Goal: Task Accomplishment & Management: Manage account settings

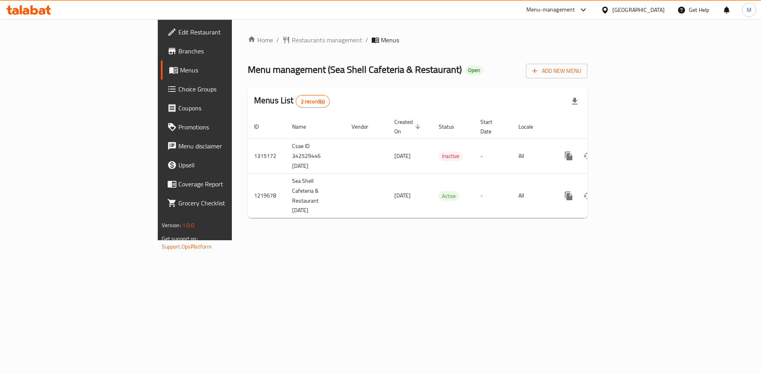
click at [649, 8] on div "[GEOGRAPHIC_DATA]" at bounding box center [638, 10] width 52 height 9
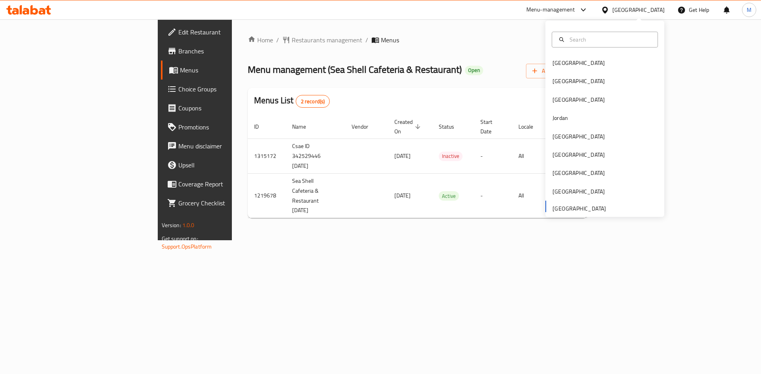
click at [649, 8] on div "United Arab Emirates" at bounding box center [638, 10] width 52 height 9
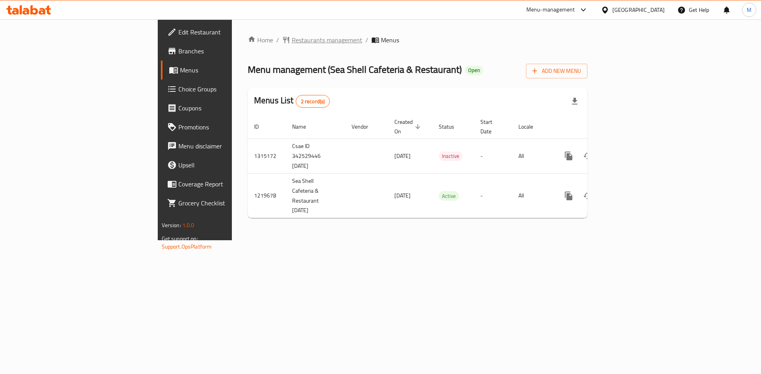
click at [292, 43] on span "Restaurants management" at bounding box center [327, 40] width 71 height 10
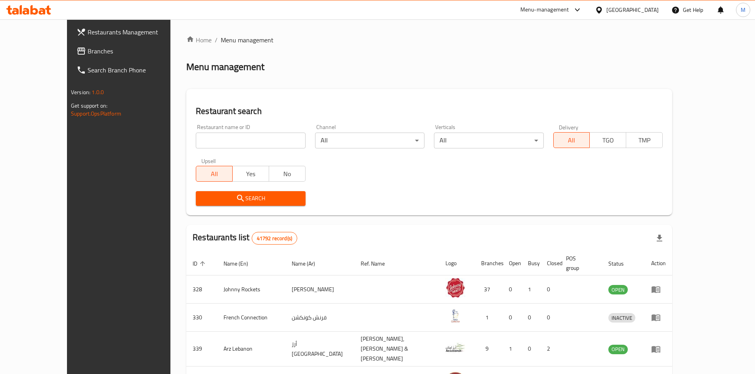
drag, startPoint x: 233, startPoint y: 139, endPoint x: 229, endPoint y: 134, distance: 5.4
click at [233, 139] on input "search" at bounding box center [250, 141] width 109 height 16
paste input "628436"
type input "628436"
click button "Search" at bounding box center [250, 198] width 109 height 15
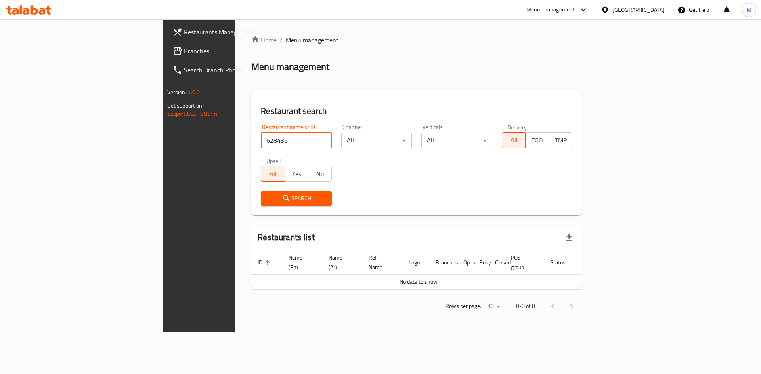
click at [642, 11] on div "United Arab Emirates" at bounding box center [638, 10] width 52 height 9
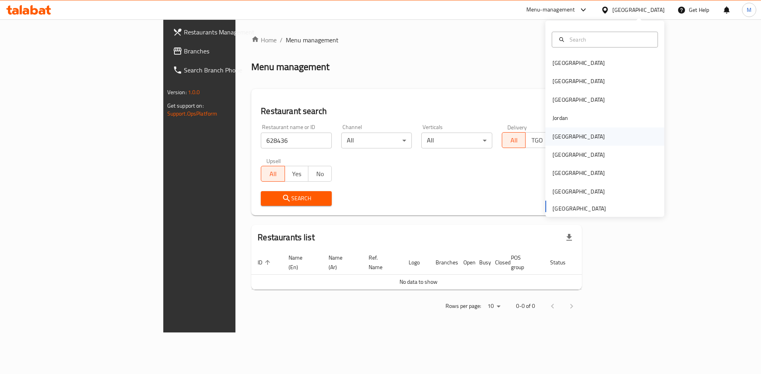
click at [552, 139] on div "Kuwait" at bounding box center [578, 136] width 52 height 9
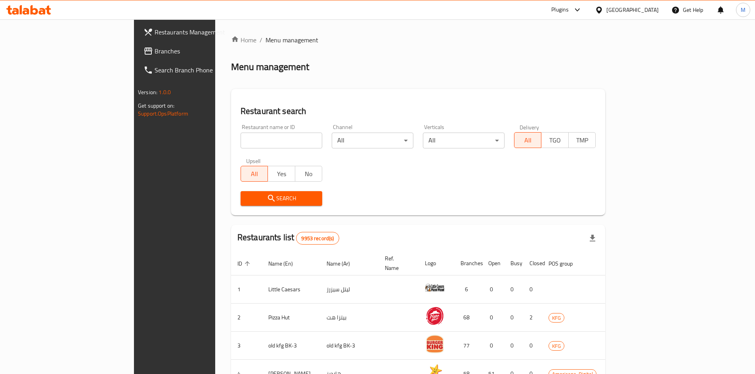
click at [241, 141] on input "search" at bounding box center [282, 141] width 82 height 16
paste input "628436"
type input "628436"
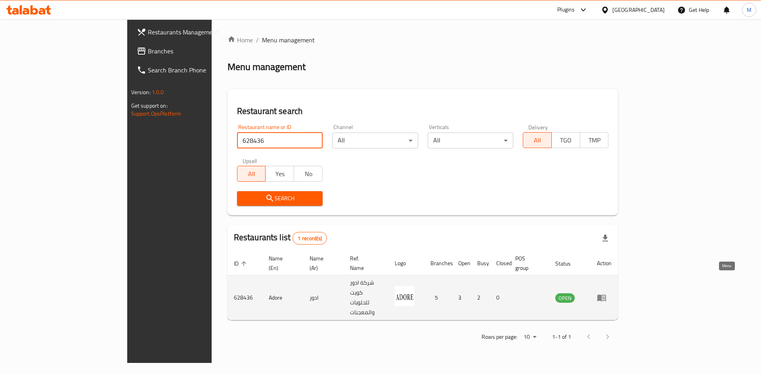
click at [605, 297] on icon "enhanced table" at bounding box center [603, 298] width 3 height 3
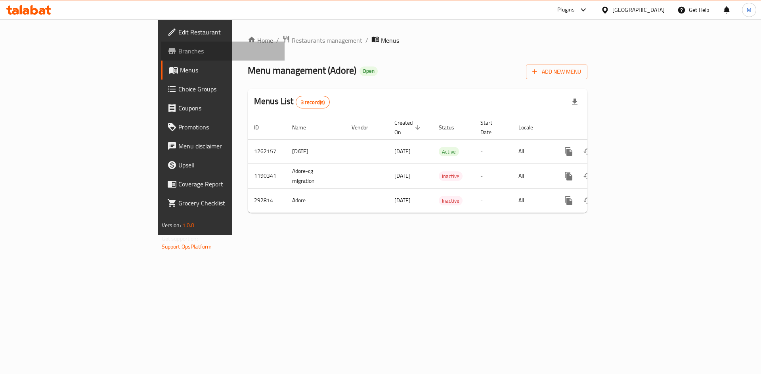
click at [178, 49] on span "Branches" at bounding box center [228, 51] width 100 height 10
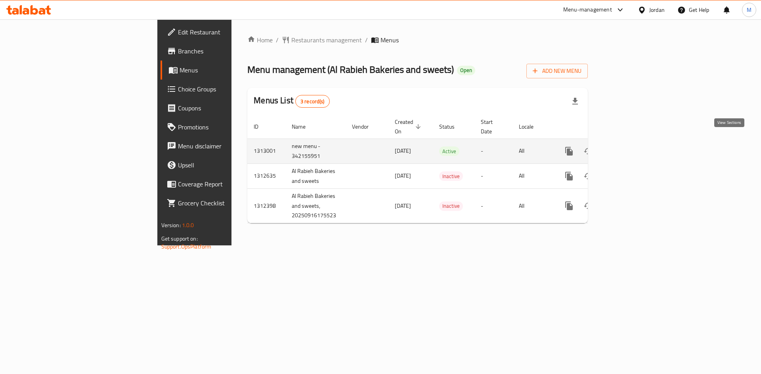
click at [631, 147] on icon "enhanced table" at bounding box center [626, 152] width 10 height 10
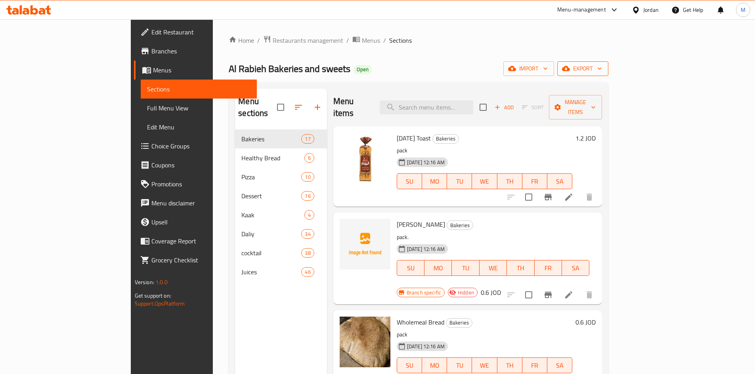
click at [602, 65] on span "export" at bounding box center [582, 69] width 38 height 10
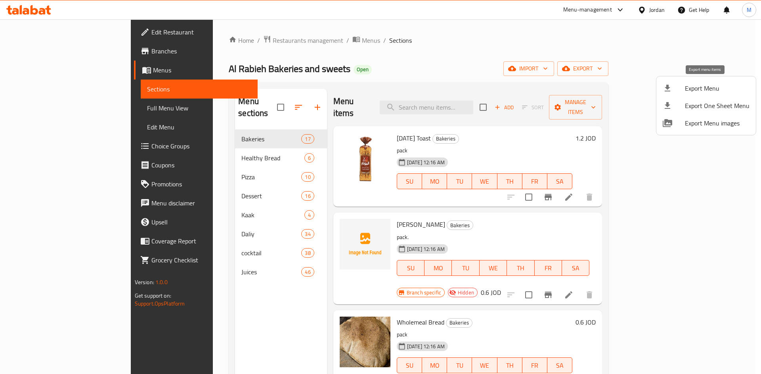
click at [687, 93] on span "Export Menu" at bounding box center [717, 89] width 65 height 10
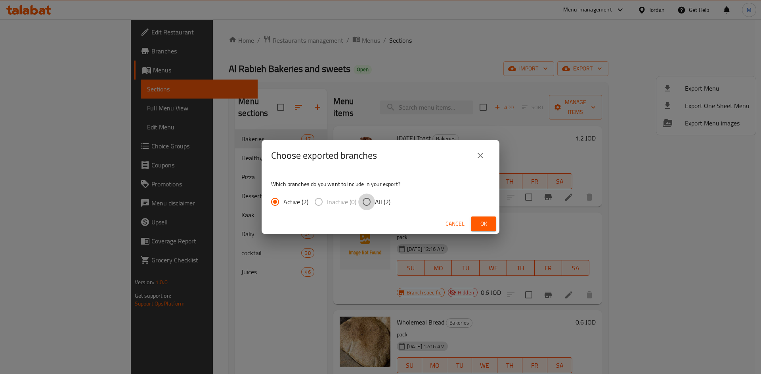
click at [367, 197] on input "All (2)" at bounding box center [366, 202] width 17 height 17
radio input "true"
click at [488, 229] on span "Ok" at bounding box center [483, 224] width 13 height 10
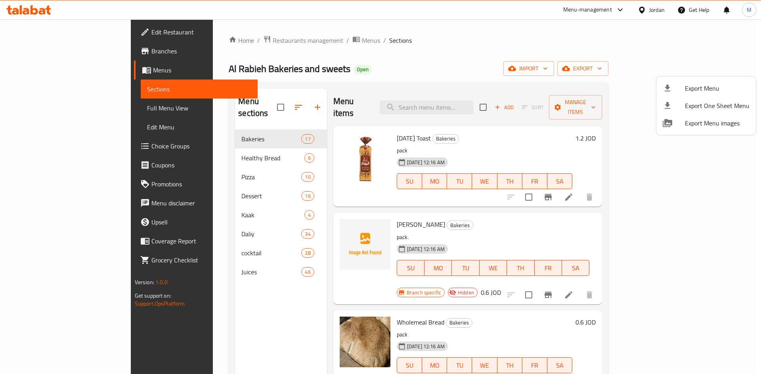
click at [201, 152] on div at bounding box center [380, 187] width 761 height 374
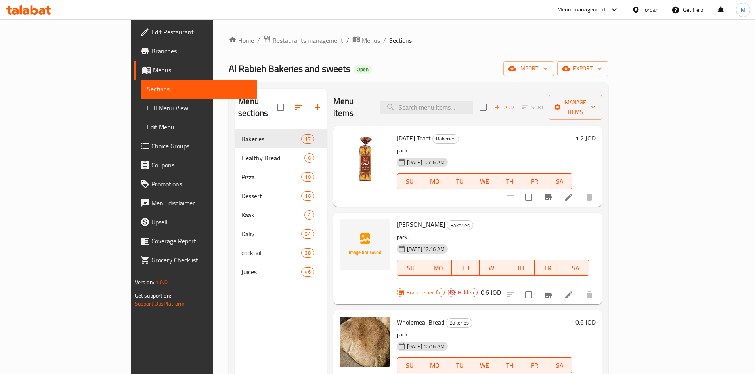
click at [241, 153] on span "Healthy Bread" at bounding box center [272, 158] width 63 height 10
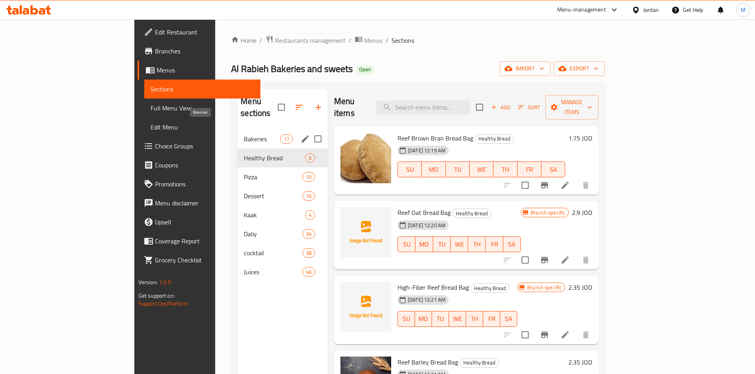
click at [244, 134] on span "Bakeries" at bounding box center [262, 139] width 36 height 10
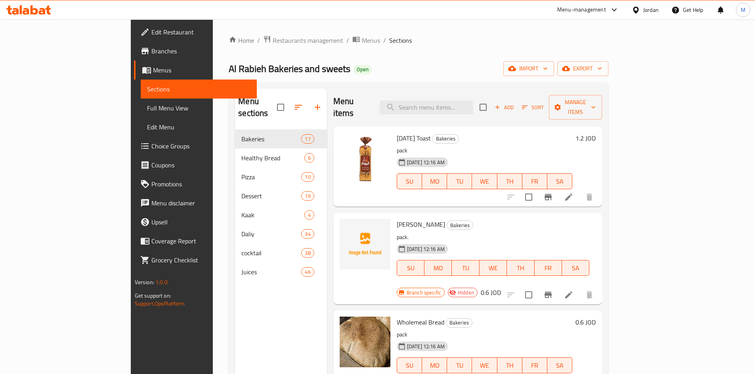
click at [484, 197] on div "Menu items Add Sort Manage items [DATE] Toast Bakeries pack [DATE] 12:16 AM SU …" at bounding box center [464, 276] width 275 height 374
click at [515, 103] on span "Add" at bounding box center [503, 107] width 21 height 9
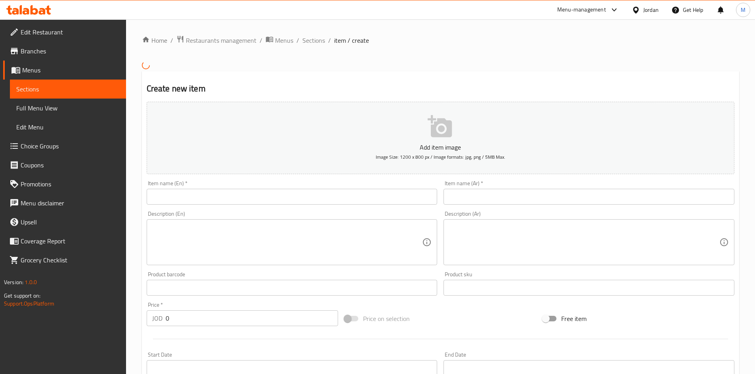
click at [502, 197] on input "text" at bounding box center [588, 197] width 291 height 16
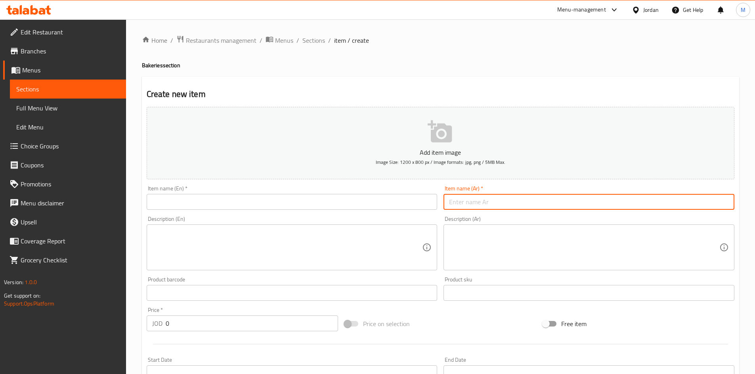
paste input "مقرمشاتPRETZELS بجبنة [PERSON_NAME]"
drag, startPoint x: 478, startPoint y: 199, endPoint x: 504, endPoint y: 199, distance: 25.8
click at [504, 199] on input "مقرمشاتPRETZELS بجبنة [PERSON_NAME]" at bounding box center [588, 202] width 291 height 16
click at [532, 204] on input "مقرمشات بجبنة [PERSON_NAME]" at bounding box center [588, 202] width 291 height 16
type input "بريتزلز مقرمشات بجبنة [PERSON_NAME]"
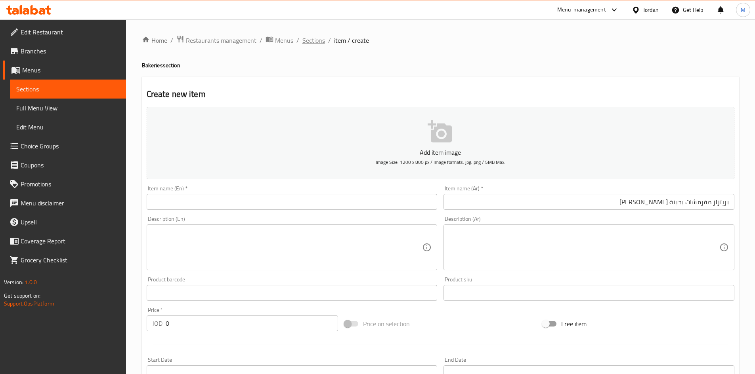
click at [311, 40] on span "Sections" at bounding box center [313, 41] width 23 height 10
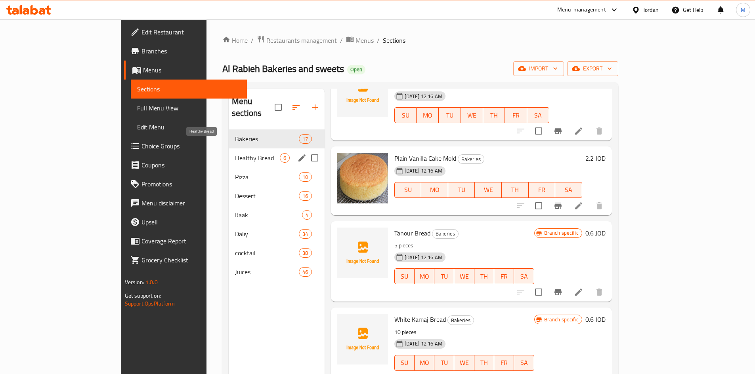
click at [235, 153] on span "Healthy Bread" at bounding box center [257, 158] width 45 height 10
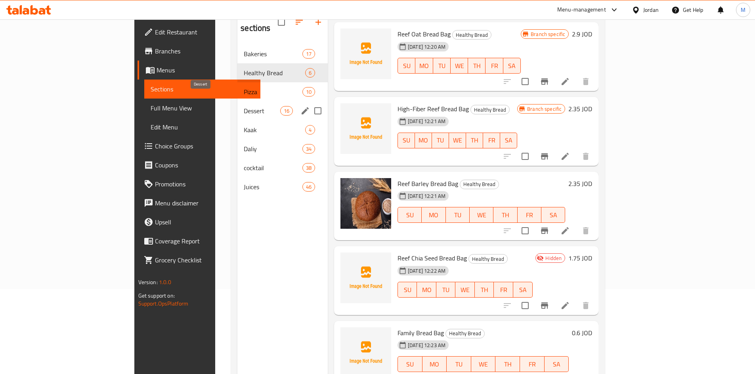
scroll to position [71, 0]
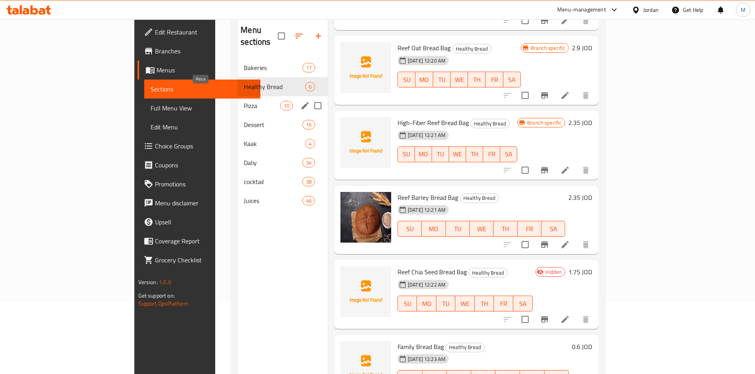
click at [237, 96] on div "Pizza 10" at bounding box center [282, 105] width 90 height 19
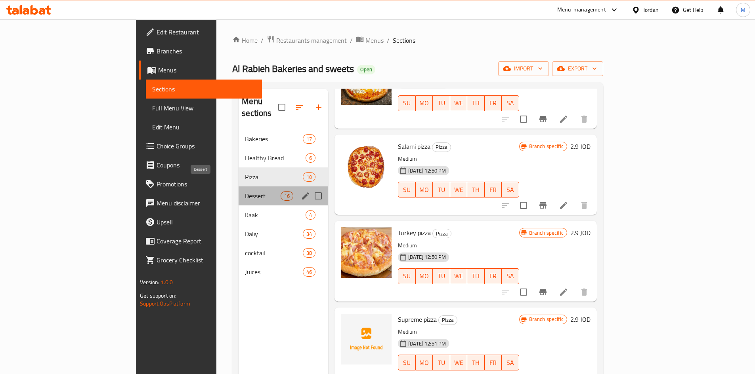
click at [245, 191] on span "Dessert" at bounding box center [263, 196] width 36 height 10
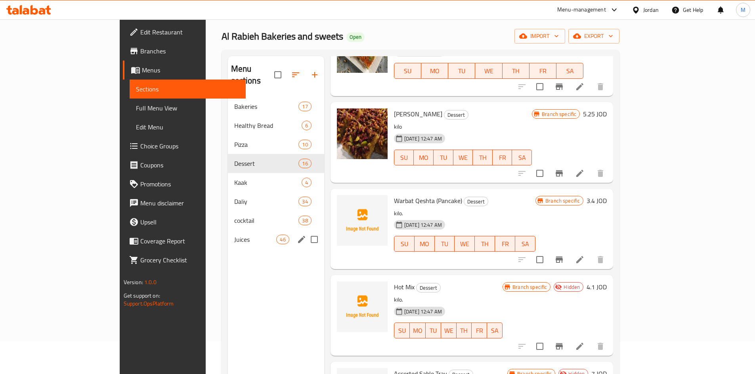
scroll to position [32, 0]
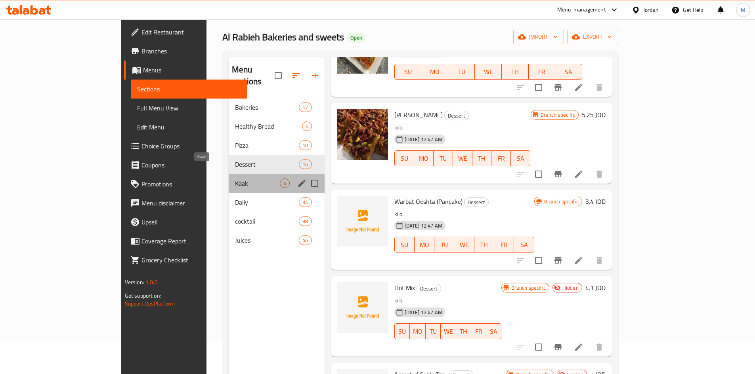
click at [235, 179] on span "Kaak" at bounding box center [257, 184] width 45 height 10
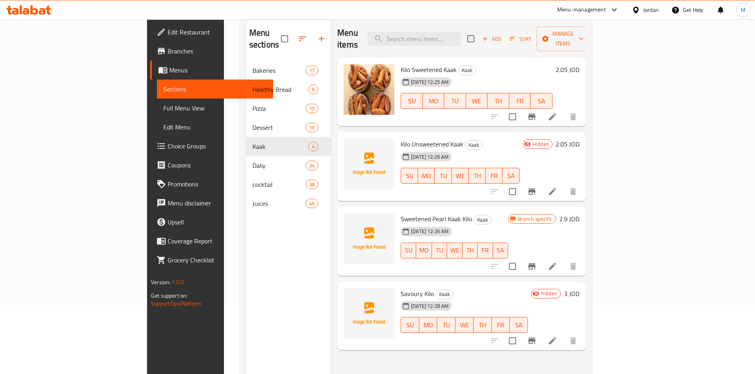
scroll to position [111, 0]
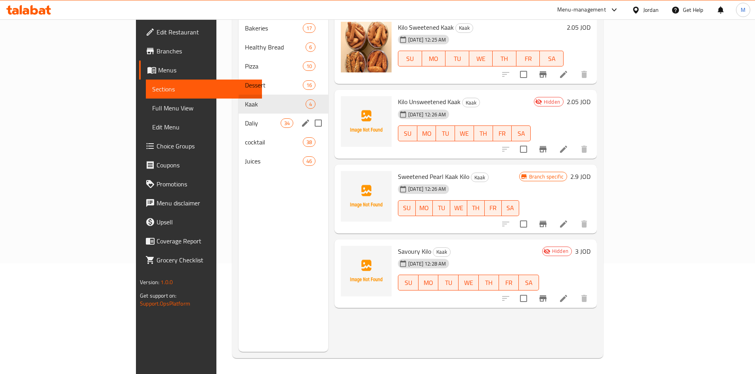
click at [245, 118] on span "Daliy" at bounding box center [263, 123] width 36 height 10
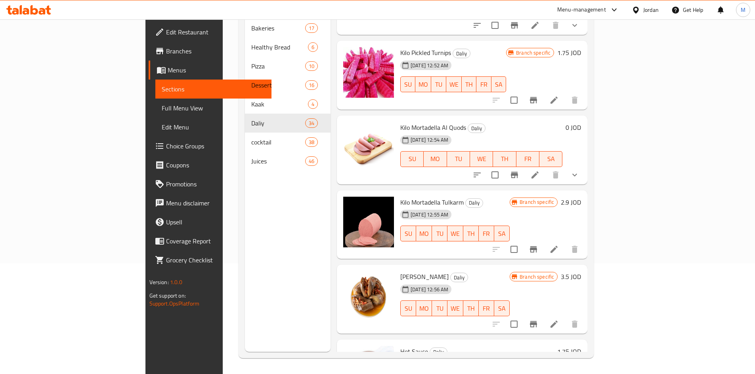
scroll to position [2186, 0]
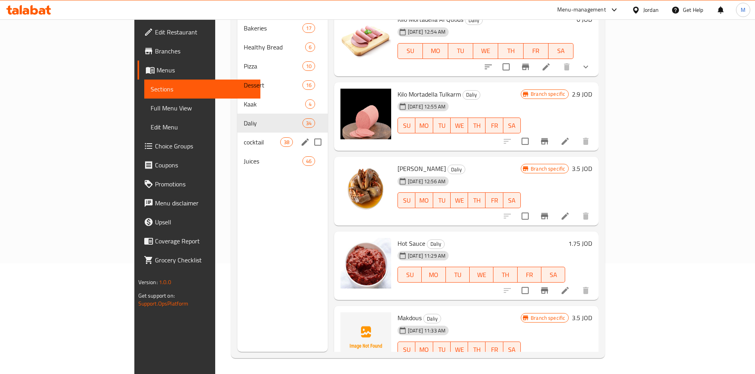
click at [237, 137] on div "cocktail 38" at bounding box center [282, 142] width 90 height 19
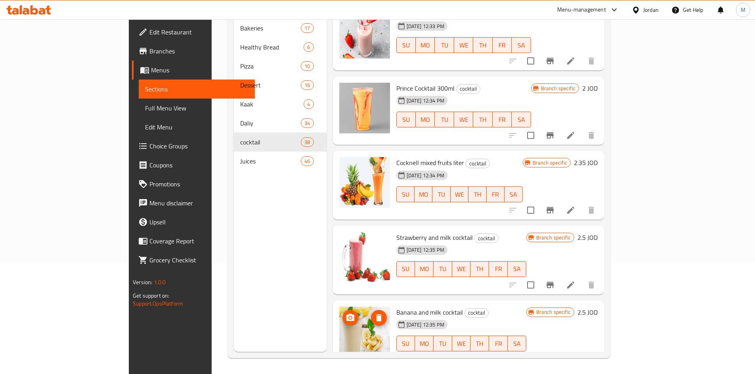
scroll to position [2384, 0]
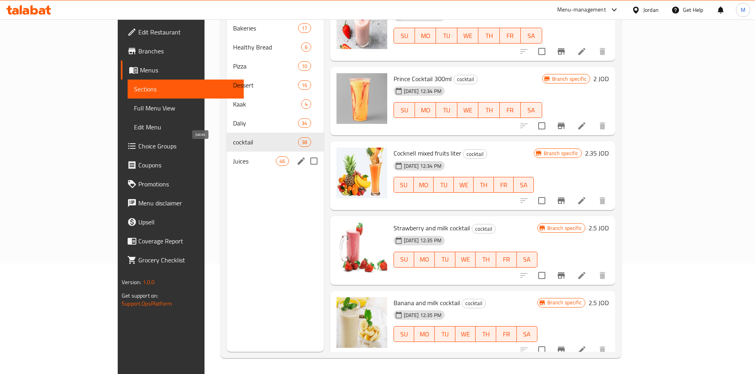
click at [233, 157] on span "Juices" at bounding box center [254, 162] width 43 height 10
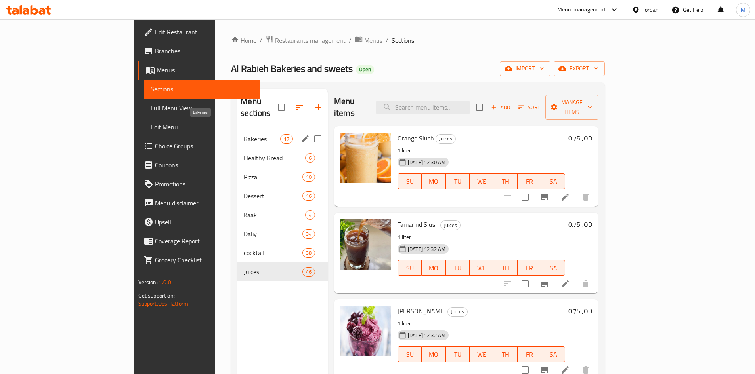
click at [244, 134] on span "Bakeries" at bounding box center [262, 139] width 36 height 10
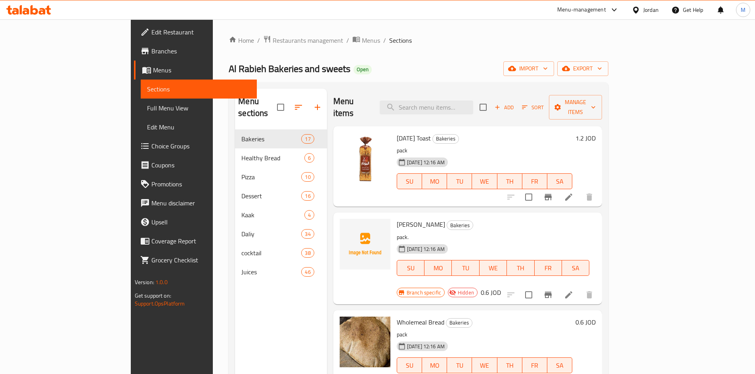
click at [333, 101] on h2 "Menu items" at bounding box center [351, 107] width 37 height 24
drag, startPoint x: 310, startPoint y: 101, endPoint x: 335, endPoint y: 100, distance: 24.6
click at [335, 100] on h2 "Menu items" at bounding box center [351, 107] width 37 height 24
click at [602, 95] on div "Add Sort Manage items" at bounding box center [540, 107] width 122 height 25
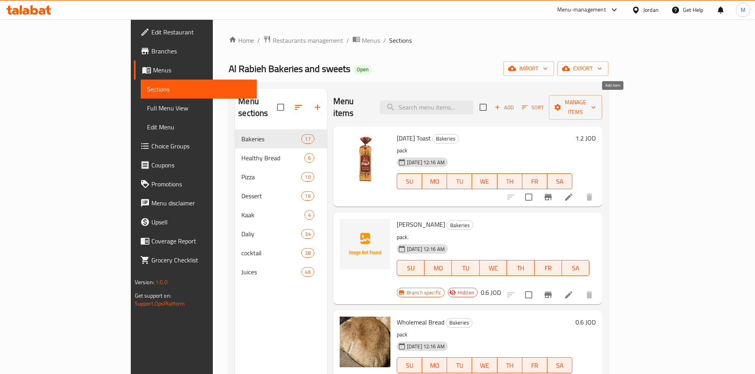
click at [515, 103] on span "Add" at bounding box center [503, 107] width 21 height 9
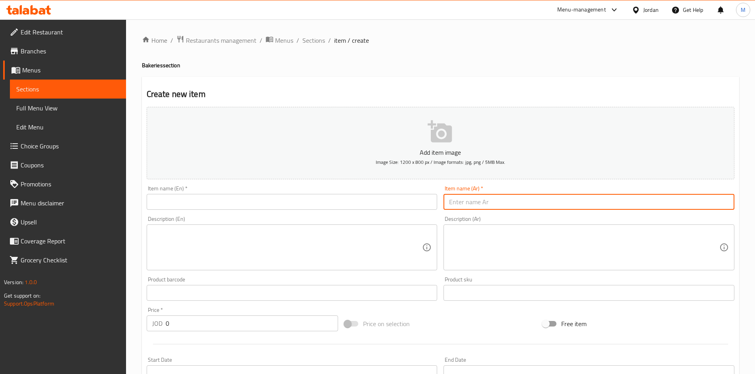
click at [485, 198] on input "text" at bounding box center [588, 202] width 291 height 16
paste input "مقرمشاتPRETZELS بجبنة [PERSON_NAME]"
click at [493, 202] on input "مقرمشاتPRETZELS بجبنة [PERSON_NAME]" at bounding box center [588, 202] width 291 height 16
click at [490, 202] on input "مقرمشاتPRETZELS بجبنة [PERSON_NAME]" at bounding box center [588, 202] width 291 height 16
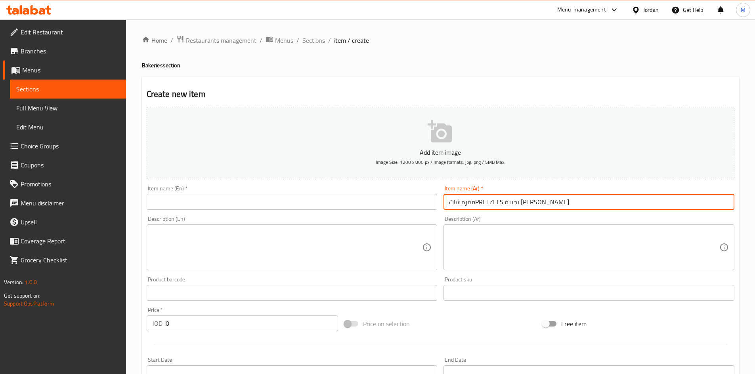
drag, startPoint x: 478, startPoint y: 201, endPoint x: 504, endPoint y: 200, distance: 26.6
click at [504, 200] on input "مقرمشاتPRETZELS بجبنة [PERSON_NAME]" at bounding box center [588, 202] width 291 height 16
click at [544, 200] on input "مقرمشات بجبنة [PERSON_NAME]" at bounding box center [588, 202] width 291 height 16
type input "بريتزلز مقرمشات بجبنة [PERSON_NAME]"
click at [235, 201] on input "text" at bounding box center [292, 202] width 291 height 16
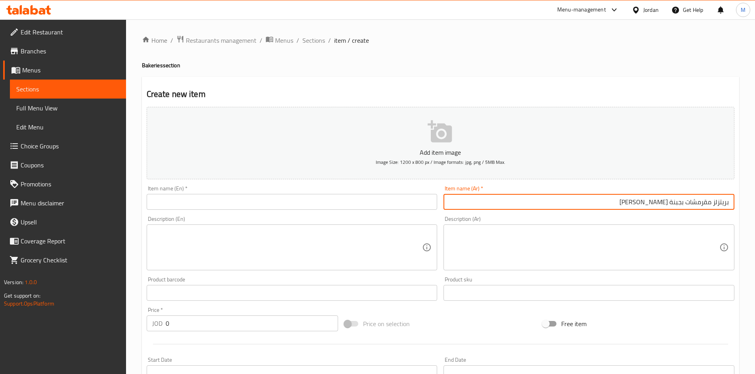
paste input "PRETZELS"
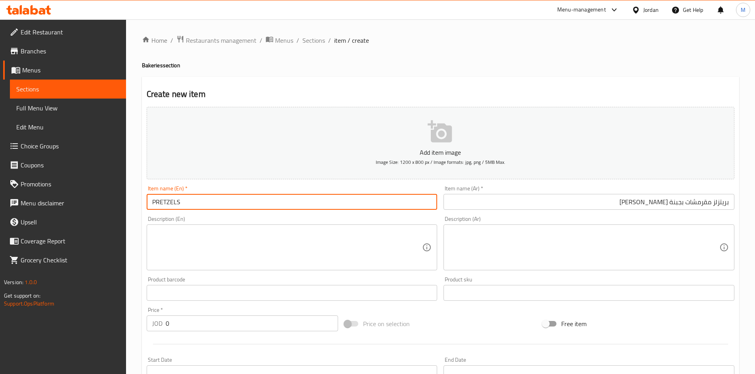
click at [700, 201] on input "بريتزلز مقرمشات بجبنة [PERSON_NAME]" at bounding box center [588, 202] width 291 height 16
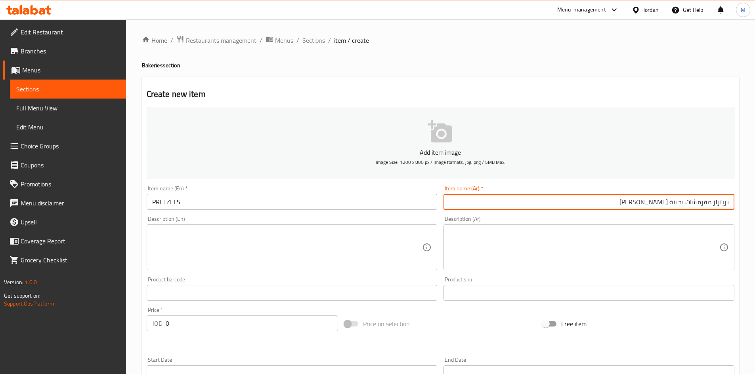
click at [700, 201] on input "بريتزلز مقرمشات بجبنة [PERSON_NAME]" at bounding box center [588, 202] width 291 height 16
click at [261, 199] on input "PRETZELS" at bounding box center [292, 202] width 291 height 16
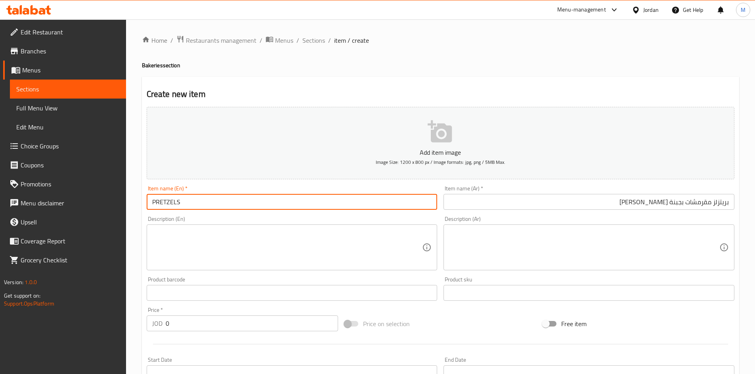
click at [261, 199] on input "PRETZELS" at bounding box center [292, 202] width 291 height 16
paste input "Crunchy Pretzels with Cheddar Cheese"
click at [258, 202] on input "Crunchy Pretzels with Cheddar Cheese" at bounding box center [292, 202] width 291 height 16
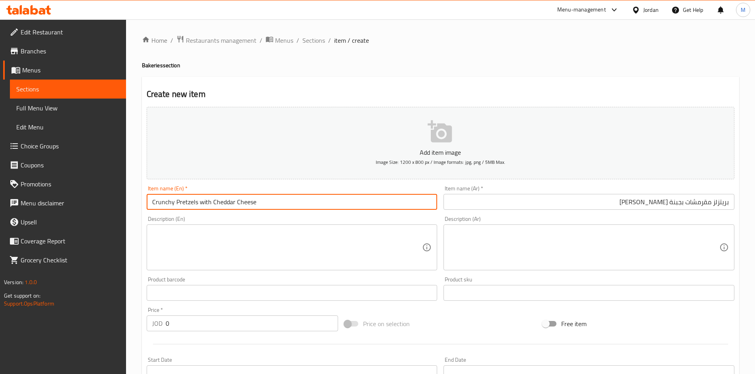
click at [258, 202] on input "Crunchy Pretzels with Cheddar Cheese" at bounding box center [292, 202] width 291 height 16
type input "Crunchy Pretzels with Cheddar Cheese"
click at [596, 202] on input "بريتزلز مقرمشات بجبنة [PERSON_NAME]" at bounding box center [588, 202] width 291 height 16
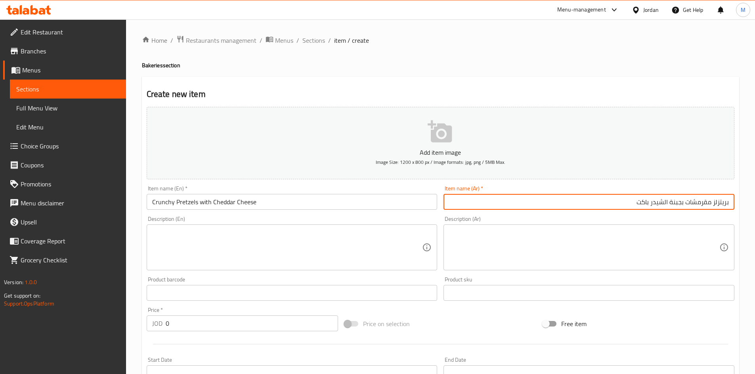
type input "بريتزلز مقرمشات بجبنة الشيدر باكت"
click at [701, 204] on input "بريتزلز مقرمشات بجبنة الشيدر باكت" at bounding box center [588, 202] width 291 height 16
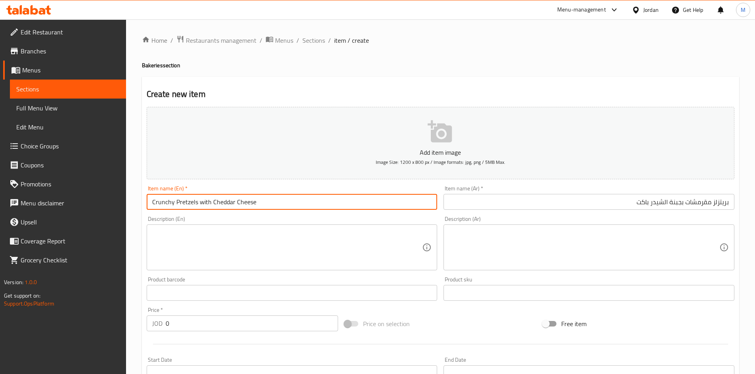
click at [299, 194] on input "Crunchy Pretzels with Cheddar Cheese" at bounding box center [292, 202] width 291 height 16
paste input "بريتزلز مقرمشات بجبنة الشيدر باكت"
paste input "Pack"
type input "Crunchy Pretzels with Cheddar Cheese Pack"
click at [230, 321] on input "0" at bounding box center [252, 324] width 173 height 16
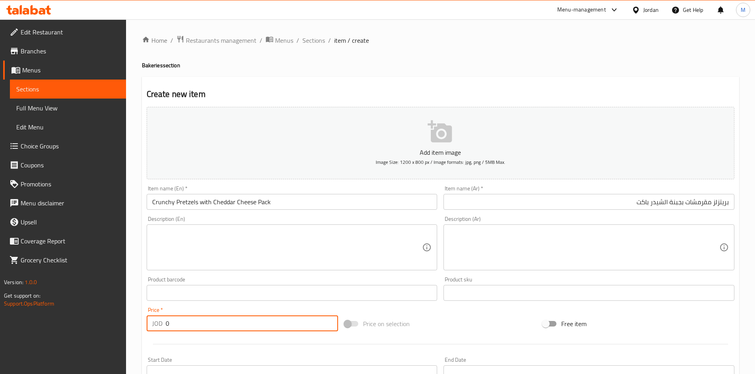
click at [230, 321] on input "0" at bounding box center [252, 324] width 173 height 16
paste input "1.1"
type input "1.1"
click at [227, 306] on div "Price   * JOD 1.1 Price *" at bounding box center [242, 319] width 198 height 31
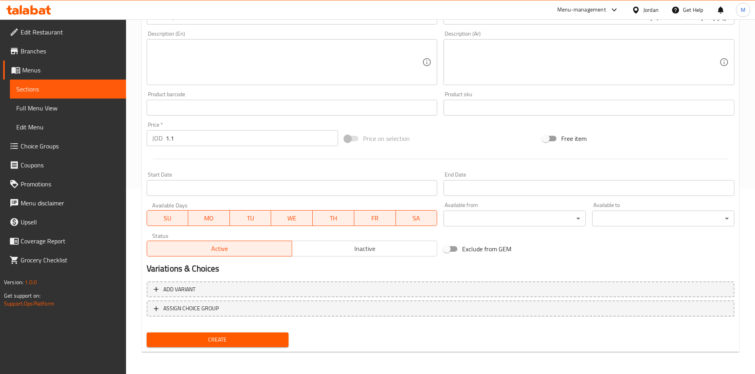
click at [235, 337] on span "Create" at bounding box center [218, 340] width 130 height 10
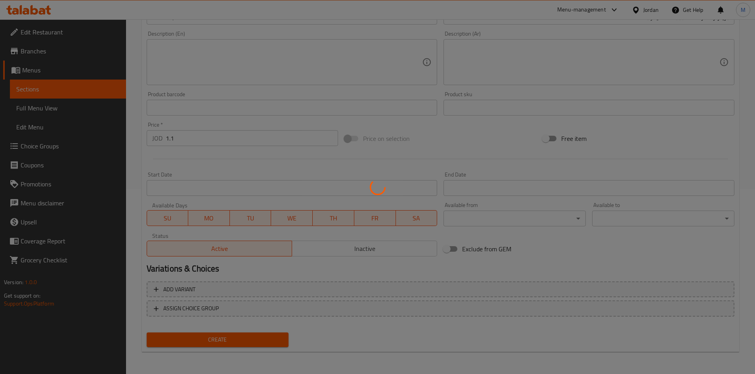
scroll to position [95, 0]
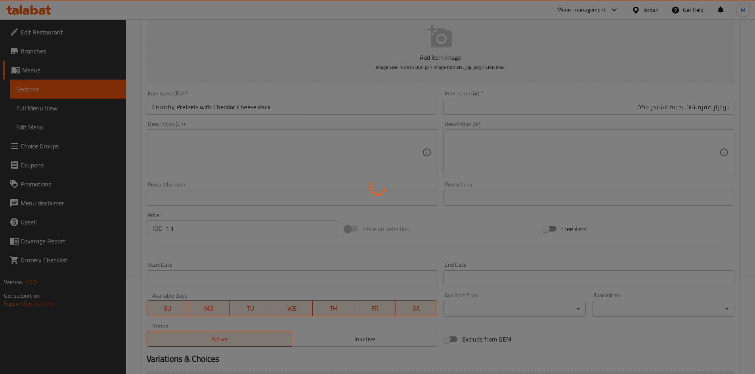
type input "0"
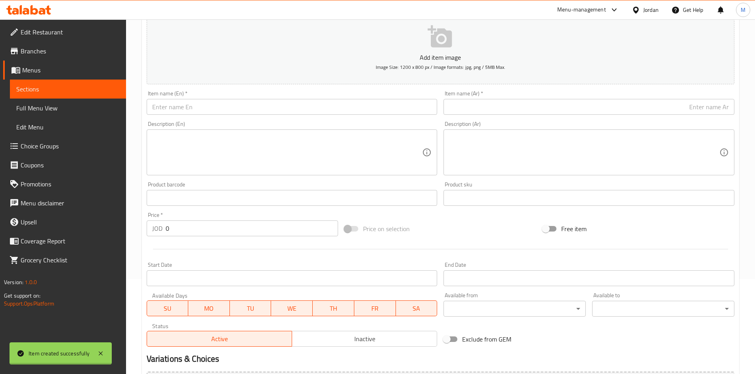
scroll to position [0, 0]
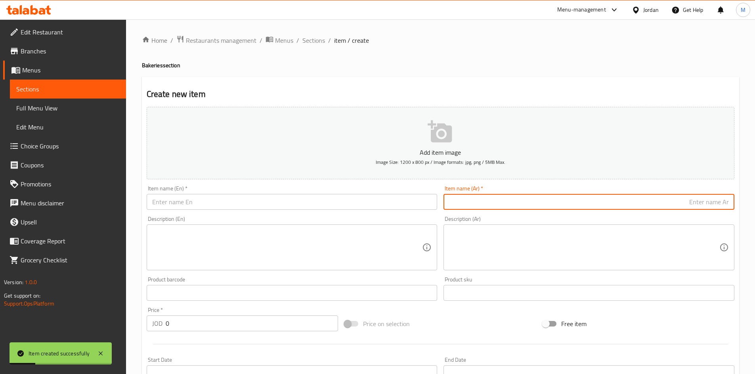
click at [573, 198] on input "text" at bounding box center [588, 202] width 291 height 16
paste input "مقرمشاتPRETZELS [PERSON_NAME]"
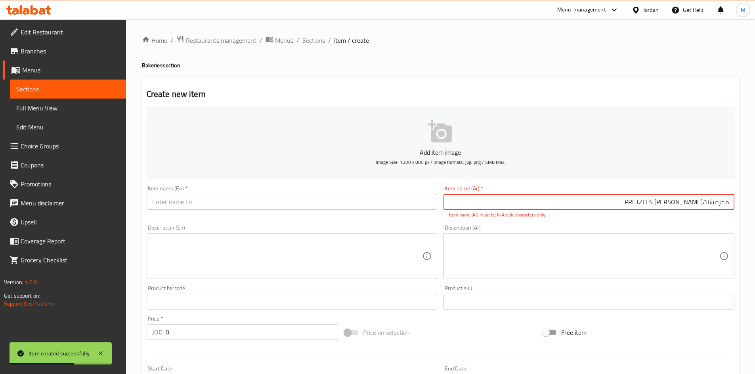
drag, startPoint x: 674, startPoint y: 200, endPoint x: 702, endPoint y: 203, distance: 27.6
click at [702, 203] on input "مقرمشاتPRETZELS [PERSON_NAME]" at bounding box center [588, 202] width 291 height 16
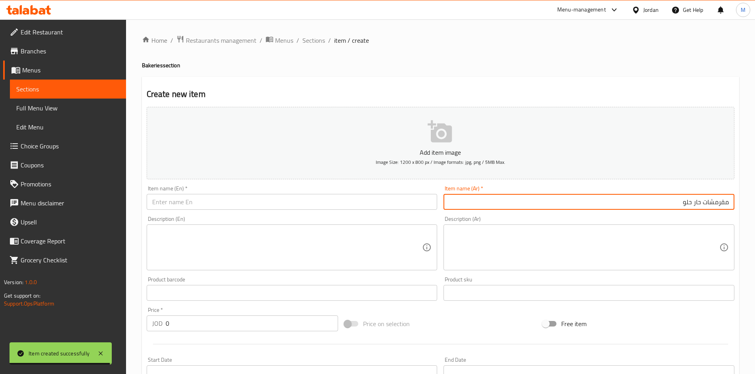
click at [666, 206] on input "مقرمشات حار حلو" at bounding box center [588, 202] width 291 height 16
click at [728, 204] on input "مقرمشات حار حلو" at bounding box center [588, 202] width 291 height 16
type input "بريتزلز مقرمشات حار حلو"
click at [255, 204] on input "text" at bounding box center [292, 202] width 291 height 16
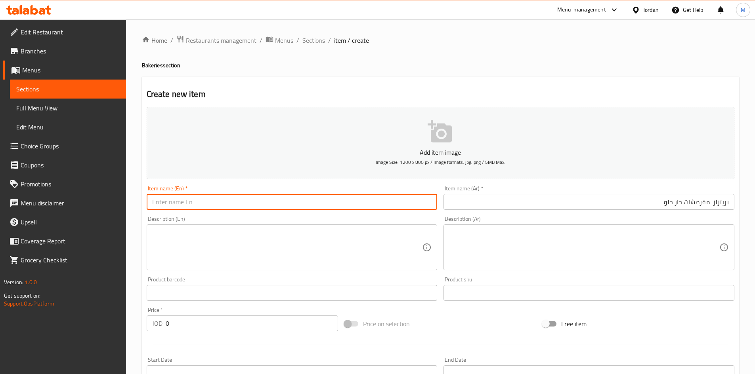
paste input "PRETZELS"
type input "PRETZELS"
click at [651, 204] on input "بريتزلز مقرمشات حار حلو" at bounding box center [588, 202] width 291 height 16
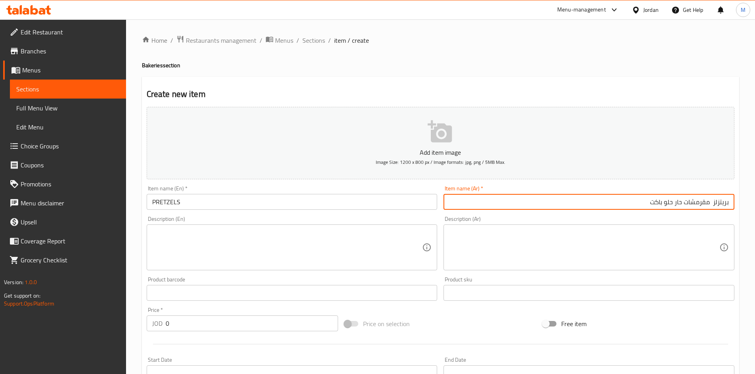
type input "بريتزلز مقرمشات حار حلو باكت"
click at [626, 204] on input "بريتزلز مقرمشات حار حلو باكت" at bounding box center [588, 202] width 291 height 16
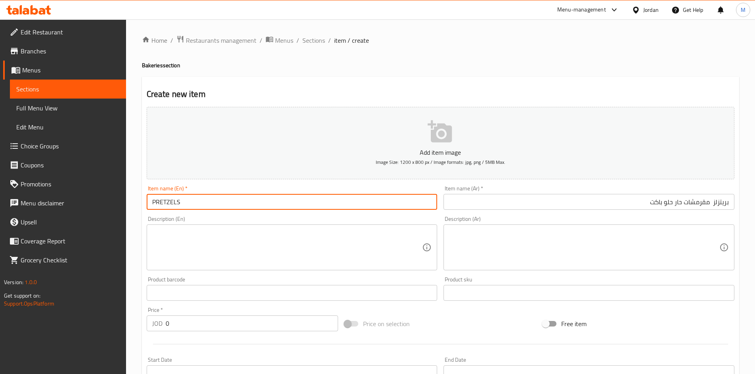
click at [253, 206] on input "PRETZELS" at bounding box center [292, 202] width 291 height 16
paste input "Crunchy Sweet & Spicy Pretzel Snack Pack"
click at [195, 203] on input "Crunchy Sweet & Spicy Pretzel Snack Pack" at bounding box center [292, 202] width 291 height 16
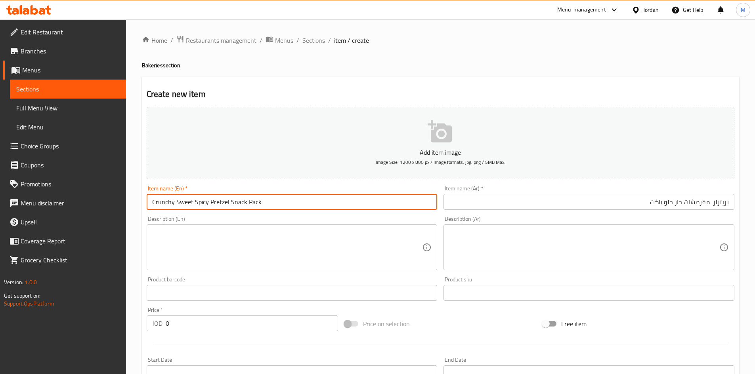
click at [268, 204] on input "Crunchy Sweet Spicy Pretzel Snack Pack" at bounding box center [292, 202] width 291 height 16
type input "Crunchy Sweet Spicy Pretzel Snack Pack"
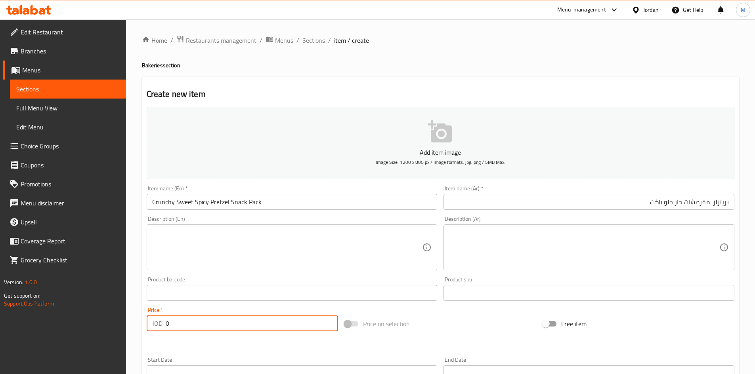
click at [225, 317] on input "0" at bounding box center [252, 324] width 173 height 16
click at [225, 319] on input "0" at bounding box center [252, 324] width 173 height 16
paste input "1.1"
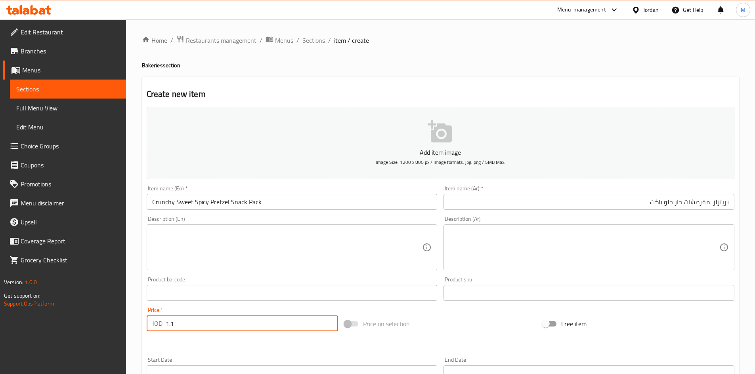
type input "1.1"
click at [227, 309] on div "Price   * JOD 1.1 Price *" at bounding box center [243, 319] width 192 height 24
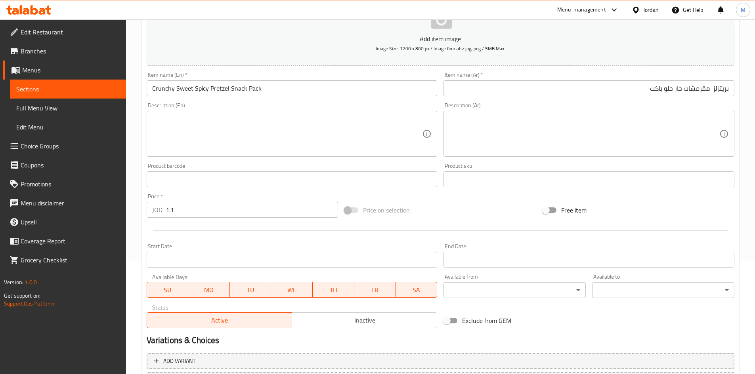
scroll to position [185, 0]
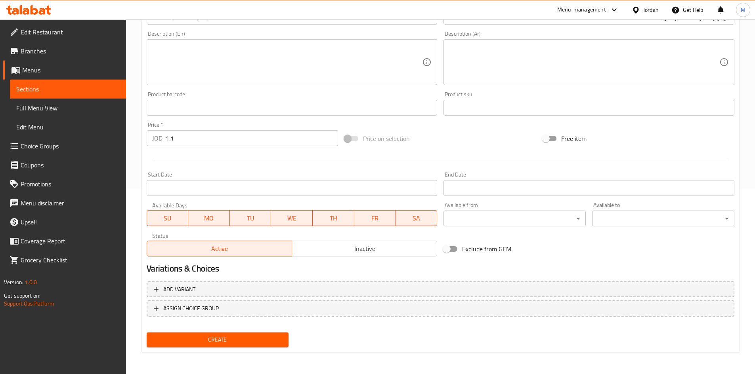
click at [235, 346] on button "Create" at bounding box center [218, 340] width 142 height 15
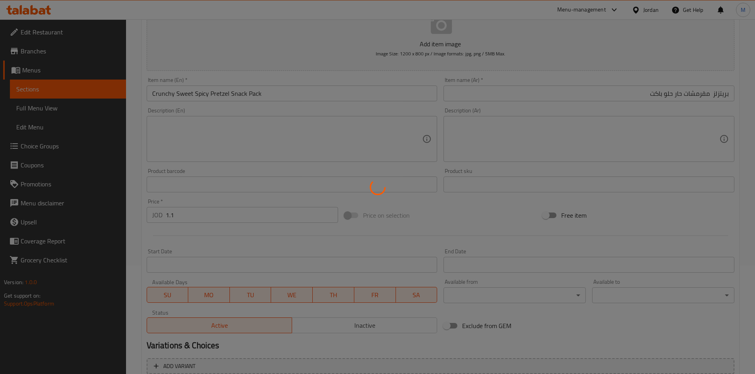
scroll to position [67, 0]
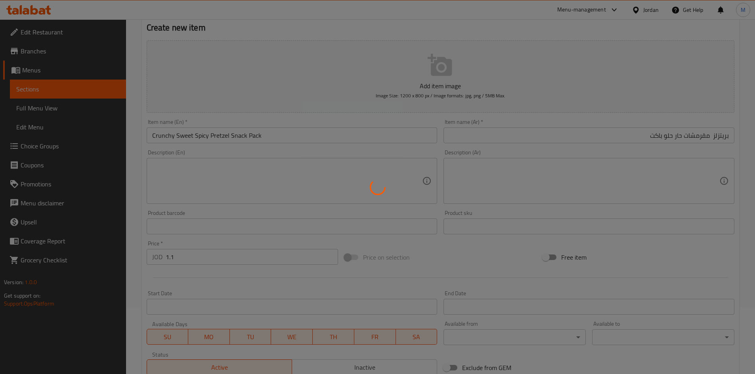
type input "0"
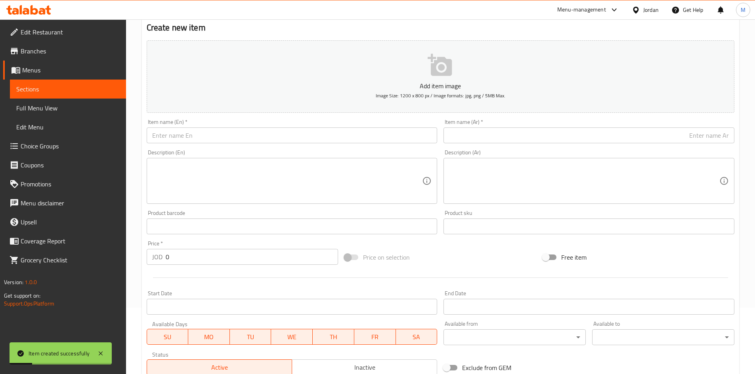
click at [604, 144] on div "Item name (Ar)   * Item name (Ar) *" at bounding box center [588, 131] width 297 height 31
click at [605, 137] on input "text" at bounding box center [588, 136] width 291 height 16
paste input "3in1 جوددي"
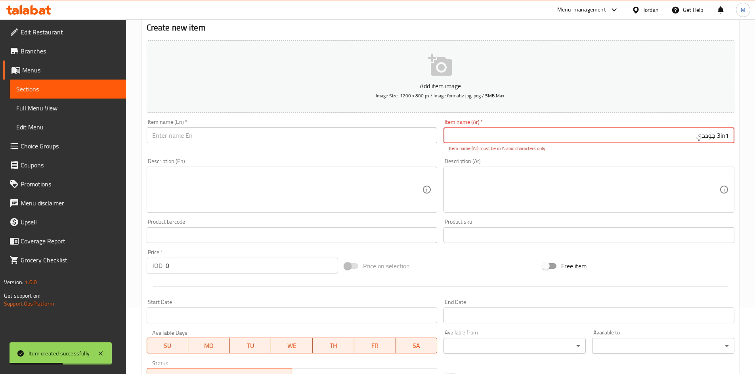
drag, startPoint x: 718, startPoint y: 134, endPoint x: 731, endPoint y: 132, distance: 14.0
click at [731, 132] on input "3in1 جوددي" at bounding box center [588, 136] width 291 height 16
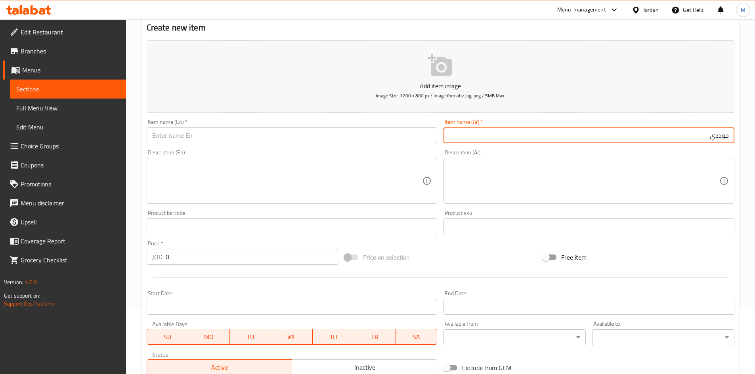
click at [692, 144] on div "Item name (Ar)   * جوددي Item name (Ar) *" at bounding box center [588, 131] width 297 height 31
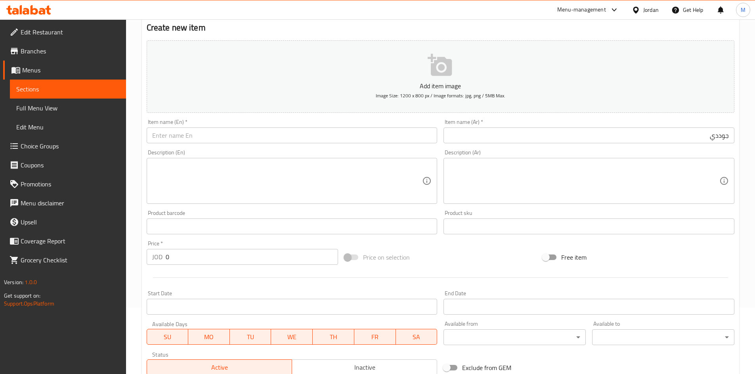
click at [686, 137] on input "جوددي" at bounding box center [588, 136] width 291 height 16
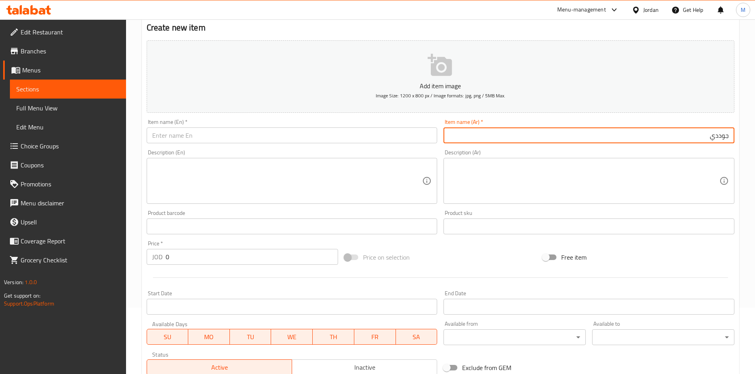
paste input "3in1"
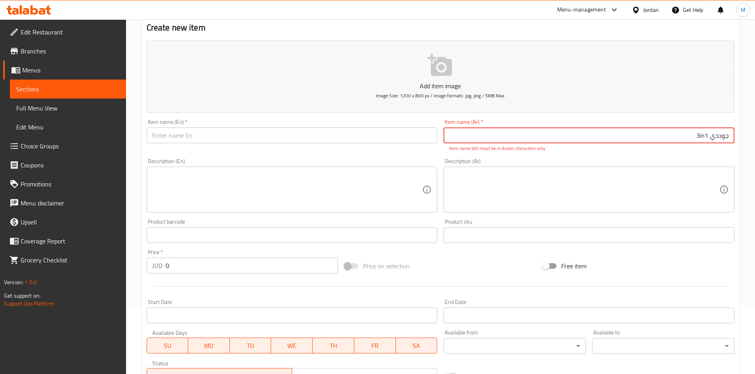
click at [705, 134] on input "جوددي 3in1" at bounding box center [588, 136] width 291 height 16
click at [702, 134] on input "جوددي 3in1" at bounding box center [588, 136] width 291 height 16
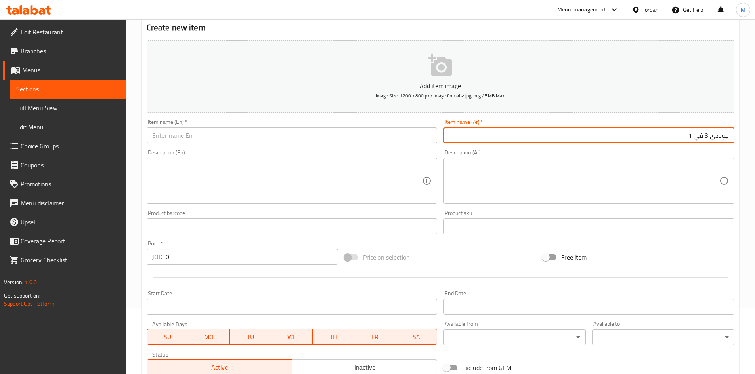
type input "جوددي 3 في 1"
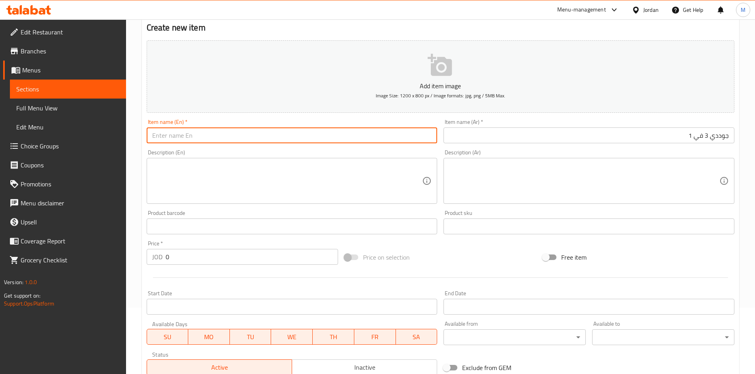
click at [231, 135] on input "text" at bounding box center [292, 136] width 291 height 16
click at [231, 134] on input "good day 3 in 1" at bounding box center [292, 136] width 291 height 16
click at [211, 133] on input "Good Day 3 in 1" at bounding box center [292, 136] width 291 height 16
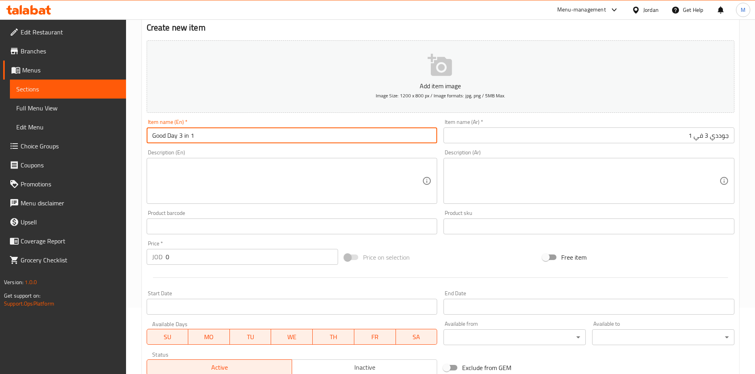
click at [192, 135] on input "Good Day 3 in 1" at bounding box center [292, 136] width 291 height 16
click at [215, 143] on input "Good Day 3 in 1" at bounding box center [292, 136] width 291 height 16
type input "Good Day 3 in 1"
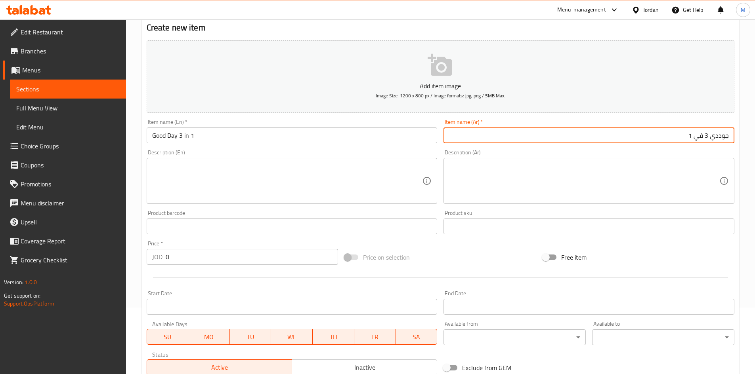
click at [623, 135] on input "جوددي 3 في 1" at bounding box center [588, 136] width 291 height 16
paste input "35ضرف"
click at [684, 134] on input "جوددي 3 في 1 35ضرف" at bounding box center [588, 136] width 291 height 16
click at [682, 134] on input "جوددي 3 في 1 35ضرف" at bounding box center [588, 136] width 291 height 16
click at [685, 135] on input "جوددي 3 في 1 35 ضرف" at bounding box center [588, 136] width 291 height 16
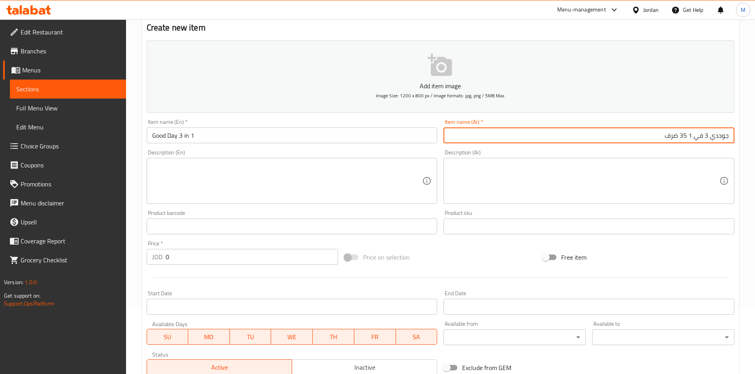
click at [685, 135] on input "جوددي 3 في 1 35 ضرف" at bounding box center [588, 136] width 291 height 16
type input "جوددي 3 في 1 35 ضرف"
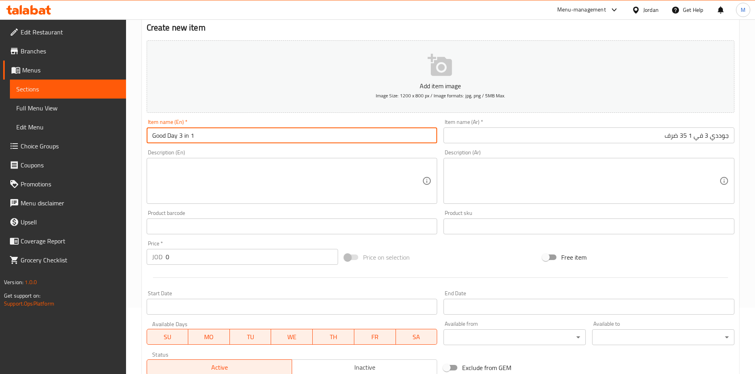
click at [265, 138] on input "Good Day 3 in 1" at bounding box center [292, 136] width 291 height 16
paste input "35 Sachets"
type input "Good Day 3 in 1 35 Sachets"
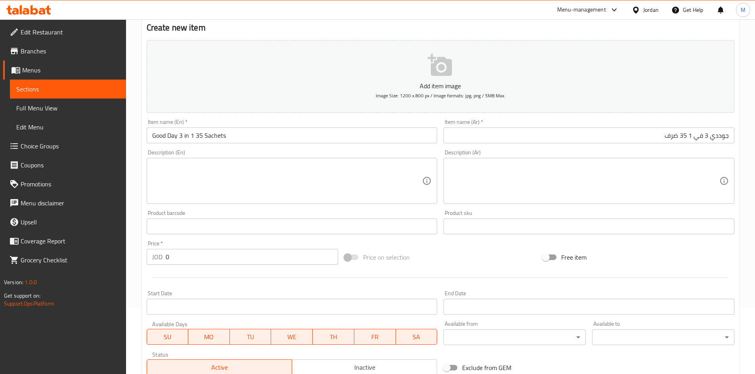
click at [235, 249] on div "Price   * JOD 0 Price *" at bounding box center [243, 253] width 192 height 24
click at [233, 256] on input "0" at bounding box center [252, 257] width 173 height 16
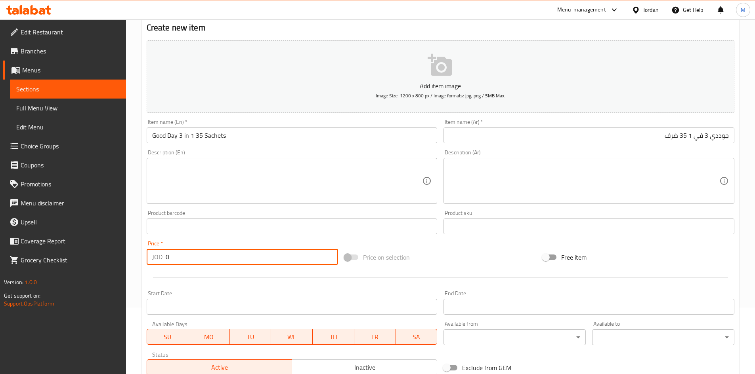
click at [234, 256] on input "0" at bounding box center [252, 257] width 173 height 16
paste input "4.4"
type input "4.4"
click at [231, 243] on div "Price   * JOD 4.4 Price *" at bounding box center [243, 253] width 192 height 24
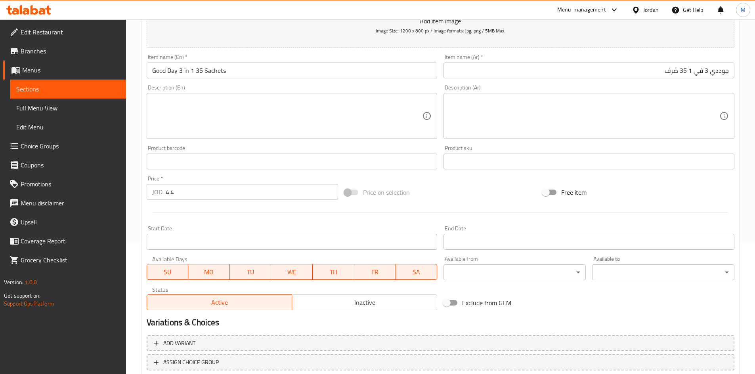
scroll to position [185, 0]
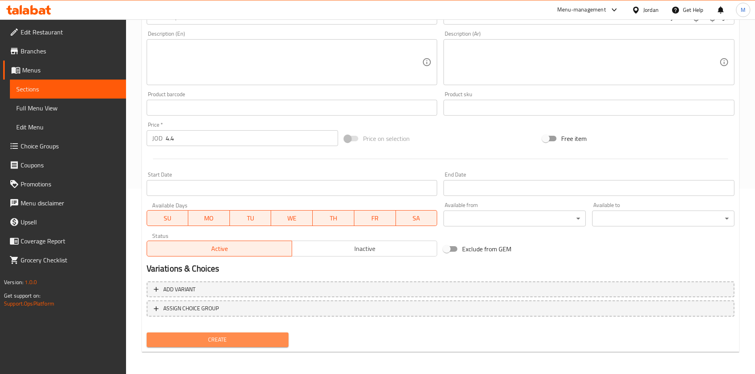
click at [252, 334] on button "Create" at bounding box center [218, 340] width 142 height 15
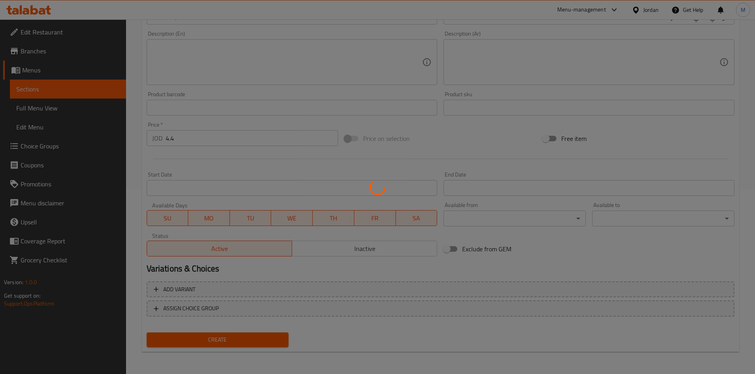
type input "0"
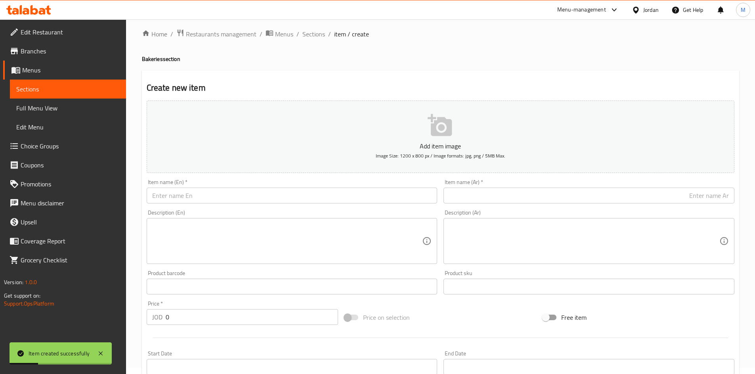
scroll to position [0, 0]
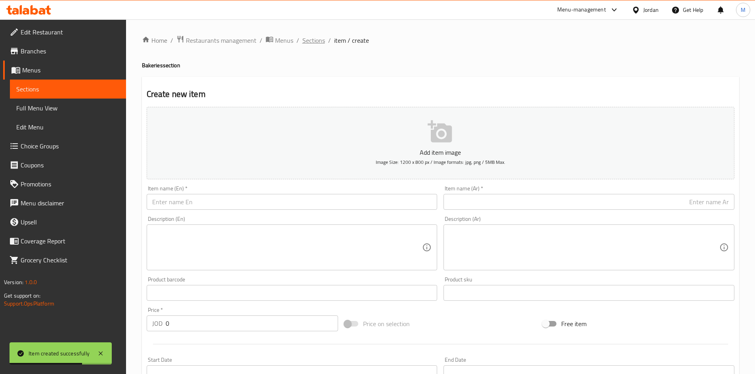
click at [313, 42] on span "Sections" at bounding box center [313, 41] width 23 height 10
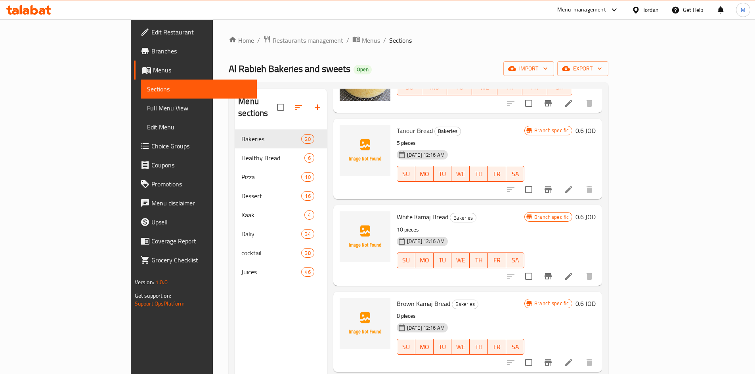
scroll to position [1159, 0]
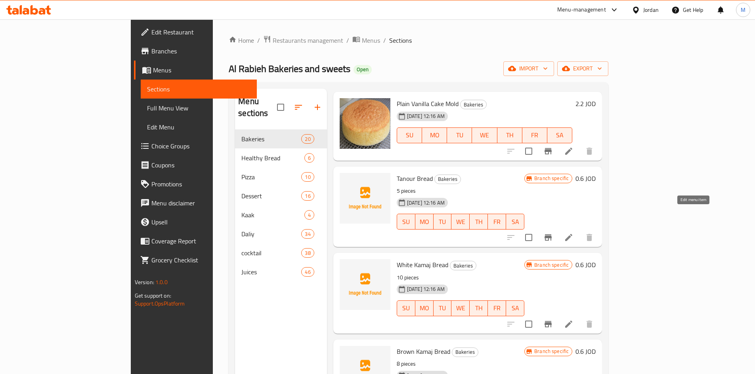
click at [573, 233] on icon at bounding box center [569, 238] width 10 height 10
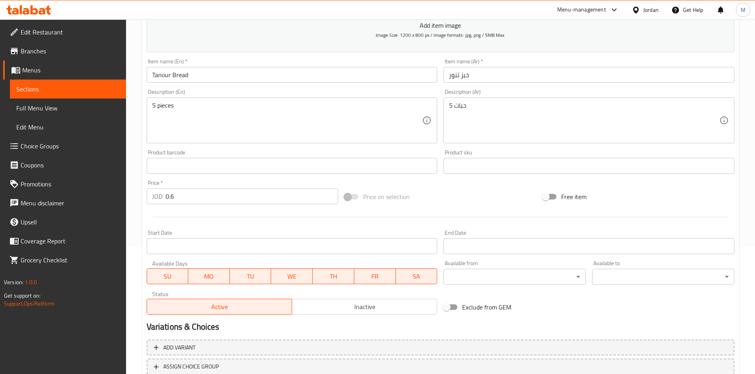
scroll to position [158, 0]
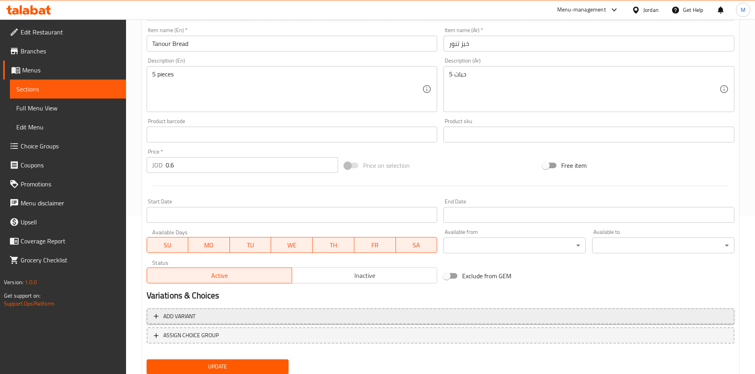
drag, startPoint x: 325, startPoint y: 277, endPoint x: 293, endPoint y: 318, distance: 51.9
click at [325, 278] on span "Inactive" at bounding box center [364, 275] width 139 height 11
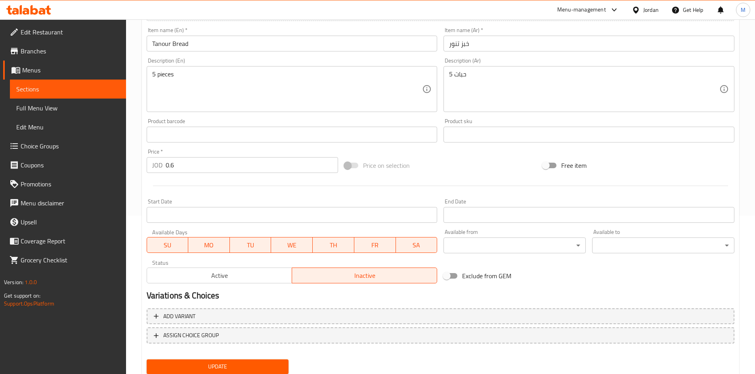
click at [274, 368] on span "Update" at bounding box center [218, 367] width 130 height 10
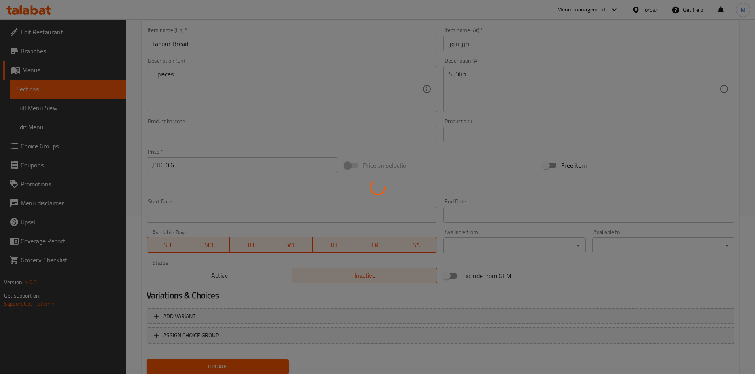
scroll to position [0, 0]
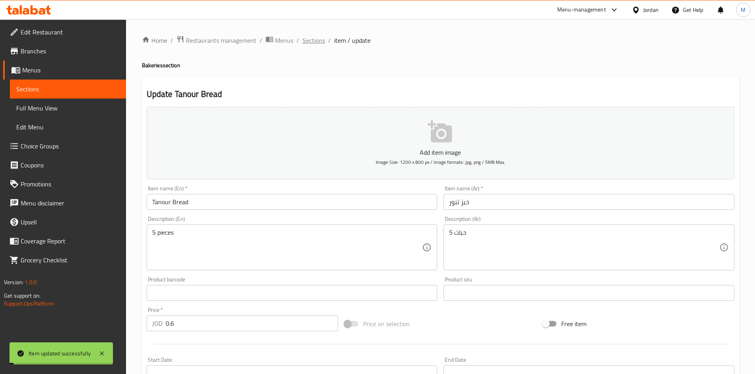
click at [310, 44] on span "Sections" at bounding box center [313, 41] width 23 height 10
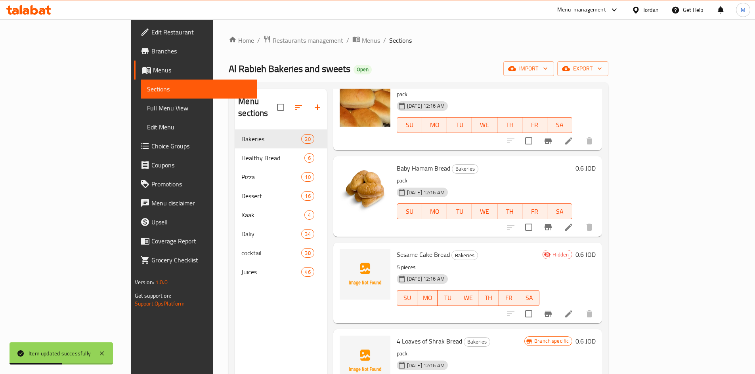
scroll to position [792, 0]
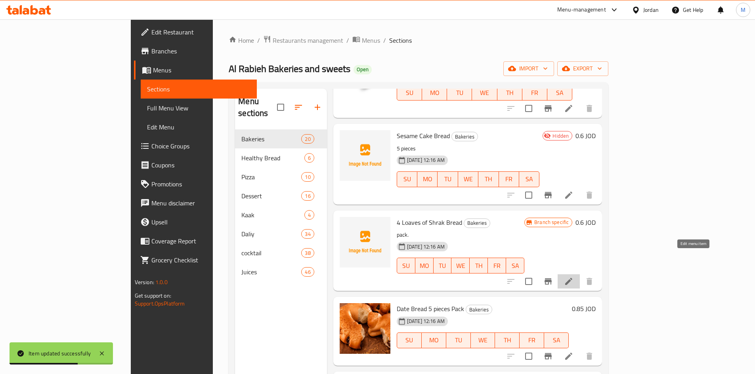
click at [573, 277] on icon at bounding box center [569, 282] width 10 height 10
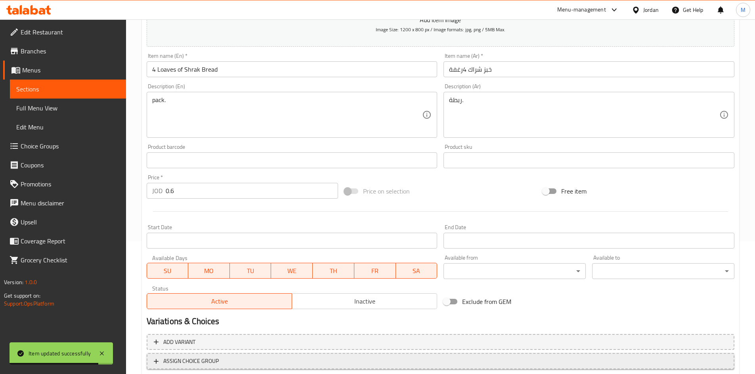
scroll to position [185, 0]
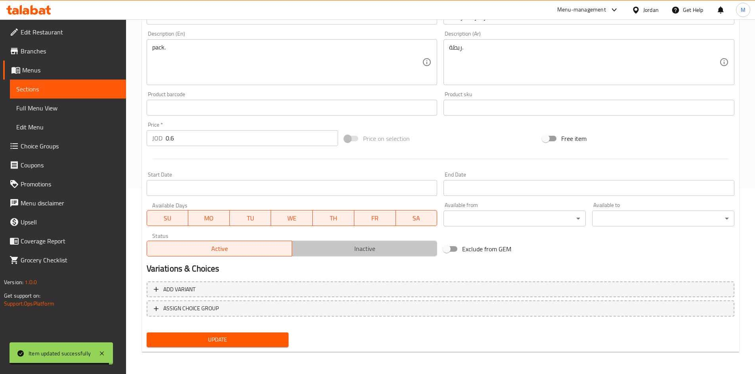
click at [354, 252] on span "Inactive" at bounding box center [364, 248] width 139 height 11
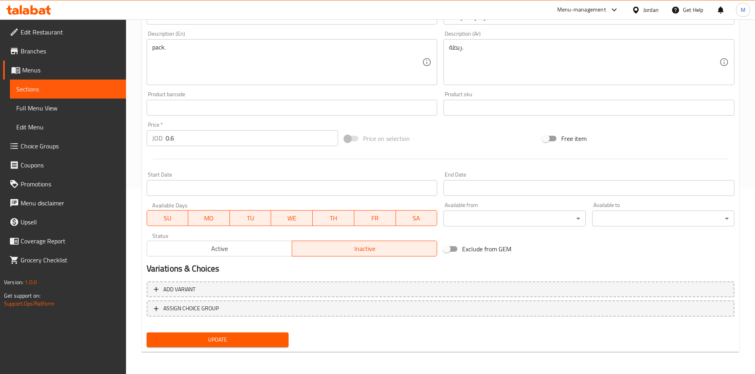
click at [233, 345] on span "Update" at bounding box center [218, 340] width 130 height 10
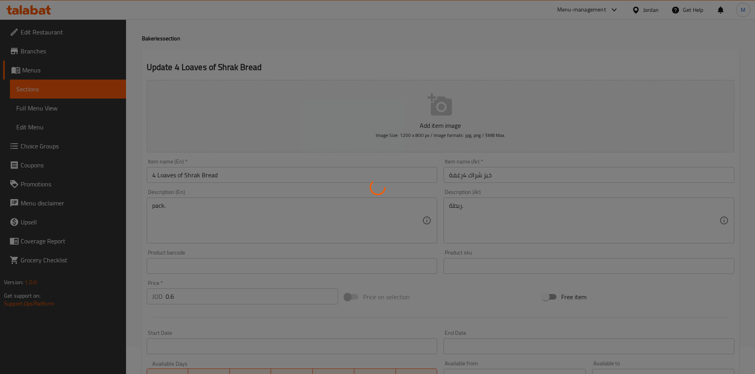
scroll to position [0, 0]
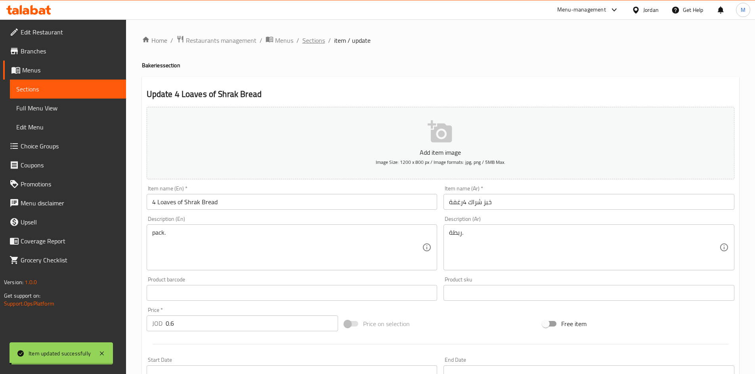
click at [318, 40] on span "Sections" at bounding box center [313, 41] width 23 height 10
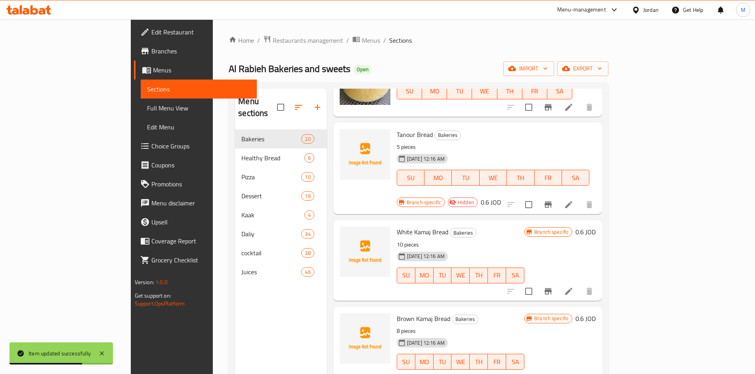
scroll to position [1228, 0]
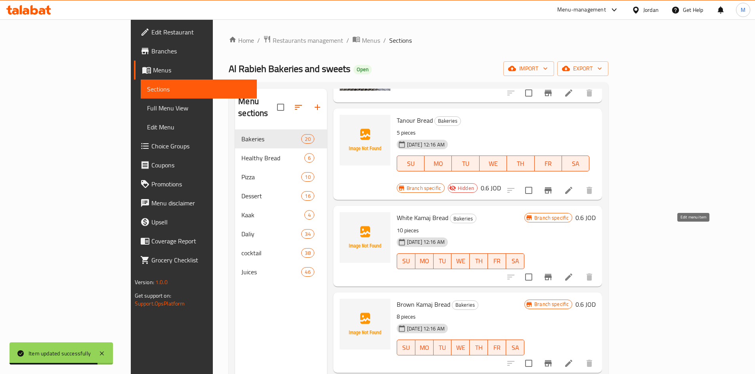
click at [572, 274] on icon at bounding box center [568, 277] width 7 height 7
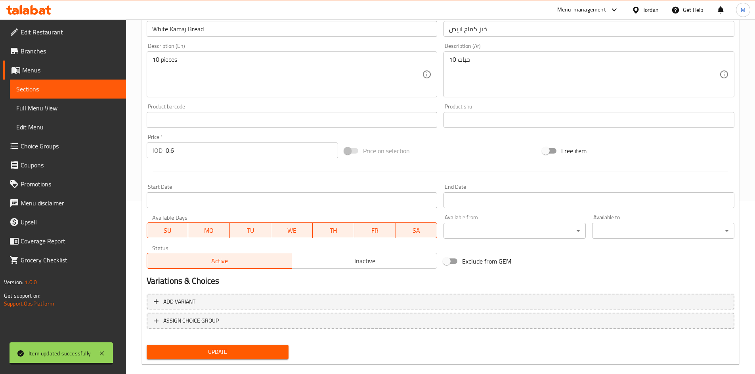
scroll to position [185, 0]
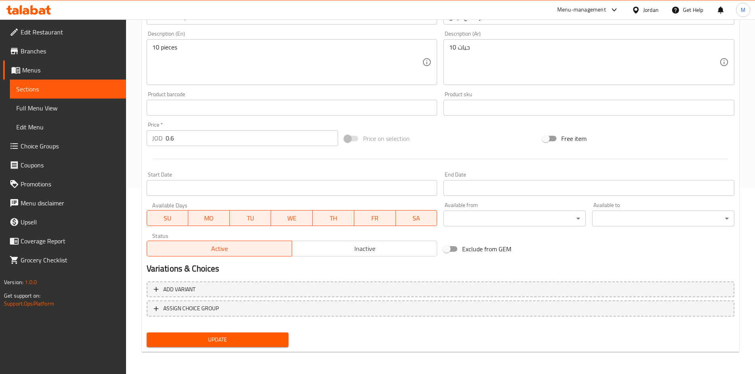
click at [334, 243] on button "Inactive" at bounding box center [364, 249] width 145 height 16
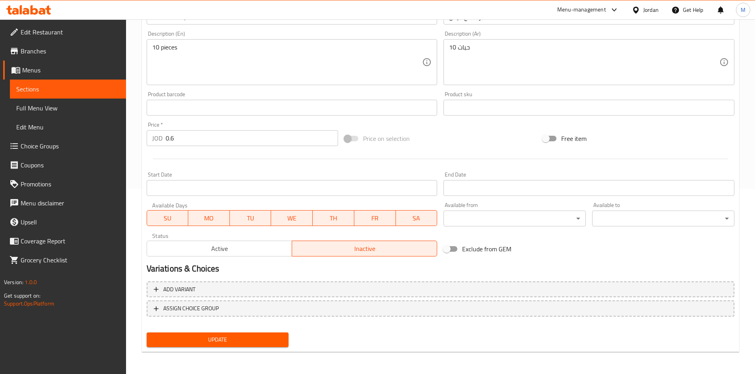
click at [269, 335] on span "Update" at bounding box center [218, 340] width 130 height 10
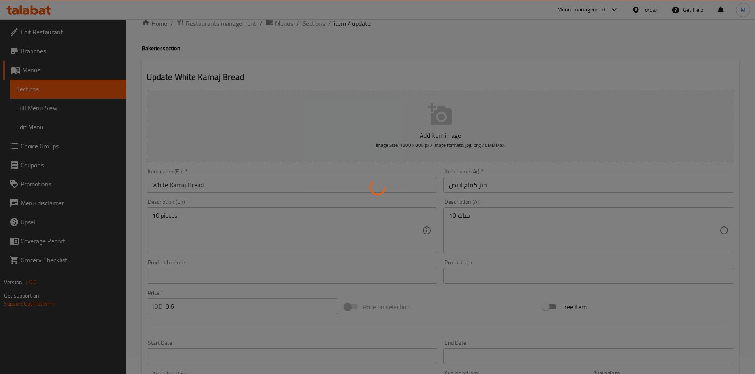
scroll to position [0, 0]
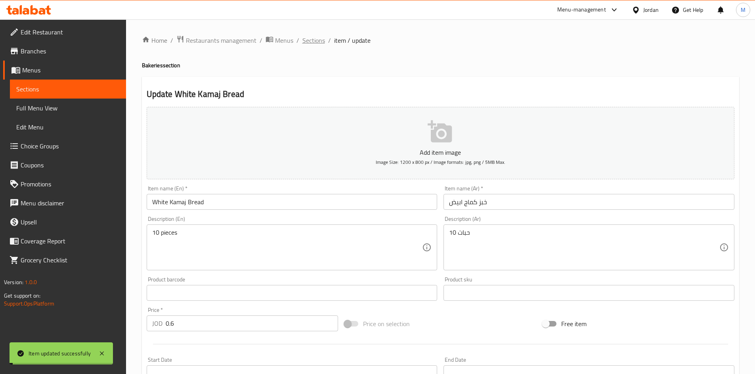
click at [320, 40] on span "Sections" at bounding box center [313, 41] width 23 height 10
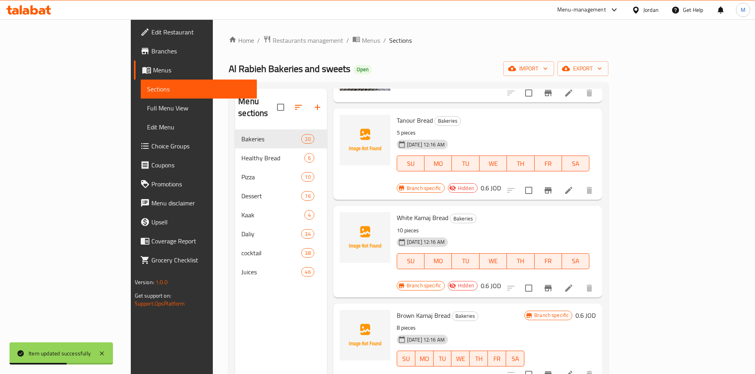
scroll to position [1268, 0]
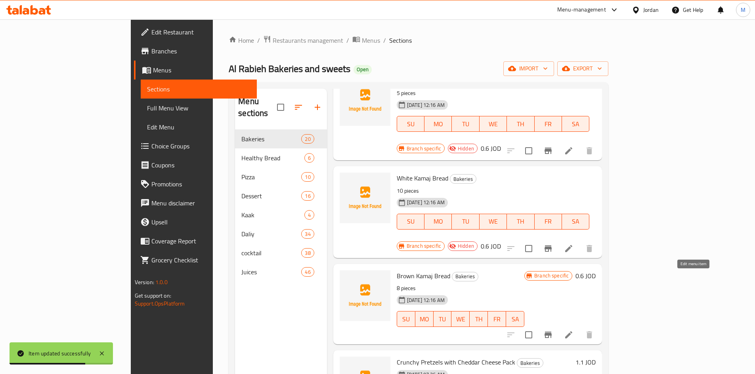
click at [573, 330] on icon at bounding box center [569, 335] width 10 height 10
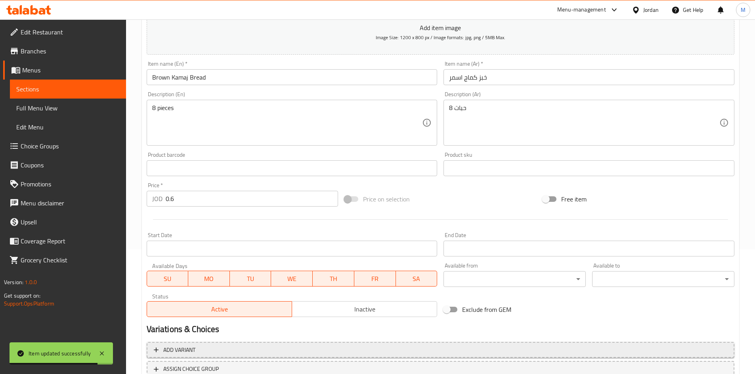
scroll to position [185, 0]
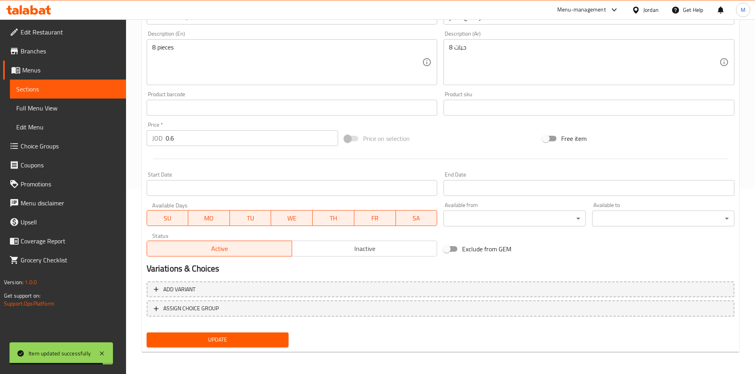
click at [347, 255] on button "Inactive" at bounding box center [364, 249] width 145 height 16
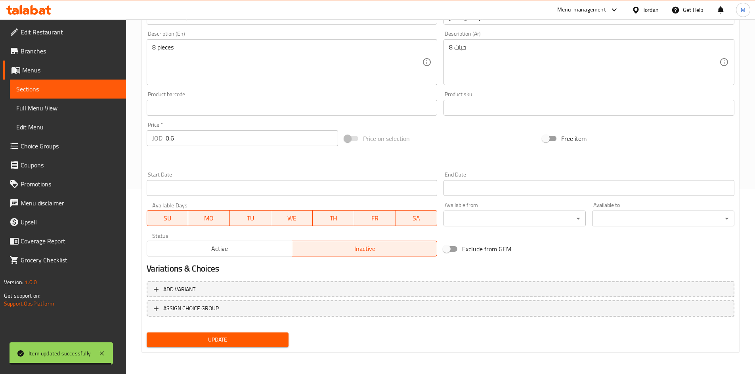
click at [264, 346] on button "Update" at bounding box center [218, 340] width 142 height 15
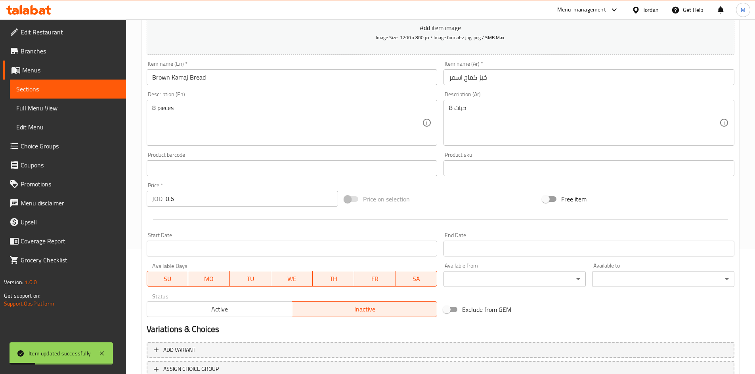
scroll to position [0, 0]
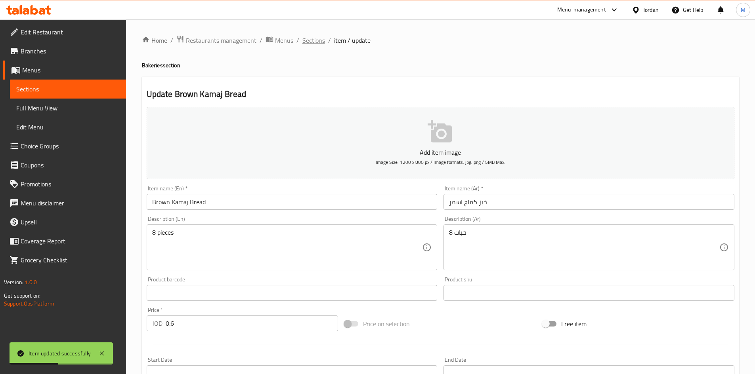
click at [314, 39] on span "Sections" at bounding box center [313, 41] width 23 height 10
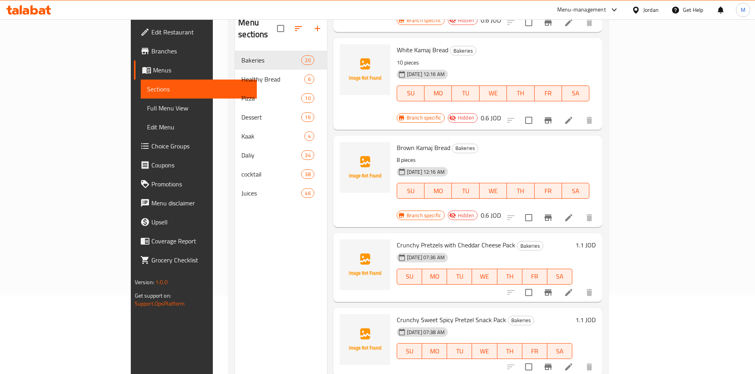
scroll to position [79, 0]
click at [572, 289] on icon at bounding box center [568, 292] width 7 height 7
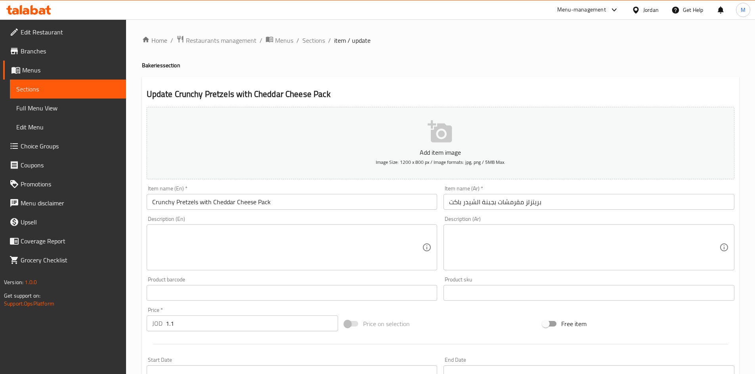
scroll to position [185, 0]
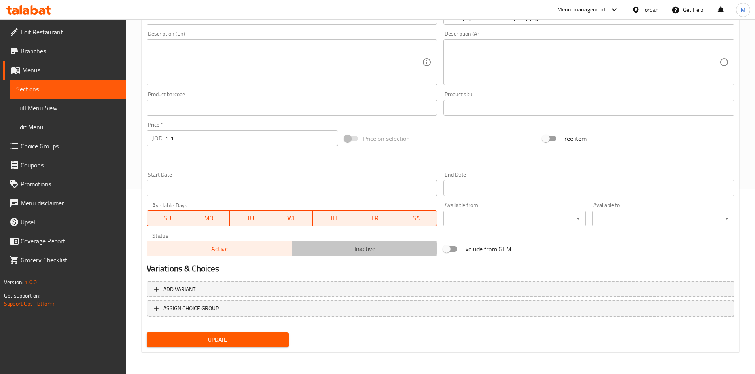
click at [356, 249] on span "Inactive" at bounding box center [364, 248] width 139 height 11
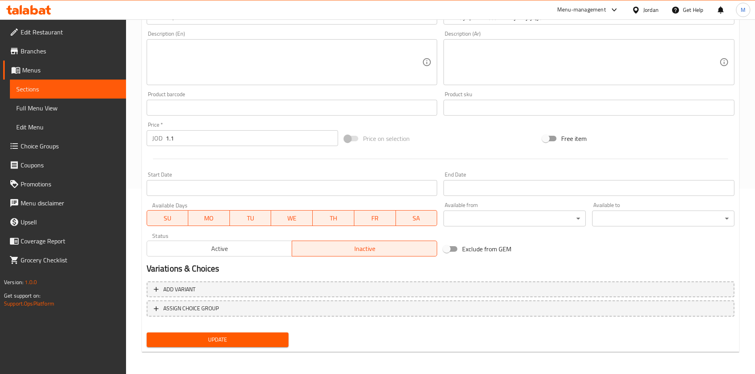
click at [260, 334] on button "Update" at bounding box center [218, 340] width 142 height 15
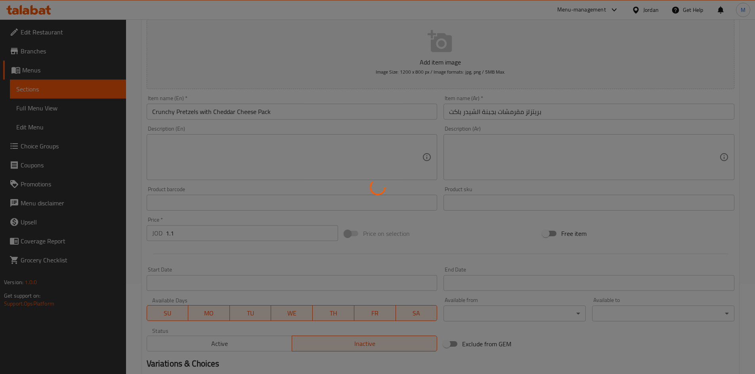
scroll to position [0, 0]
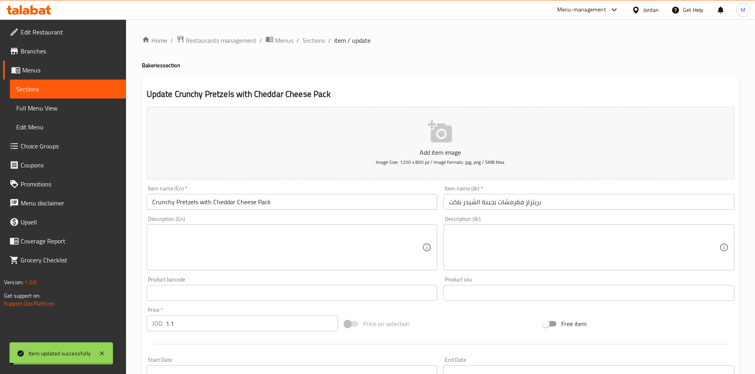
click at [307, 41] on span "Sections" at bounding box center [313, 41] width 23 height 10
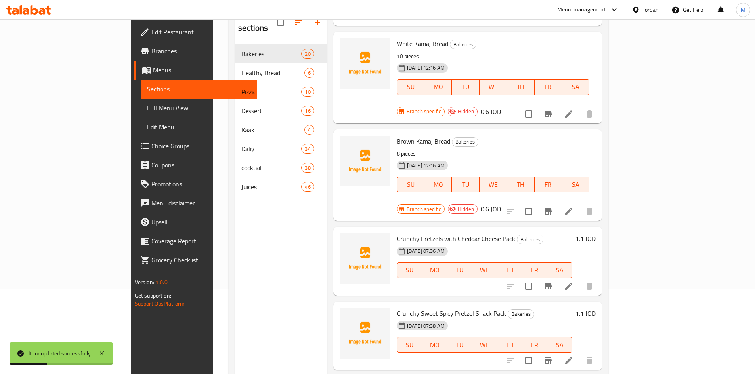
scroll to position [111, 0]
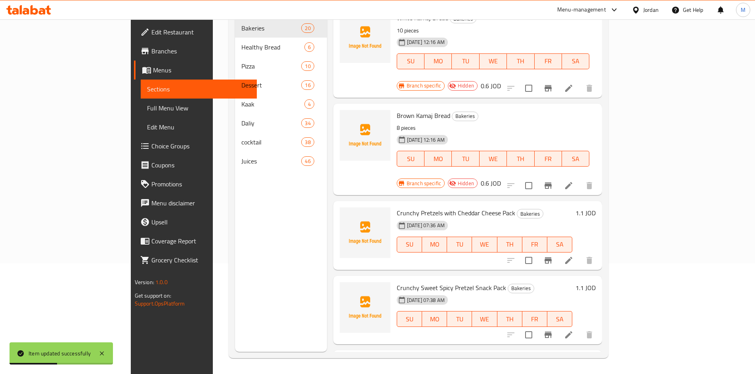
click at [572, 332] on icon at bounding box center [568, 335] width 7 height 7
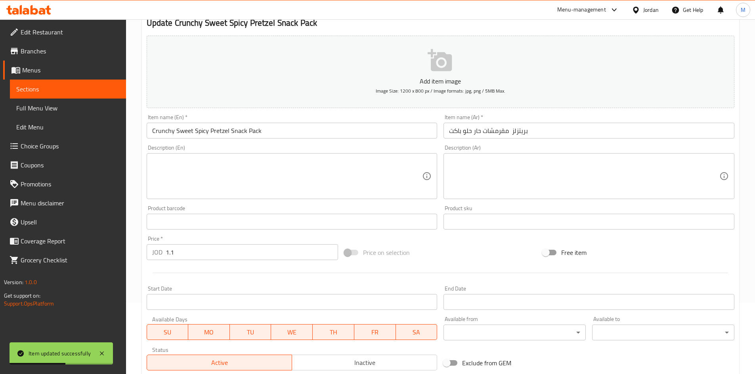
scroll to position [185, 0]
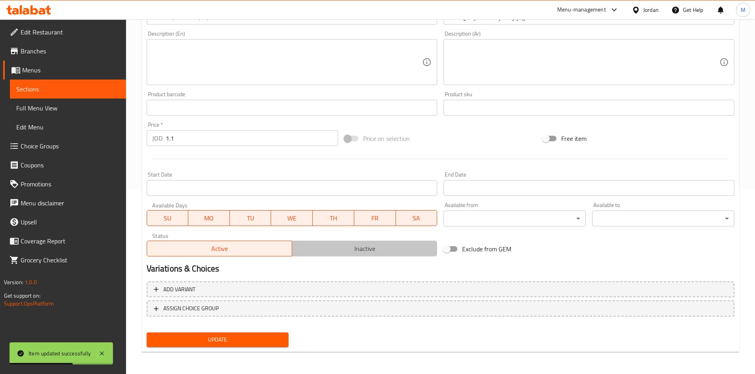
drag, startPoint x: 358, startPoint y: 256, endPoint x: 352, endPoint y: 260, distance: 7.3
click at [358, 256] on button "Inactive" at bounding box center [364, 249] width 145 height 16
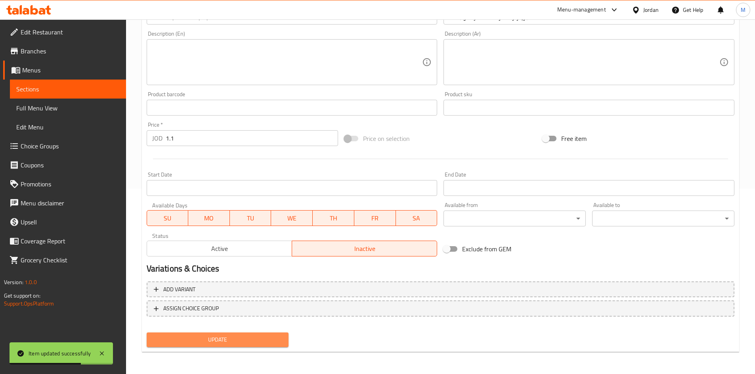
drag, startPoint x: 264, startPoint y: 334, endPoint x: 264, endPoint y: 277, distance: 57.5
click at [264, 334] on button "Update" at bounding box center [218, 340] width 142 height 15
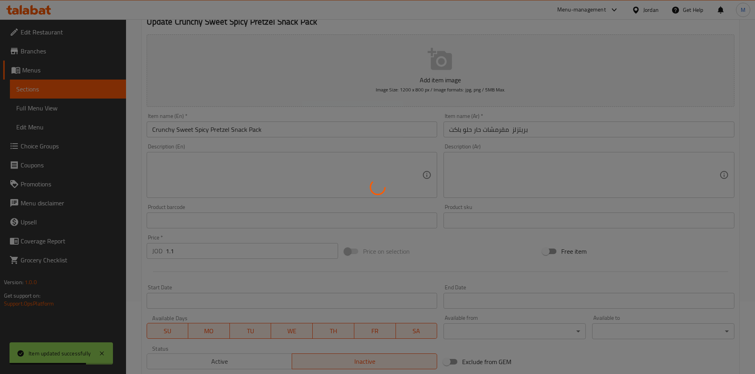
scroll to position [0, 0]
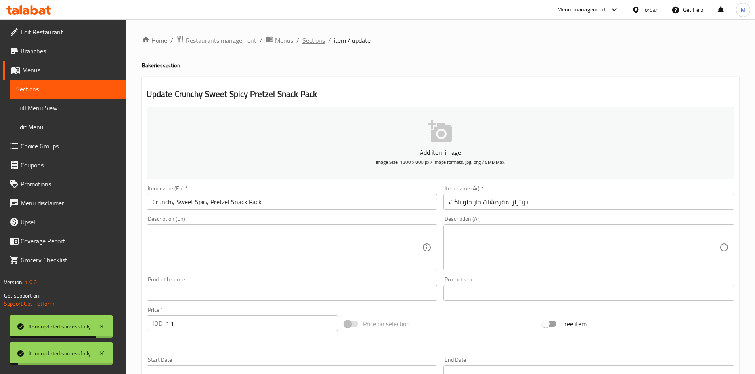
click at [319, 40] on span "Sections" at bounding box center [313, 41] width 23 height 10
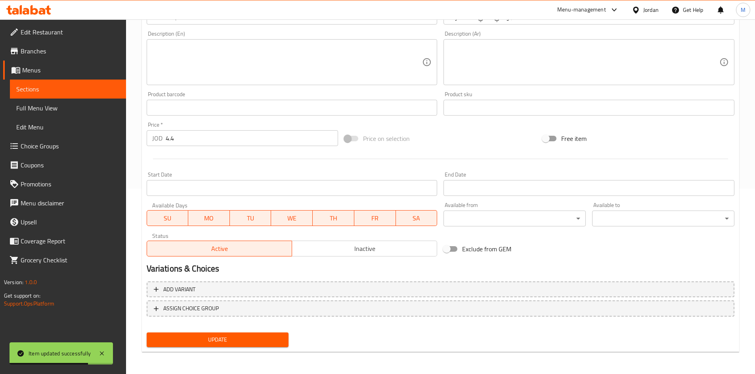
click at [338, 247] on span "Inactive" at bounding box center [364, 248] width 139 height 11
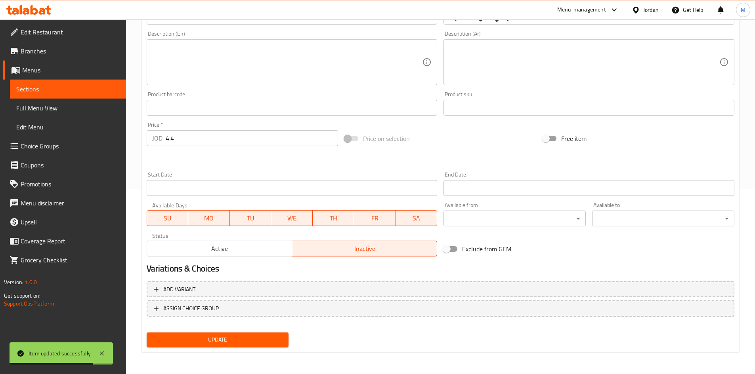
click at [255, 334] on button "Update" at bounding box center [218, 340] width 142 height 15
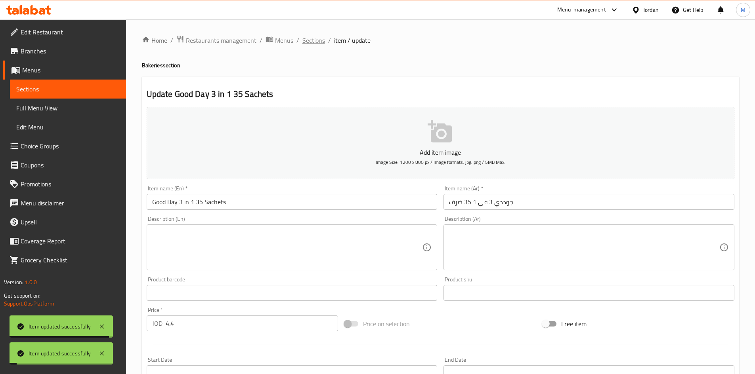
click at [316, 39] on span "Sections" at bounding box center [313, 41] width 23 height 10
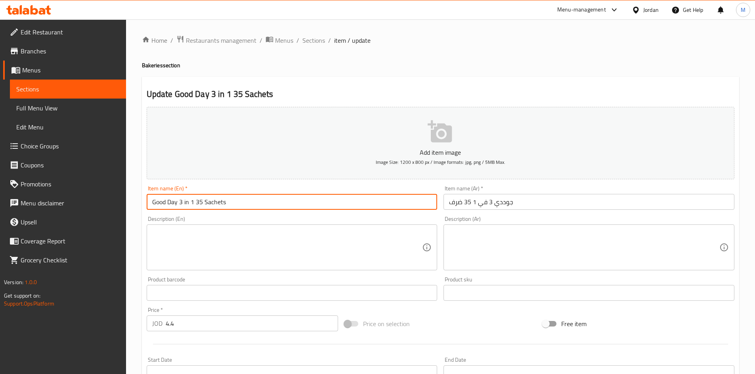
drag, startPoint x: 152, startPoint y: 203, endPoint x: 548, endPoint y: 207, distance: 395.5
click at [548, 207] on div "Add item image Image Size: 1200 x 800 px / Image formats: jpg, png / 5MB Max. I…" at bounding box center [440, 275] width 594 height 342
click at [312, 42] on span "Sections" at bounding box center [313, 41] width 23 height 10
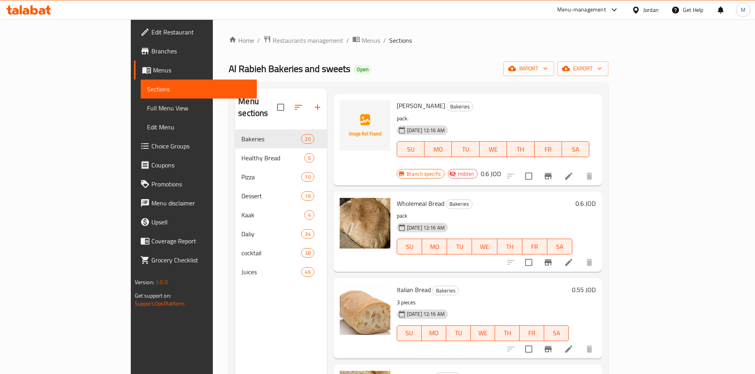
scroll to position [70, 0]
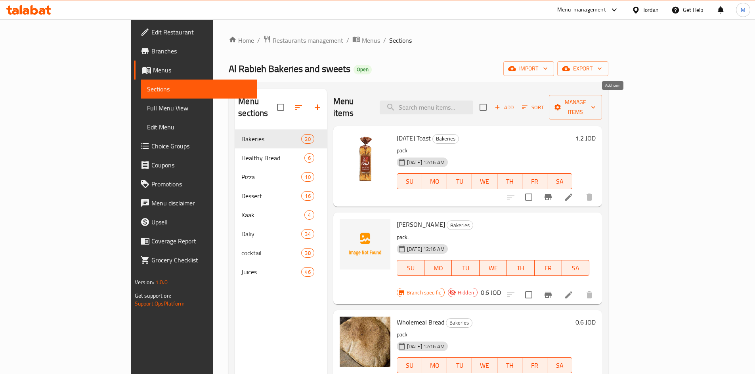
click at [517, 106] on button "Add" at bounding box center [503, 107] width 25 height 12
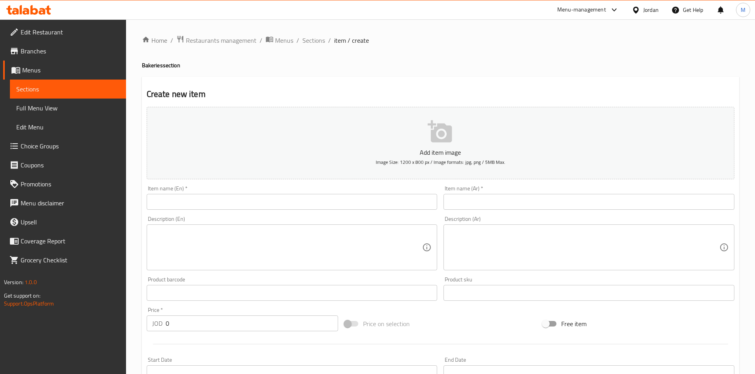
drag, startPoint x: 232, startPoint y: 191, endPoint x: 223, endPoint y: 201, distance: 13.8
click at [232, 191] on div "Item name (En)   * Item name (En) *" at bounding box center [292, 198] width 291 height 24
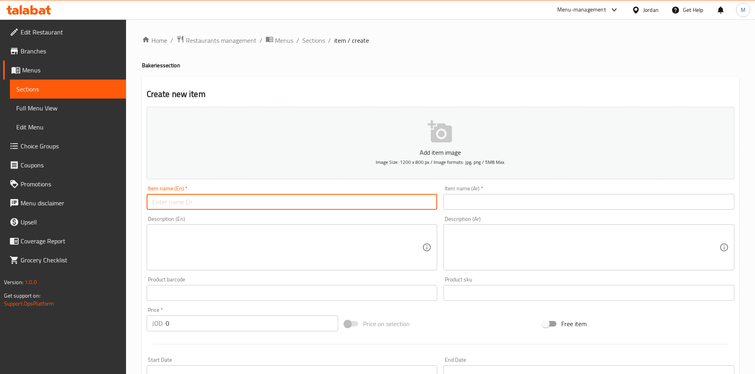
click at [223, 201] on input "text" at bounding box center [292, 202] width 291 height 16
paste input "Good Day 3 in 1 35 Sachets"
click at [200, 201] on input "Good Day 3 in 1 35 Sachets" at bounding box center [292, 202] width 291 height 16
drag, startPoint x: 195, startPoint y: 201, endPoint x: 201, endPoint y: 201, distance: 5.5
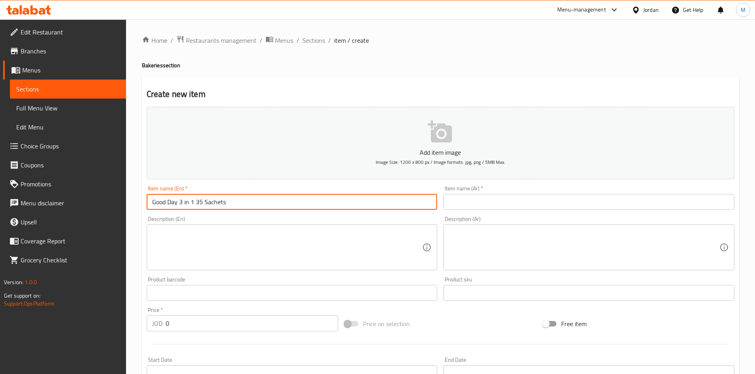
click at [201, 201] on input "Good Day 3 in 1 35 Sachets" at bounding box center [292, 202] width 291 height 16
type input "Good Day 3 in 1 10 Sachets"
click at [616, 209] on input "text" at bounding box center [588, 202] width 291 height 16
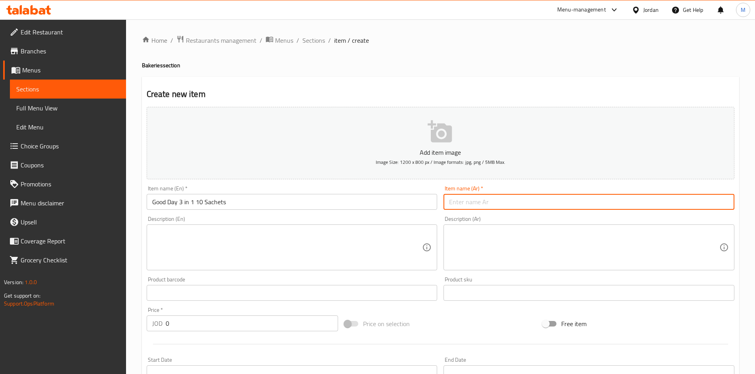
paste input "3in1 جوددي"
drag, startPoint x: 716, startPoint y: 201, endPoint x: 733, endPoint y: 201, distance: 17.4
click at [733, 201] on input "3in1 جوددي" at bounding box center [588, 202] width 291 height 16
click at [698, 207] on input "جوددي" at bounding box center [588, 202] width 291 height 16
paste input "3in1"
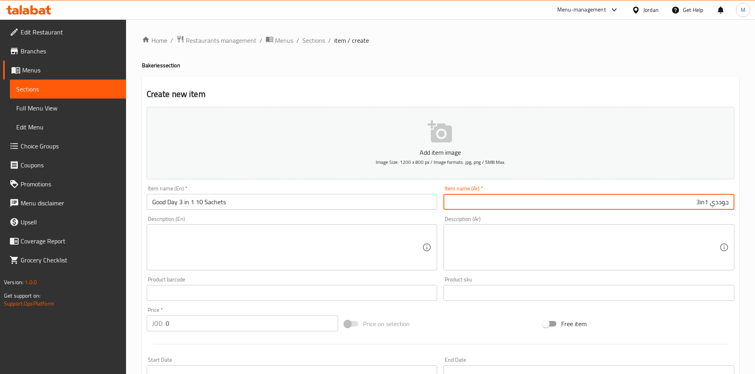
click at [703, 201] on input "جوددي 3in1" at bounding box center [588, 202] width 291 height 16
click at [704, 206] on input "جوددي 3in1" at bounding box center [588, 202] width 291 height 16
drag, startPoint x: 701, startPoint y: 203, endPoint x: 706, endPoint y: 203, distance: 5.2
click at [706, 203] on input "جوددي 3in1" at bounding box center [588, 202] width 291 height 16
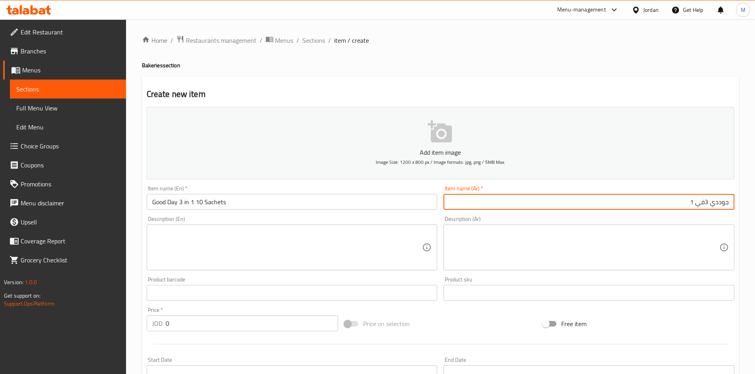
click at [705, 202] on input "جوددي 3في 1" at bounding box center [588, 202] width 291 height 16
type input "جوددي 3 في 1"
click at [225, 323] on input "0" at bounding box center [252, 324] width 173 height 16
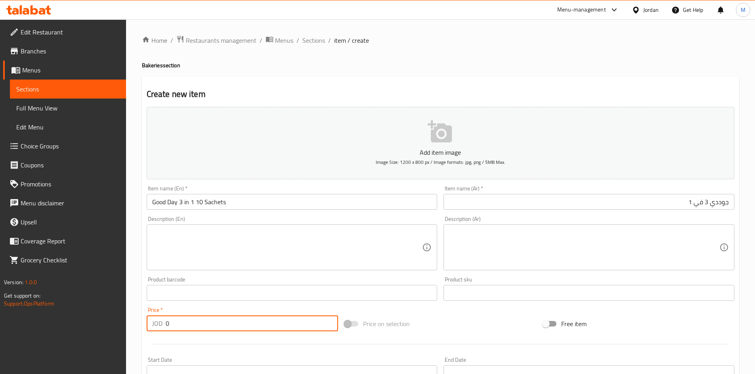
click at [225, 323] on input "0" at bounding box center [252, 324] width 173 height 16
paste input "1.1"
type input "1.1"
click at [225, 307] on div "Price   * JOD 1.1 Price *" at bounding box center [242, 319] width 198 height 31
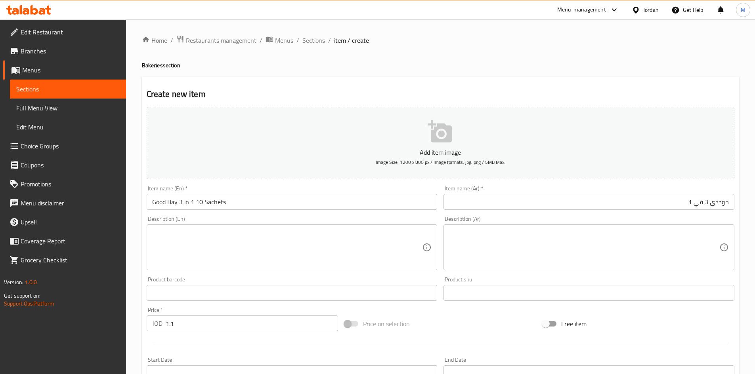
click at [666, 201] on input "جوددي 3 في 1" at bounding box center [588, 202] width 291 height 16
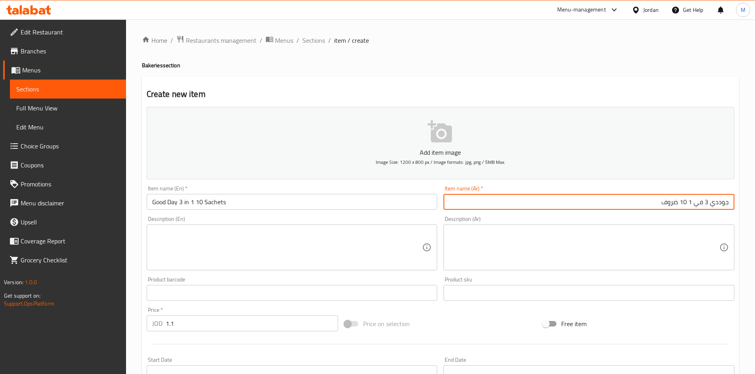
type input "جوددي 3 في 1 10 ضروف"
click at [250, 200] on input "Good Day 3 in 1 10 Sachets" at bounding box center [292, 202] width 291 height 16
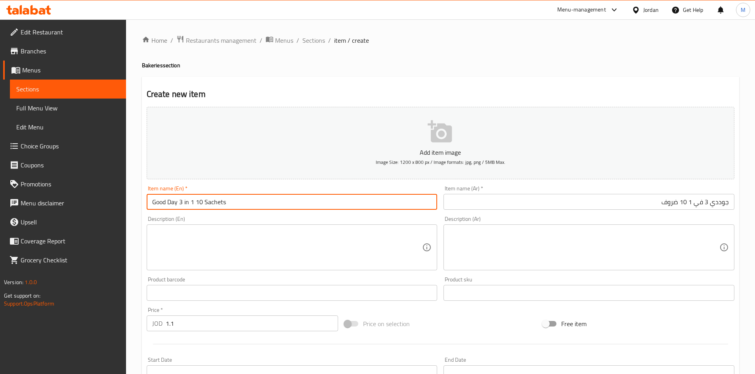
click at [250, 200] on input "Good Day 3 in 1 10 Sachets" at bounding box center [292, 202] width 291 height 16
click at [251, 199] on input "Good Day 3 in 1 10 Sachets" at bounding box center [292, 202] width 291 height 16
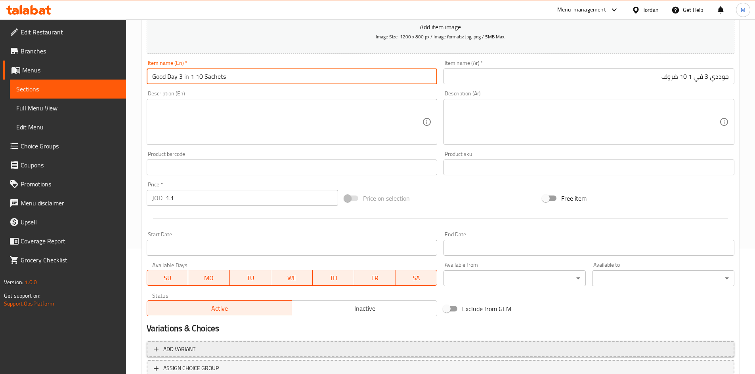
scroll to position [185, 0]
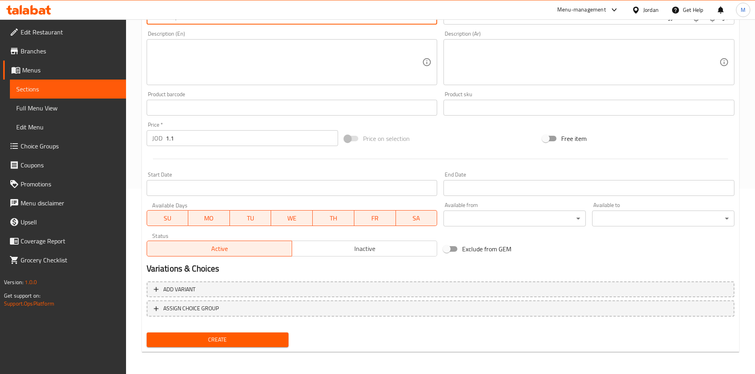
click at [266, 335] on span "Create" at bounding box center [218, 340] width 130 height 10
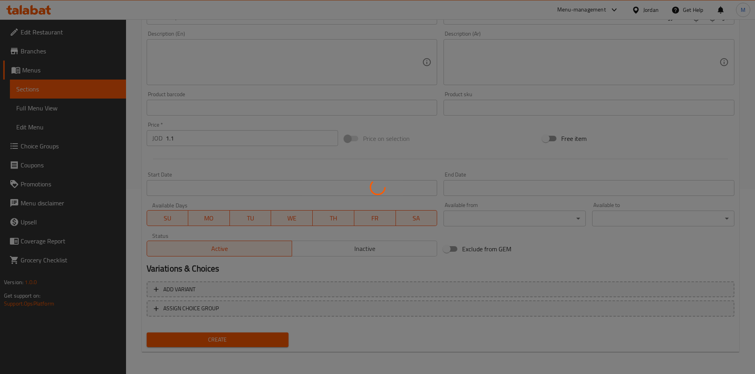
type input "0"
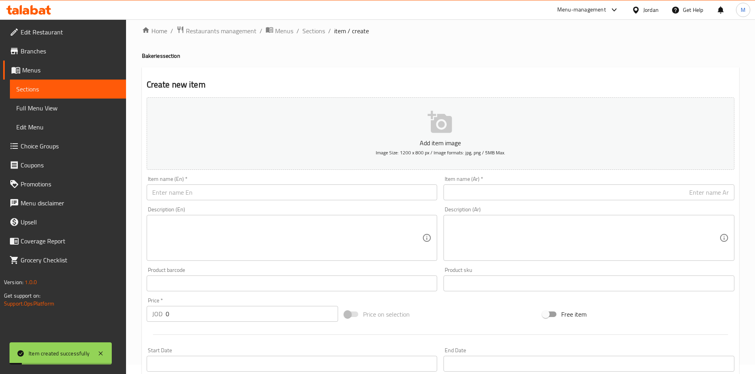
scroll to position [0, 0]
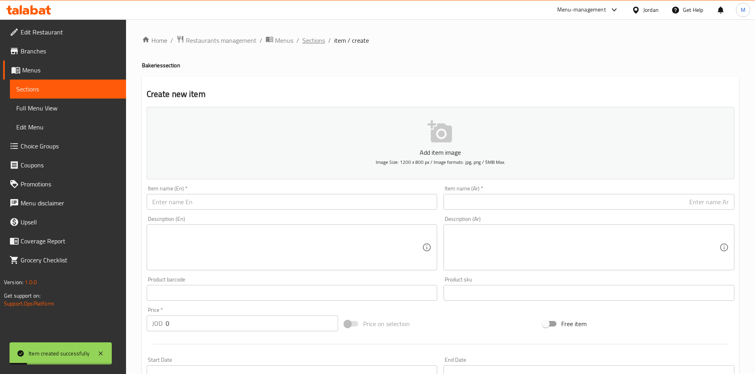
click at [318, 38] on span "Sections" at bounding box center [313, 41] width 23 height 10
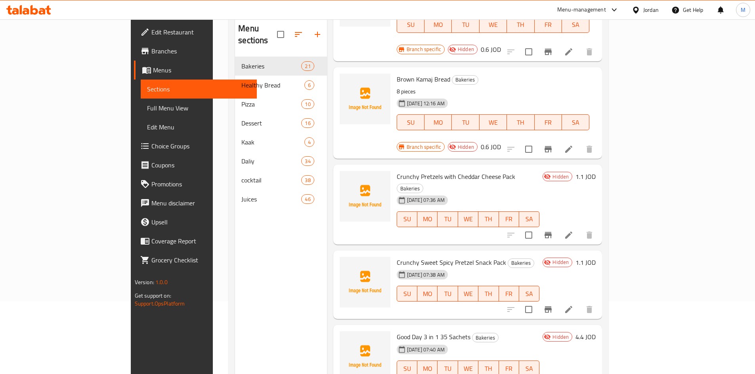
scroll to position [111, 0]
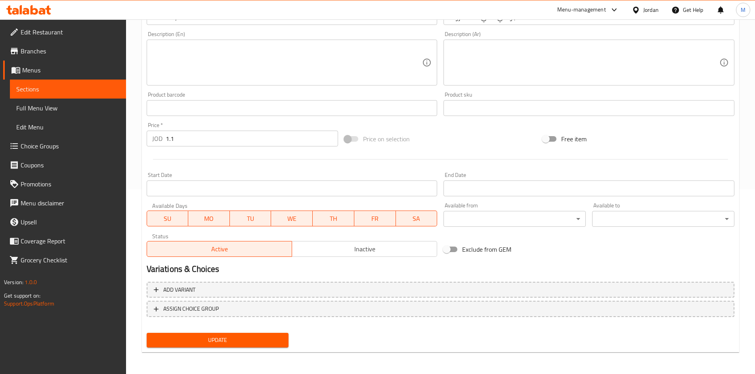
scroll to position [185, 0]
drag, startPoint x: 365, startPoint y: 243, endPoint x: 317, endPoint y: 283, distance: 61.6
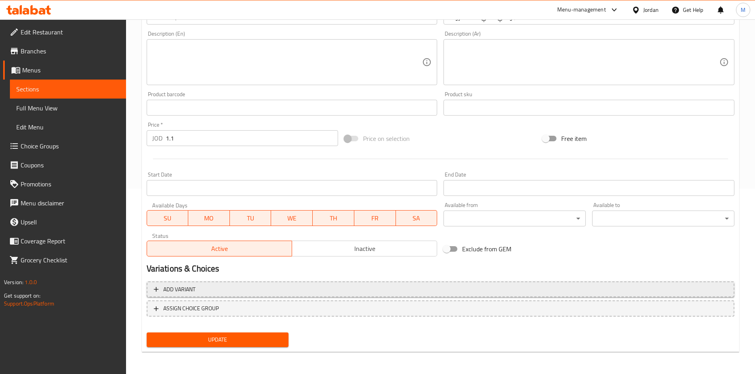
click at [365, 244] on span "Inactive" at bounding box center [364, 248] width 139 height 11
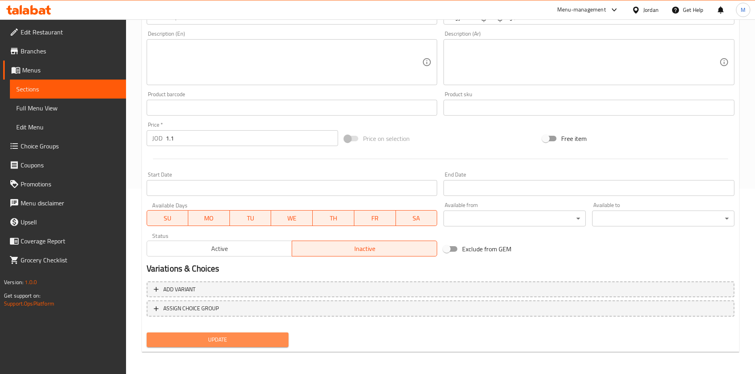
click at [264, 336] on span "Update" at bounding box center [218, 340] width 130 height 10
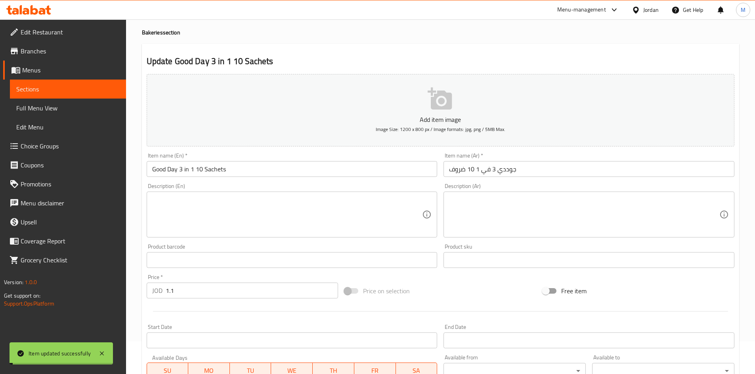
scroll to position [0, 0]
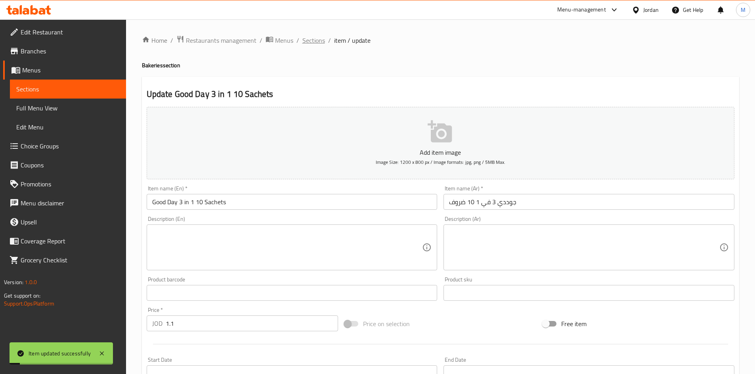
click at [318, 44] on span "Sections" at bounding box center [313, 41] width 23 height 10
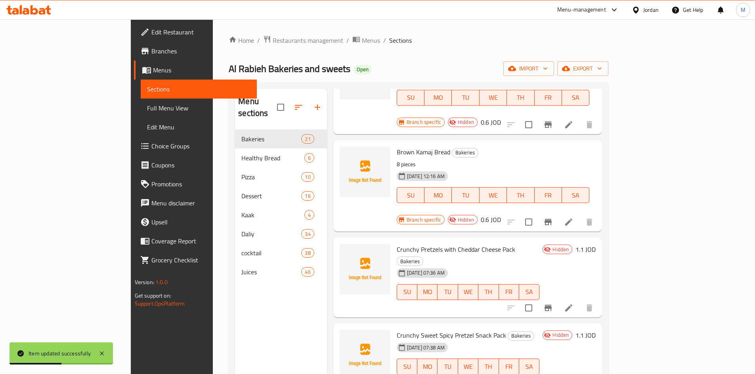
scroll to position [111, 0]
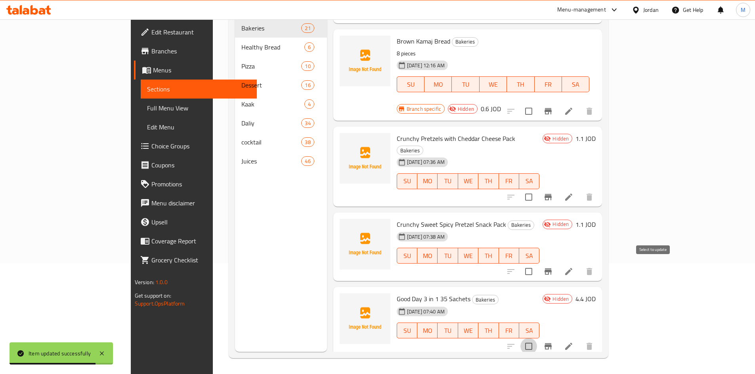
click at [537, 338] on input "checkbox" at bounding box center [528, 346] width 17 height 17
checkbox input "true"
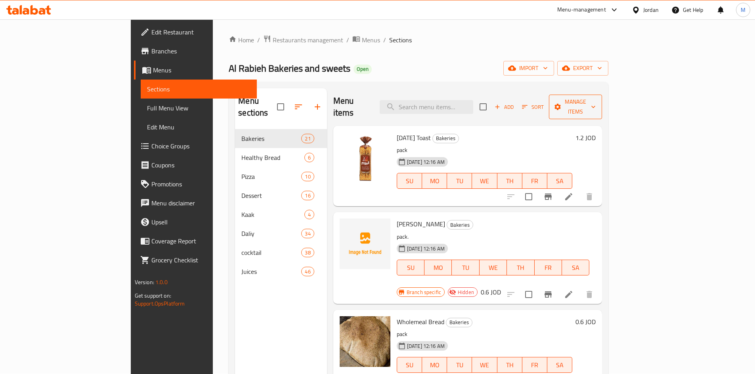
scroll to position [0, 0]
click at [596, 97] on span "Manage items" at bounding box center [575, 107] width 40 height 20
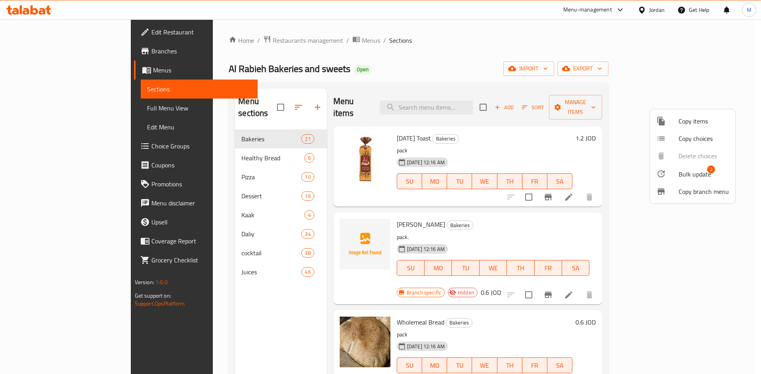
click at [694, 174] on span "Bulk update" at bounding box center [694, 175] width 32 height 10
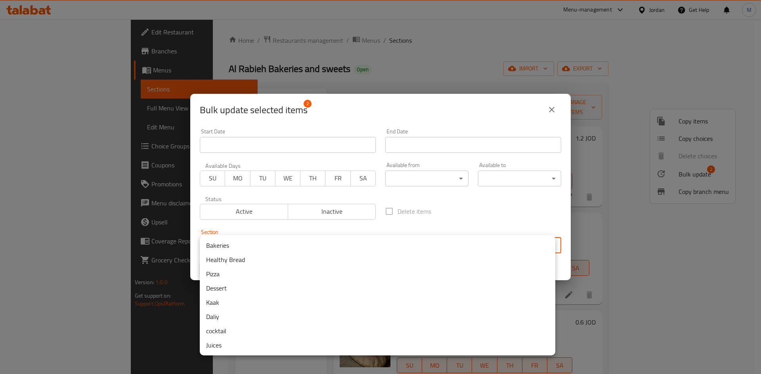
click at [313, 248] on body "​ Menu-management Jordan Get Help M Edit Restaurant Branches Menus Sections Ful…" at bounding box center [380, 196] width 761 height 355
click at [226, 344] on li "Juices" at bounding box center [377, 345] width 355 height 14
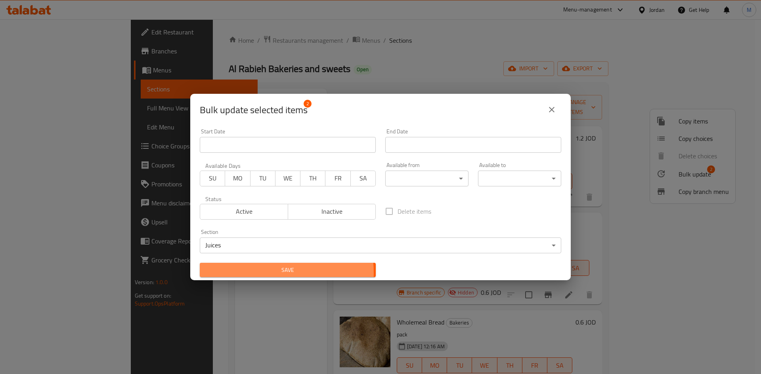
click at [255, 273] on span "Save" at bounding box center [287, 270] width 163 height 10
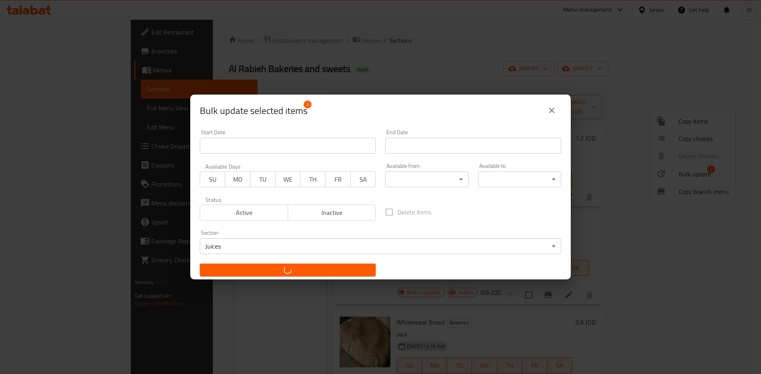
checkbox input "false"
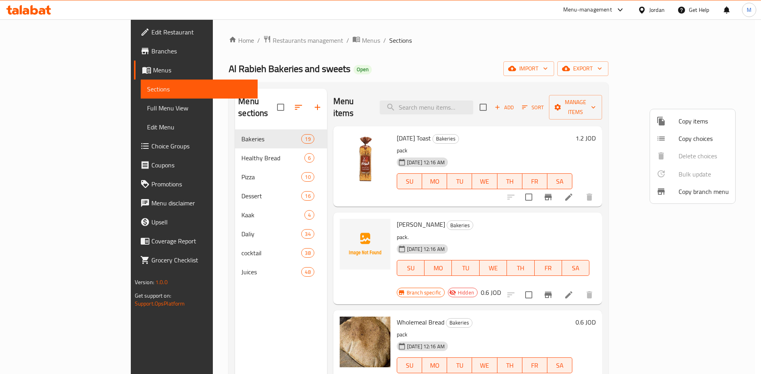
click at [514, 145] on div at bounding box center [380, 187] width 761 height 374
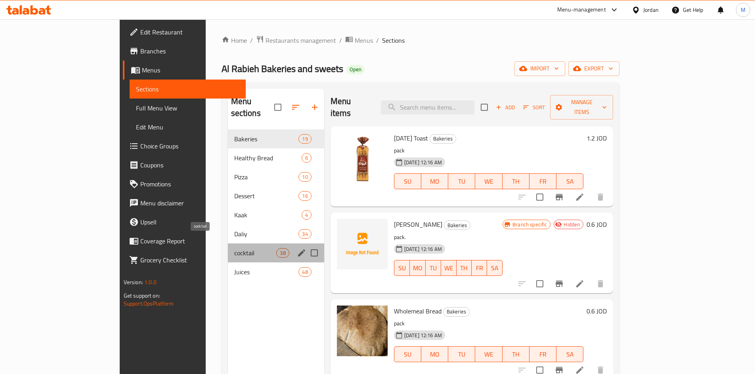
click at [234, 248] on span "cocktail" at bounding box center [255, 253] width 42 height 10
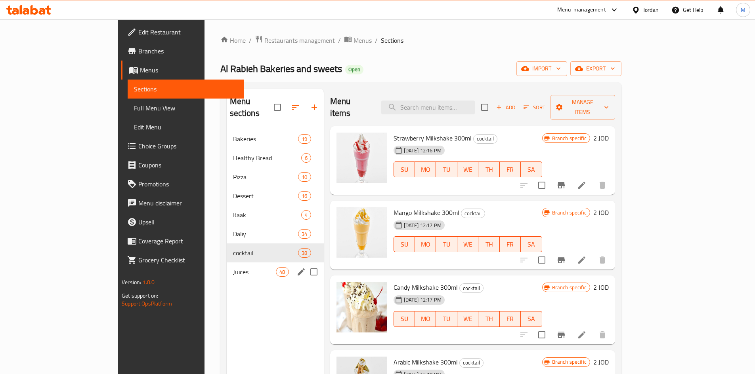
click at [233, 267] on span "Juices" at bounding box center [254, 272] width 43 height 10
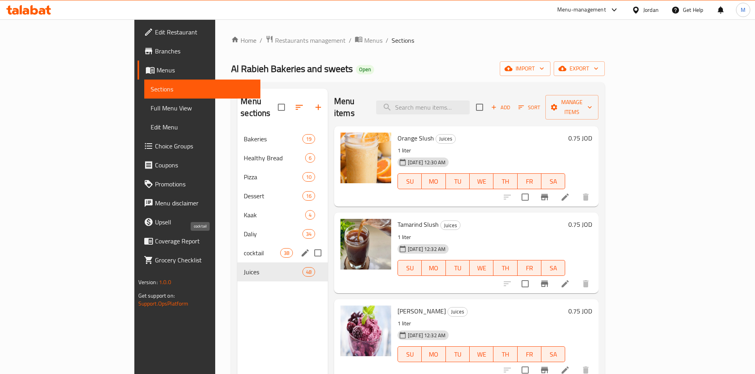
click at [244, 248] on span "cocktail" at bounding box center [262, 253] width 36 height 10
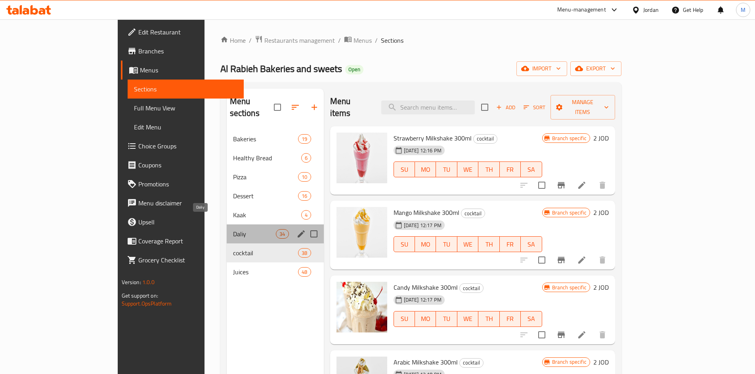
click at [233, 229] on span "Daliy" at bounding box center [254, 234] width 43 height 10
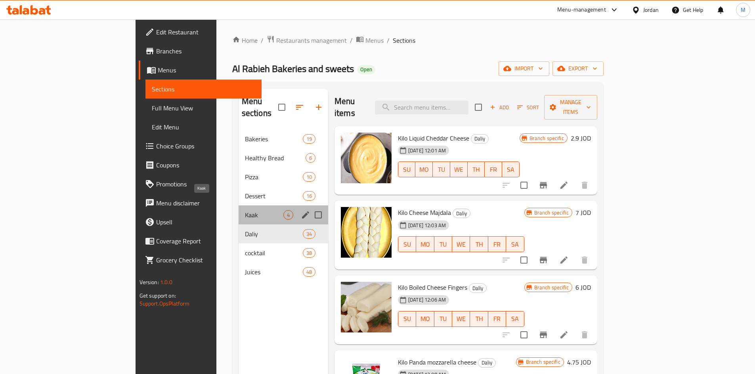
click at [245, 210] on span "Kaak" at bounding box center [264, 215] width 38 height 10
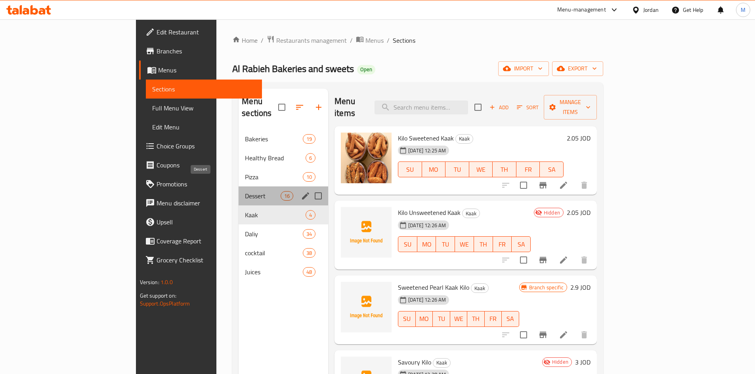
click at [245, 191] on span "Dessert" at bounding box center [263, 196] width 36 height 10
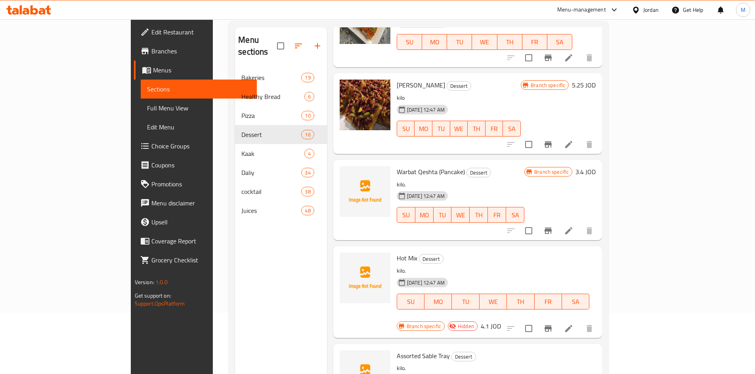
scroll to position [111, 0]
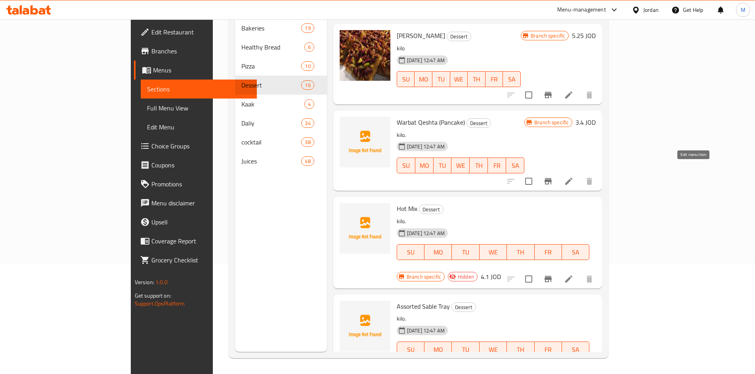
click at [572, 178] on icon at bounding box center [568, 181] width 7 height 7
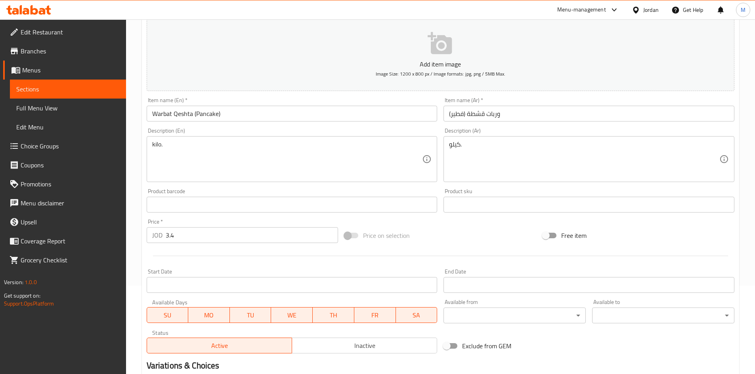
scroll to position [185, 0]
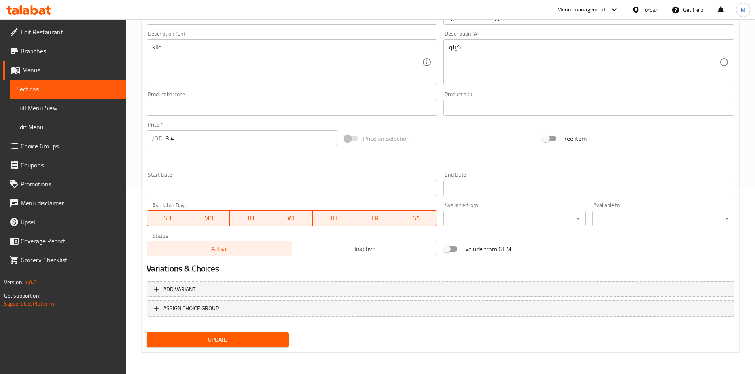
click at [353, 239] on div "Active Inactive" at bounding box center [292, 245] width 291 height 24
drag, startPoint x: 351, startPoint y: 248, endPoint x: 347, endPoint y: 253, distance: 5.6
click at [351, 249] on span "Inactive" at bounding box center [364, 248] width 139 height 11
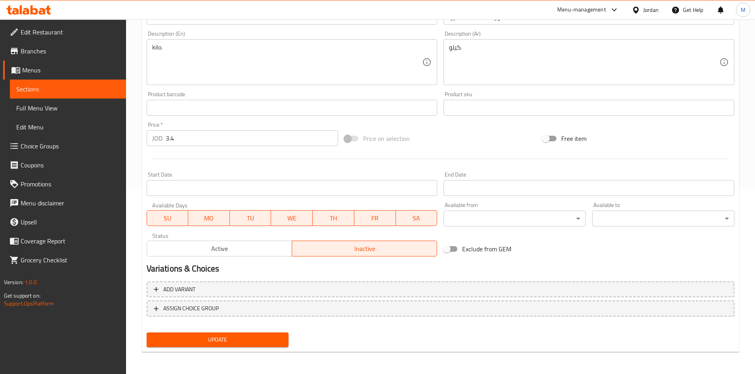
click at [224, 342] on span "Update" at bounding box center [218, 340] width 130 height 10
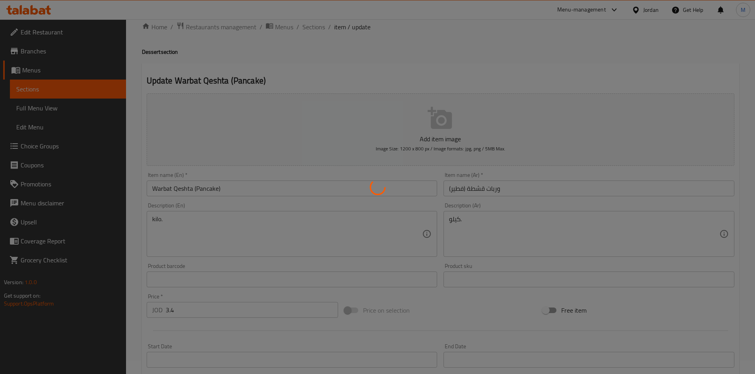
scroll to position [0, 0]
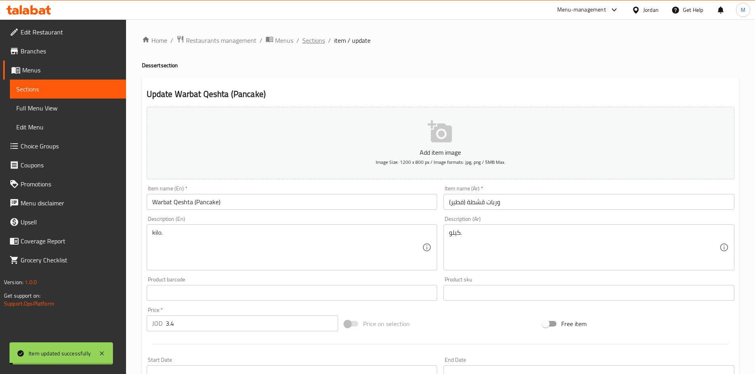
click at [314, 38] on span "Sections" at bounding box center [313, 41] width 23 height 10
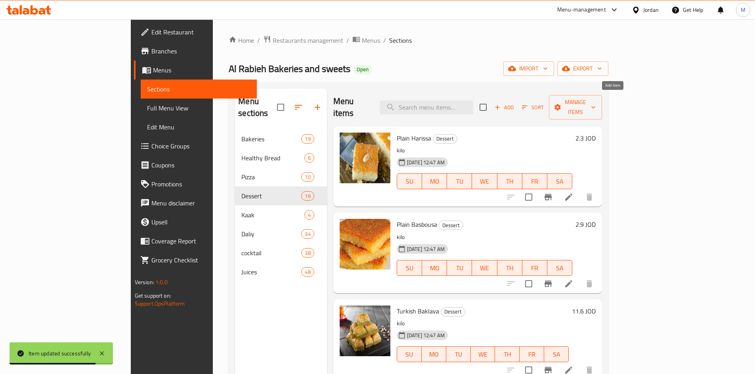
click at [515, 103] on span "Add" at bounding box center [503, 107] width 21 height 9
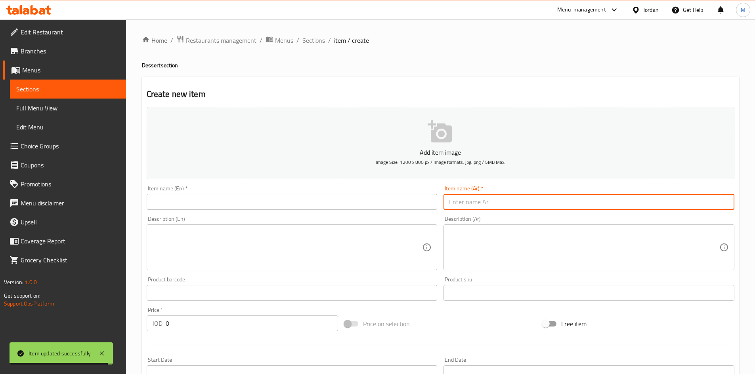
click at [535, 203] on input "text" at bounding box center [588, 202] width 291 height 16
paste input "KDD قشطة"
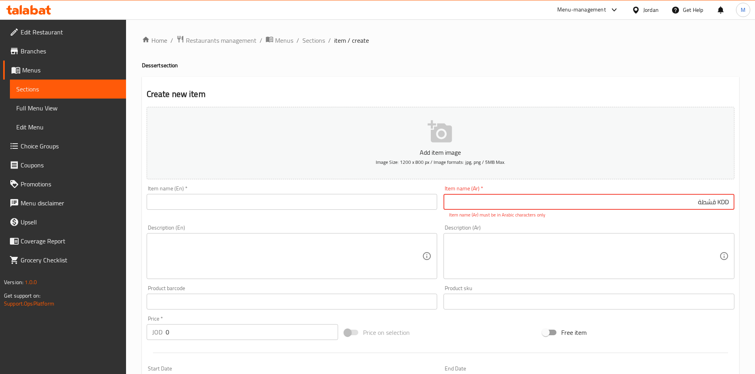
click at [724, 200] on input "KDD قشطة" at bounding box center [588, 202] width 291 height 16
click at [661, 201] on input "كي دي دي قشطة" at bounding box center [588, 202] width 291 height 16
paste input "4باكيت"
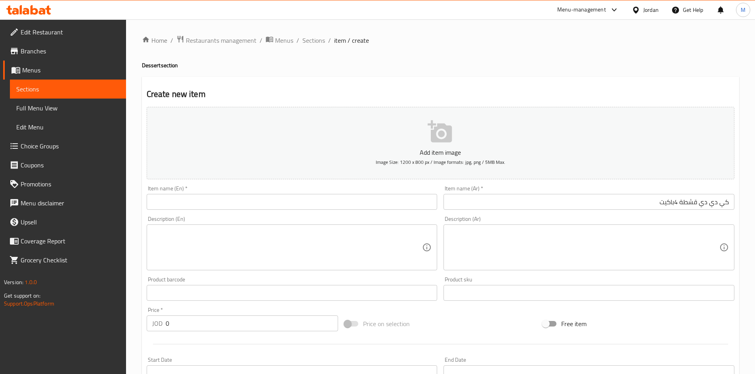
click at [675, 204] on input "كي دي دي قشطة 4باكيت" at bounding box center [588, 202] width 291 height 16
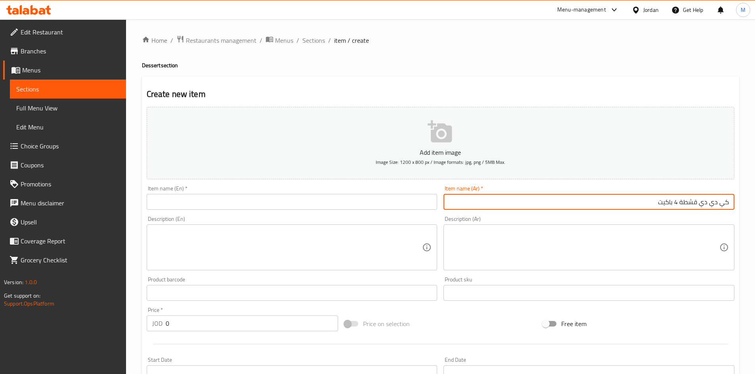
click at [708, 201] on input "كي دي دي قشطة 4 باكيت" at bounding box center [588, 202] width 291 height 16
type input "كي دي دي قشطة 4 باكيت"
click at [282, 206] on input "text" at bounding box center [292, 202] width 291 height 16
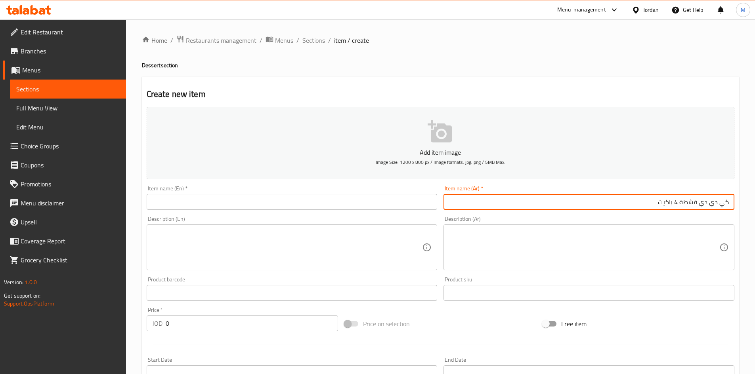
paste input "KDD Cream – 4 Pack"
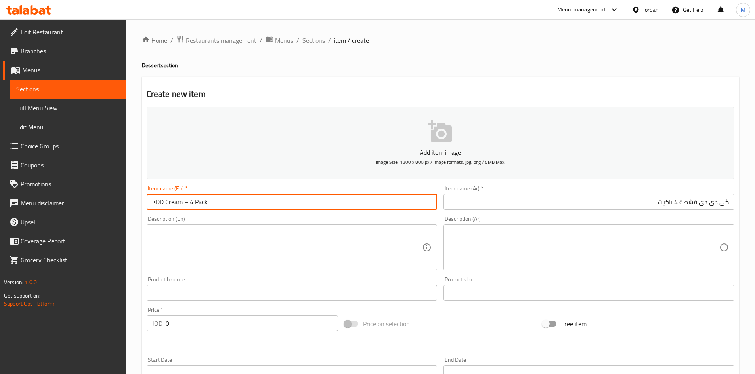
drag, startPoint x: 189, startPoint y: 202, endPoint x: 210, endPoint y: 233, distance: 37.4
click at [190, 202] on input "KDD Cream – 4 Pack" at bounding box center [292, 202] width 291 height 16
type input "KDD Cream 4 Pack"
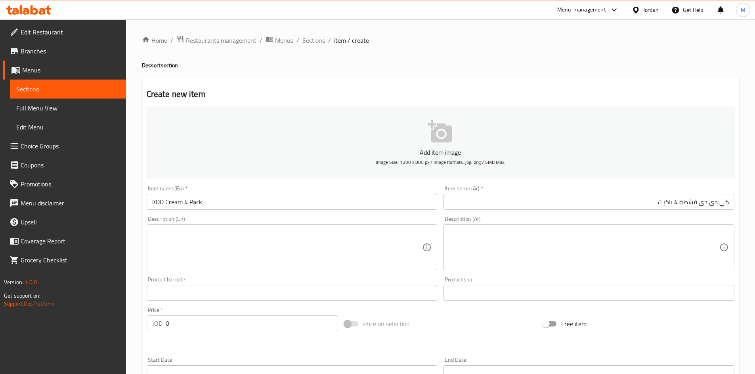
click at [233, 193] on div "Item name (En)   * KDD Cream 4 Pack Item name (En) *" at bounding box center [292, 198] width 291 height 24
click at [223, 326] on input "0" at bounding box center [252, 324] width 173 height 16
paste input "1.87"
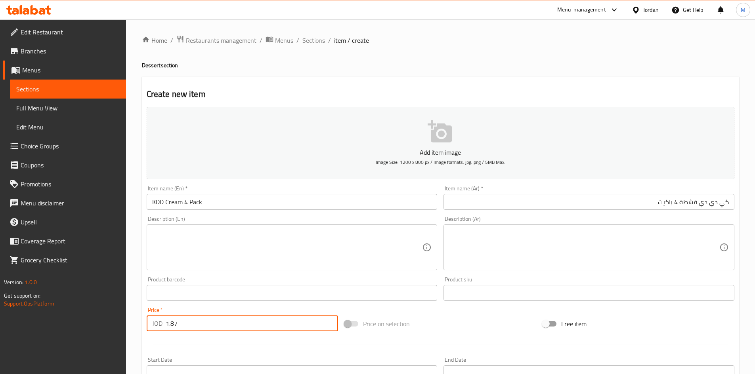
type input "1.87"
click at [217, 306] on div "Price   * JOD 1.87 Price *" at bounding box center [242, 319] width 198 height 31
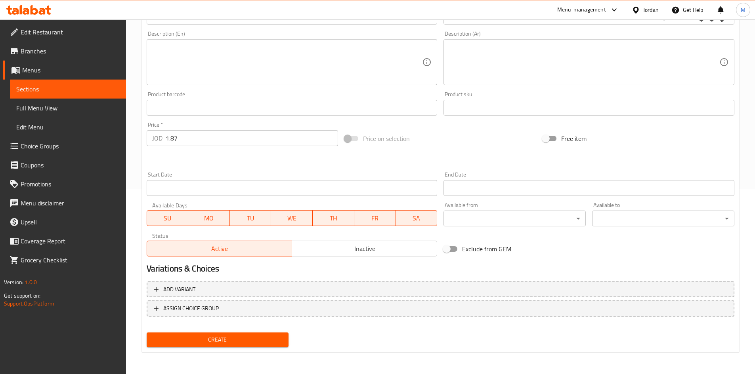
click at [224, 339] on span "Create" at bounding box center [218, 340] width 130 height 10
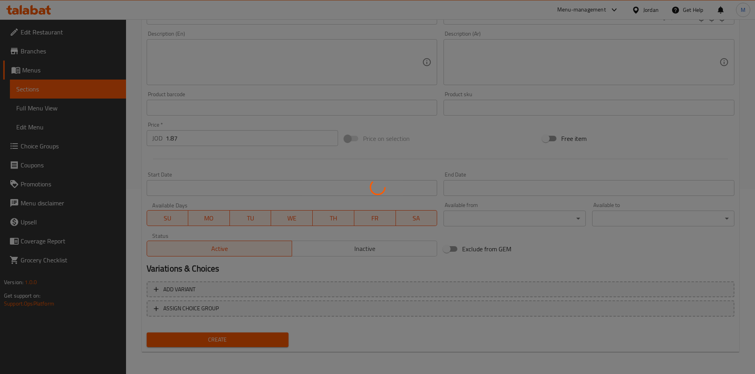
type input "0"
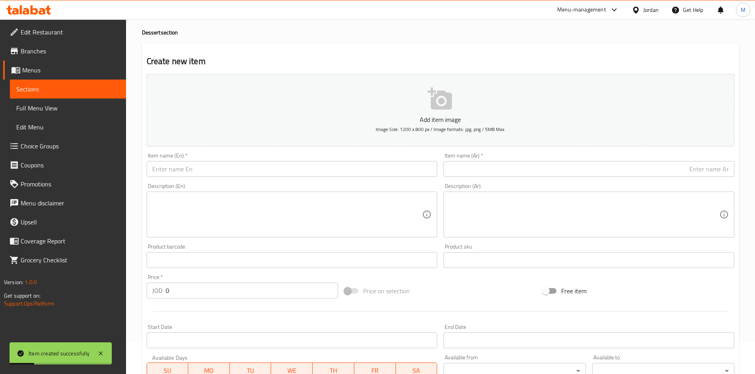
scroll to position [0, 0]
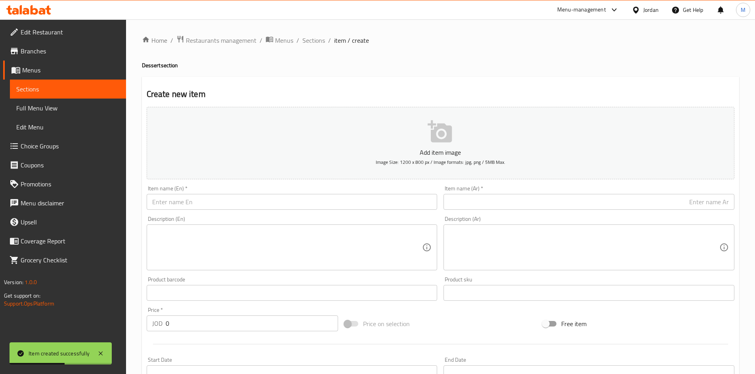
click at [605, 202] on input "text" at bounding box center [588, 202] width 291 height 16
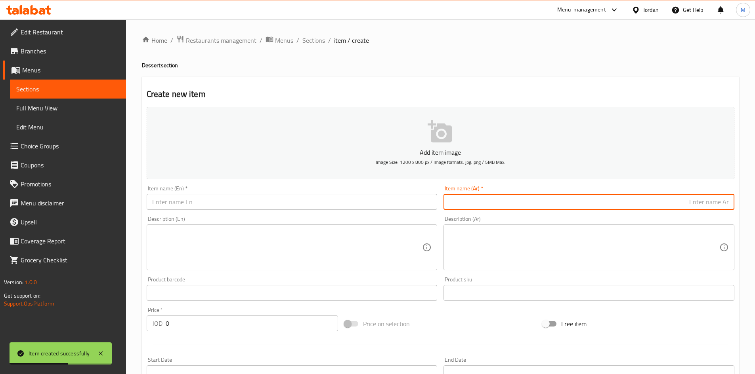
paste input "[DATE] زيرو نكهة اللوتس"
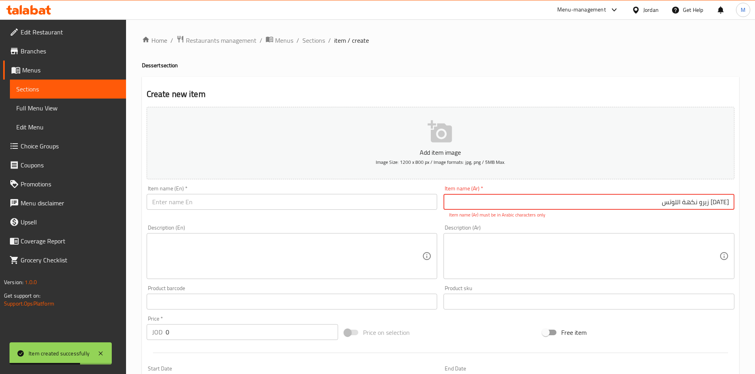
click at [723, 203] on input "[DATE] زيرو نكهة اللوتس" at bounding box center [588, 202] width 291 height 16
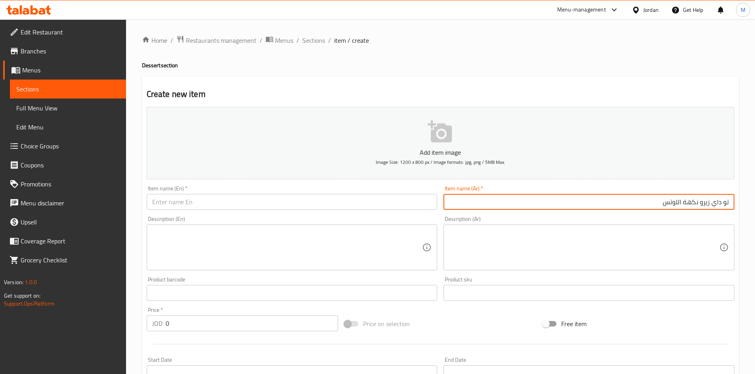
click at [695, 201] on input "تو داي زيرو نكهة اللوتس" at bounding box center [588, 202] width 291 height 16
type input "تو داي زيرو نكهة اللوتس"
click at [226, 197] on input "text" at bounding box center [292, 202] width 291 height 16
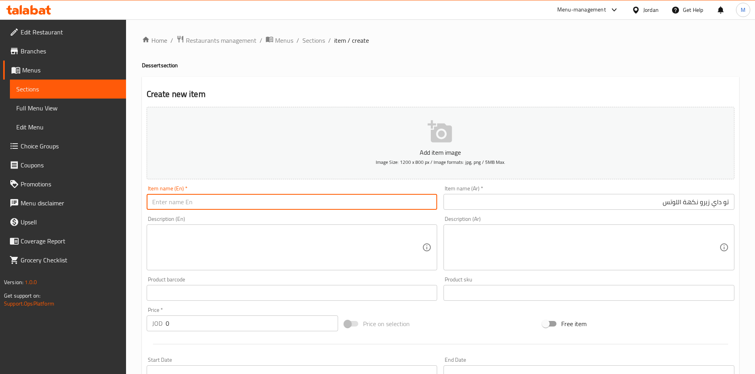
paste input "[DATE] Zero – Lotus Flavor"
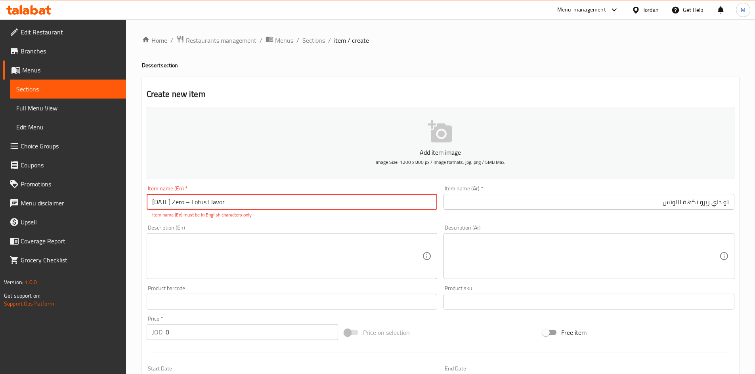
click at [187, 202] on input "[DATE] Zero – Lotus Flavor" at bounding box center [292, 202] width 291 height 16
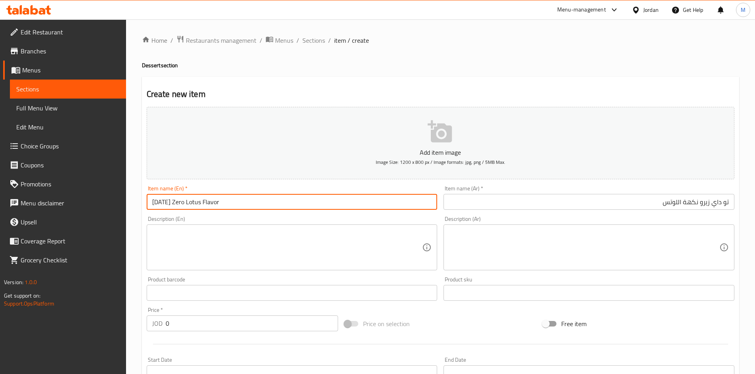
click at [225, 202] on input "[DATE] Zero Lotus Flavor" at bounding box center [292, 202] width 291 height 16
type input "[DATE] Zero Lotus Flavor"
click at [608, 195] on input "تو داي زيرو نكهة اللوتس" at bounding box center [588, 202] width 291 height 16
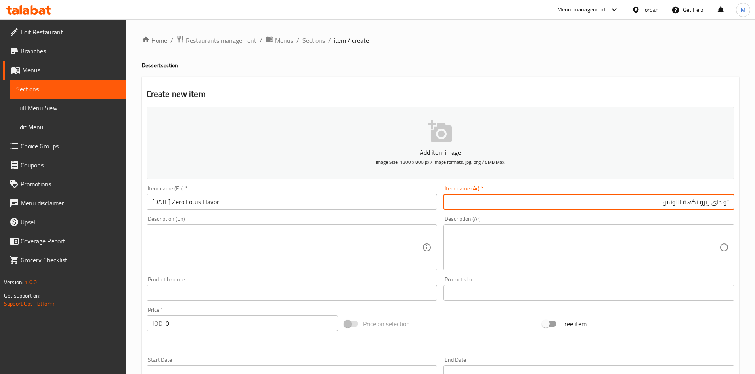
paste input "270غ"
type input "تو داي زيرو نكهة اللوتس 270غ"
click at [256, 202] on input "[DATE] Zero Lotus Flavor" at bounding box center [292, 202] width 291 height 16
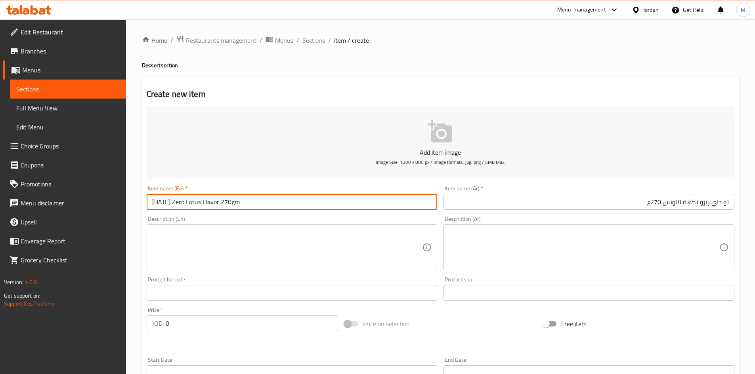
click at [257, 202] on input "[DATE] Zero Lotus Flavor 270gm" at bounding box center [292, 202] width 291 height 16
type input "[DATE] Zero Lotus Flavor 270gm"
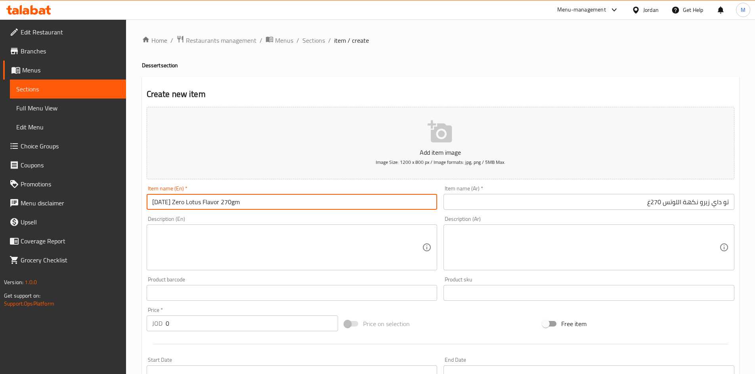
click at [258, 319] on input "0" at bounding box center [252, 324] width 173 height 16
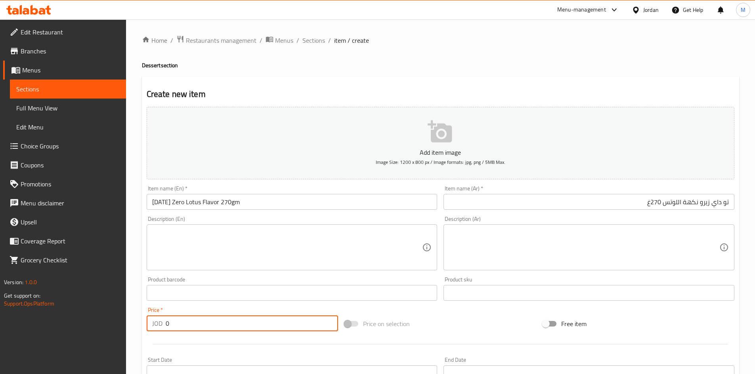
click at [258, 319] on input "0" at bounding box center [252, 324] width 173 height 16
paste input "1.1"
type input "1.1"
click at [256, 305] on div "Price   * JOD 1.1 Price *" at bounding box center [242, 319] width 198 height 31
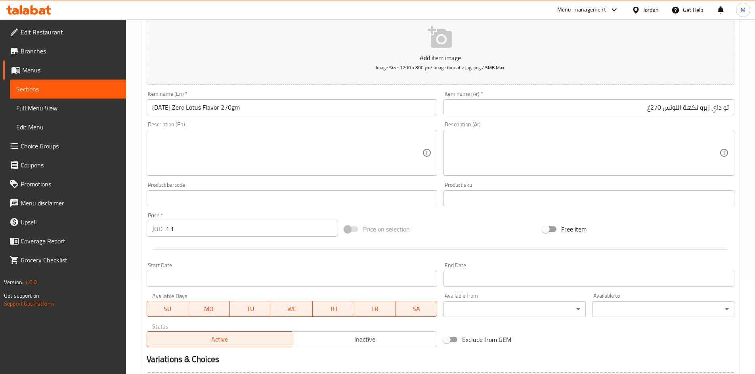
scroll to position [185, 0]
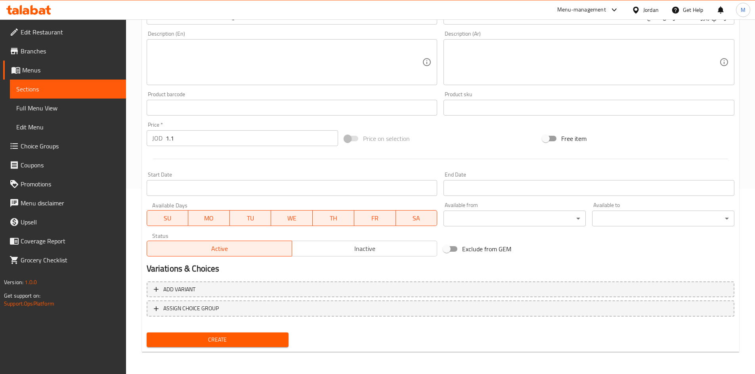
click at [248, 339] on span "Create" at bounding box center [218, 340] width 130 height 10
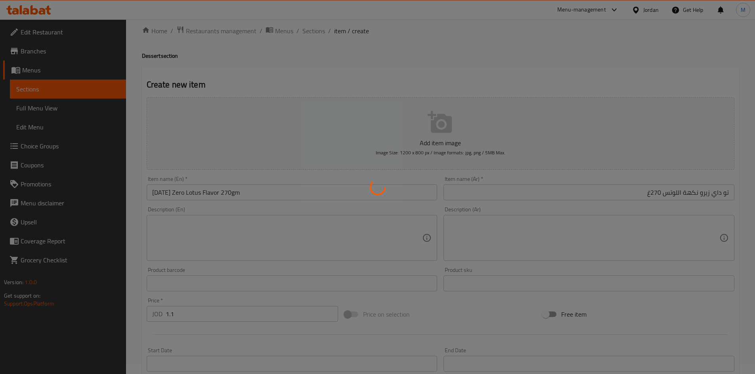
scroll to position [0, 0]
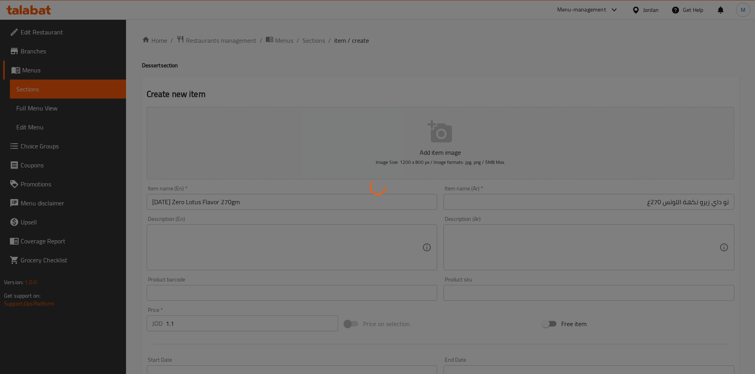
type input "0"
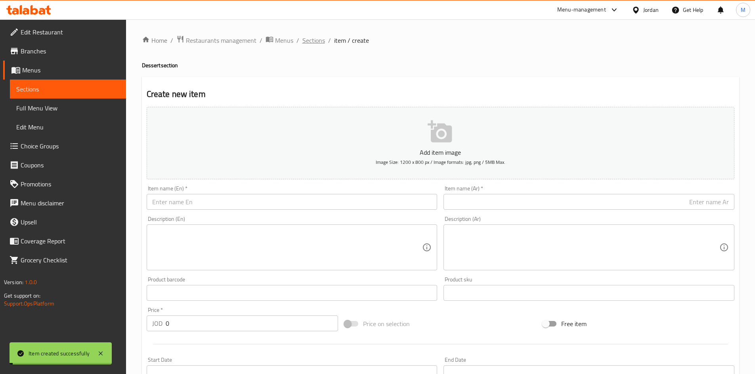
click at [315, 40] on span "Sections" at bounding box center [313, 41] width 23 height 10
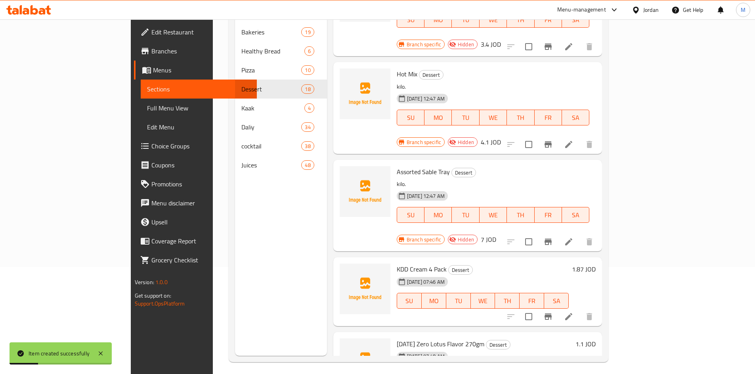
scroll to position [111, 0]
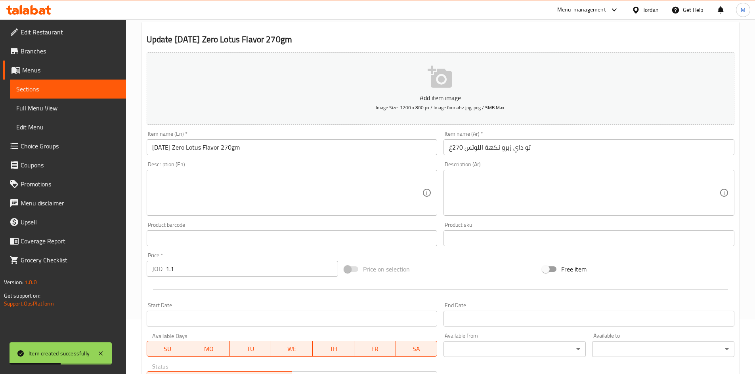
scroll to position [185, 0]
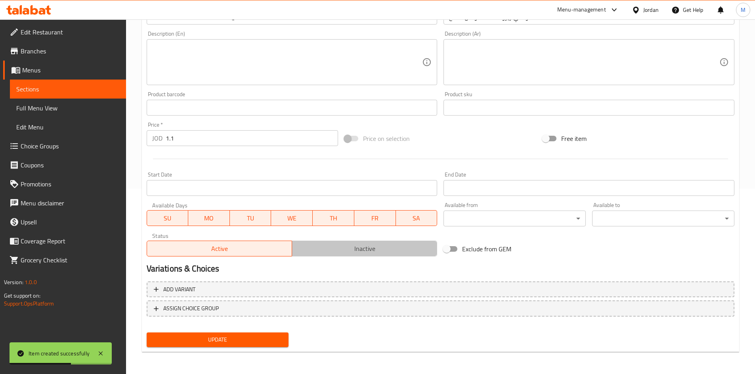
drag, startPoint x: 324, startPoint y: 244, endPoint x: 290, endPoint y: 292, distance: 58.8
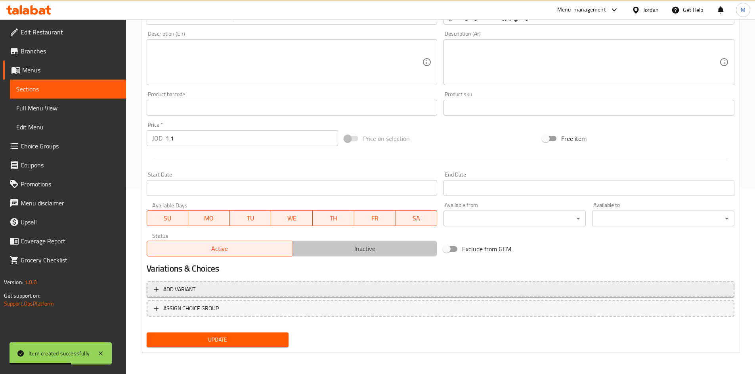
click at [324, 244] on span "Inactive" at bounding box center [364, 248] width 139 height 11
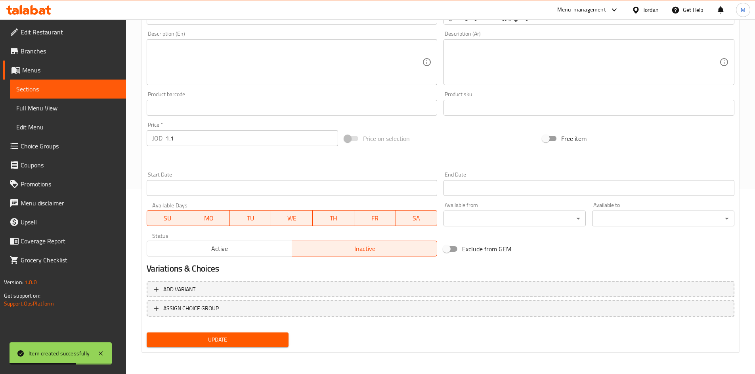
click at [264, 340] on span "Update" at bounding box center [218, 340] width 130 height 10
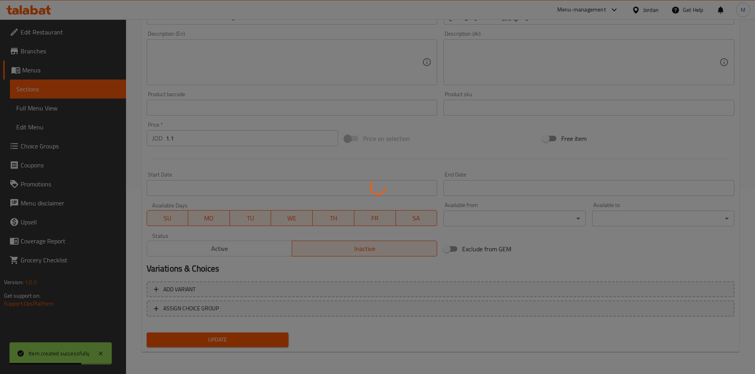
scroll to position [0, 0]
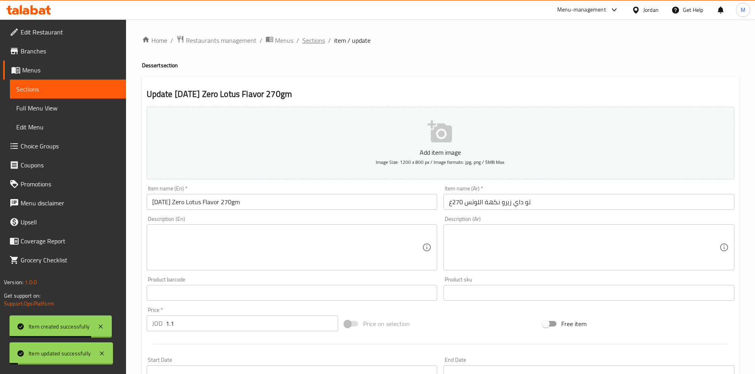
click at [308, 39] on span "Sections" at bounding box center [313, 41] width 23 height 10
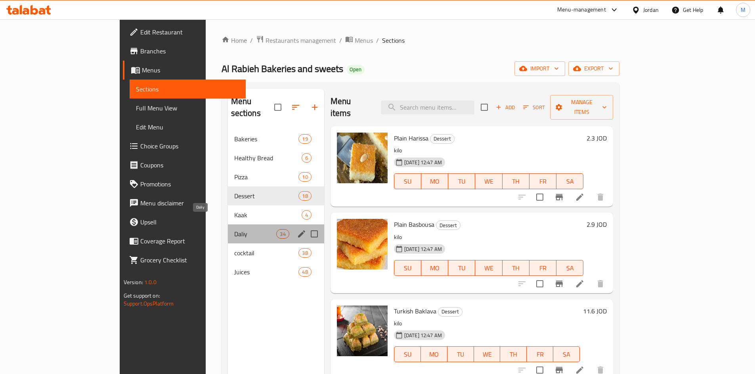
click at [234, 229] on span "Daliy" at bounding box center [255, 234] width 42 height 10
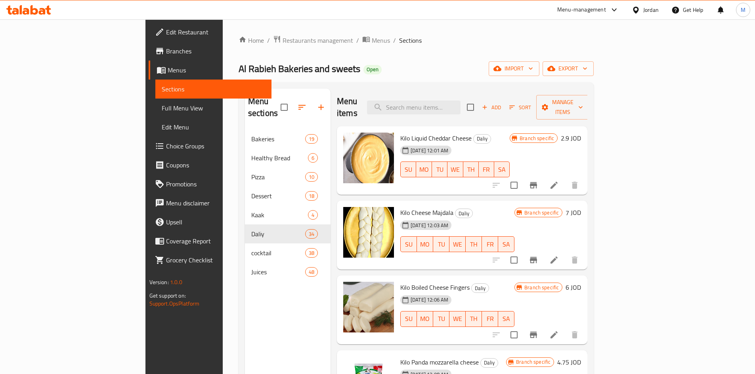
click at [502, 103] on span "Add" at bounding box center [491, 107] width 21 height 9
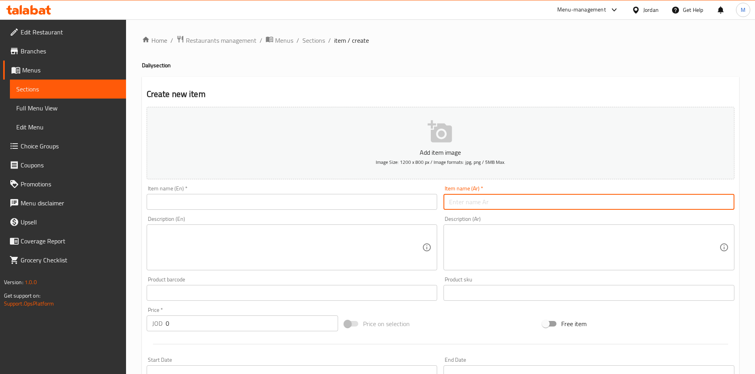
click at [521, 203] on input "text" at bounding box center [588, 202] width 291 height 16
paste input "ارز اسامة بسمتي"
type input "ارز اسامة بسمتي"
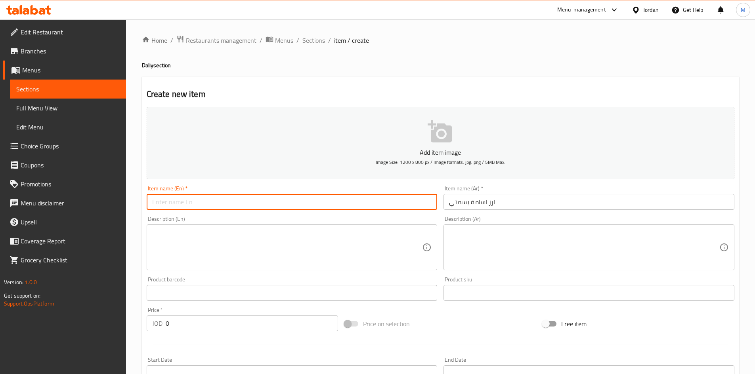
click at [191, 196] on input "text" at bounding box center [292, 202] width 291 height 16
paste input "[PERSON_NAME] Rice"
type input "[PERSON_NAME] Rice"
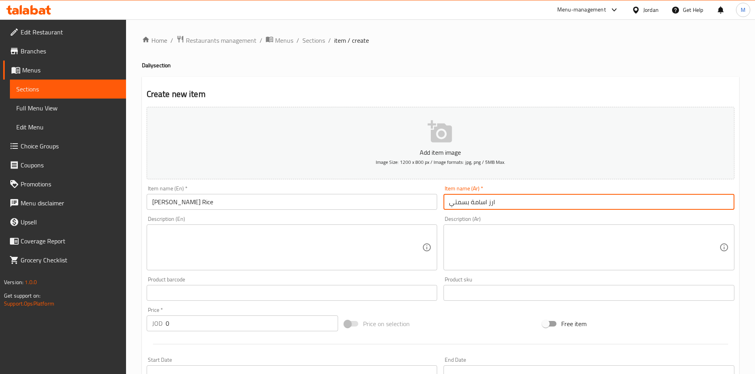
click at [550, 195] on input "ارز اسامة بسمتي" at bounding box center [588, 202] width 291 height 16
paste input "3750غ"
type input "ارز اسامة بسمتي 3750غ"
click at [325, 191] on div "Item name (En)   * [PERSON_NAME] Item name (En) *" at bounding box center [292, 198] width 291 height 24
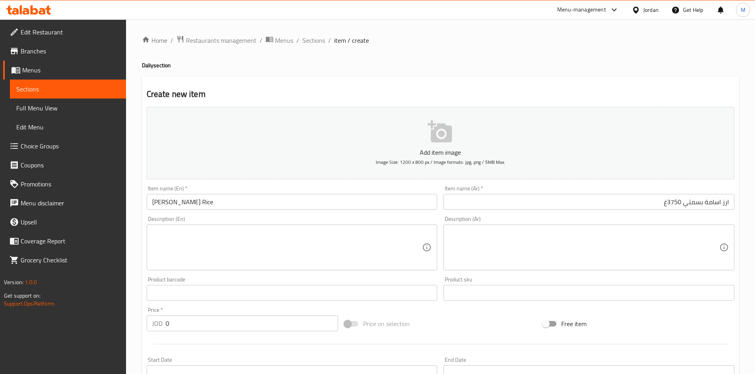
click at [324, 199] on input "[PERSON_NAME] Rice" at bounding box center [292, 202] width 291 height 16
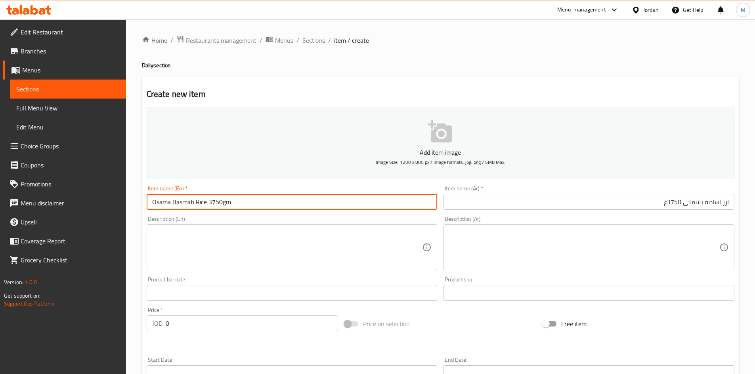
click at [327, 197] on input "Osama Basmati Rice 3750gm" at bounding box center [292, 202] width 291 height 16
click at [327, 198] on input "Osama Basmati Rice 3750gm" at bounding box center [292, 202] width 291 height 16
click at [328, 197] on input "Osama Basmati Rice 3750gm" at bounding box center [292, 202] width 291 height 16
type input "Osama Basmati Rice 3750gm"
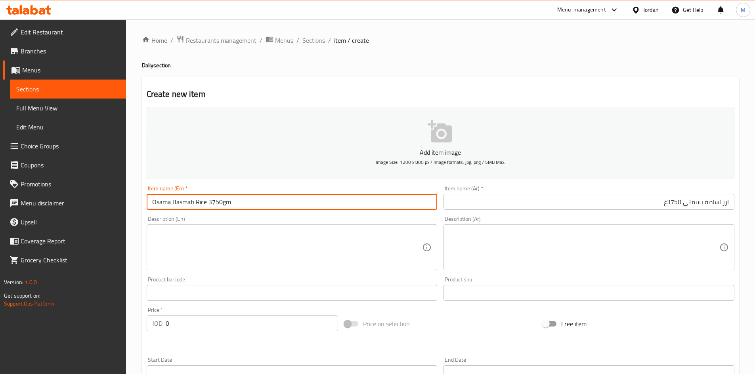
click at [231, 323] on input "0" at bounding box center [252, 324] width 173 height 16
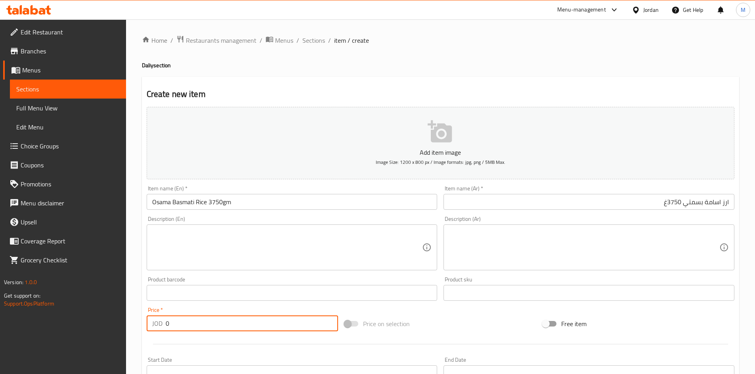
click at [231, 323] on input "0" at bounding box center [252, 324] width 173 height 16
paste input "4.4"
type input "4.4"
click at [220, 301] on input "text" at bounding box center [292, 293] width 291 height 16
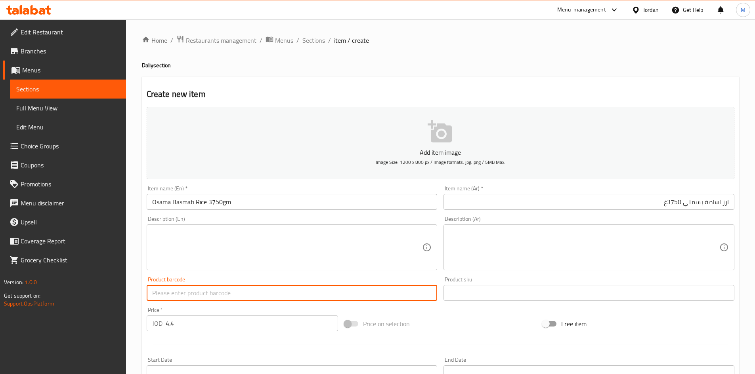
click at [134, 298] on div "Home / Restaurants management / Menus / Sections / item / create Daliy section …" at bounding box center [440, 289] width 629 height 540
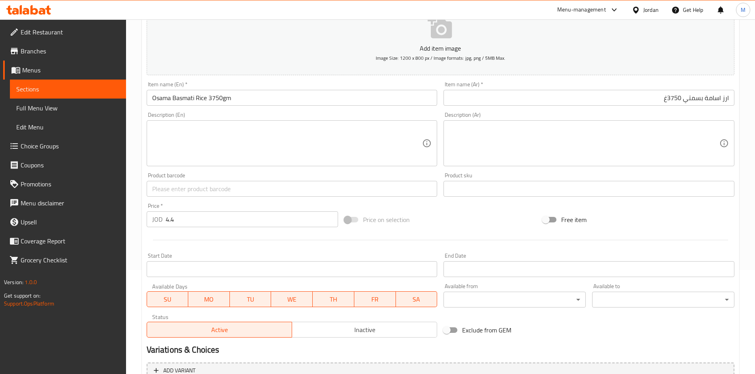
scroll to position [185, 0]
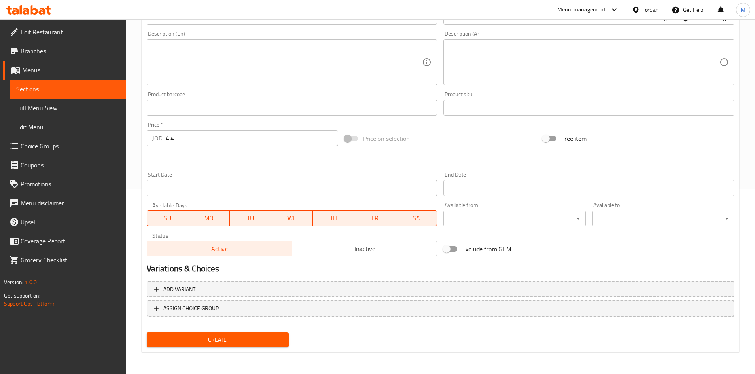
click at [173, 343] on span "Create" at bounding box center [218, 340] width 130 height 10
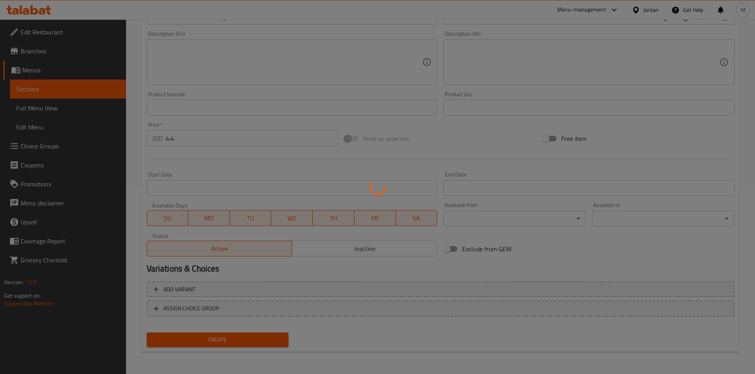
type input "0"
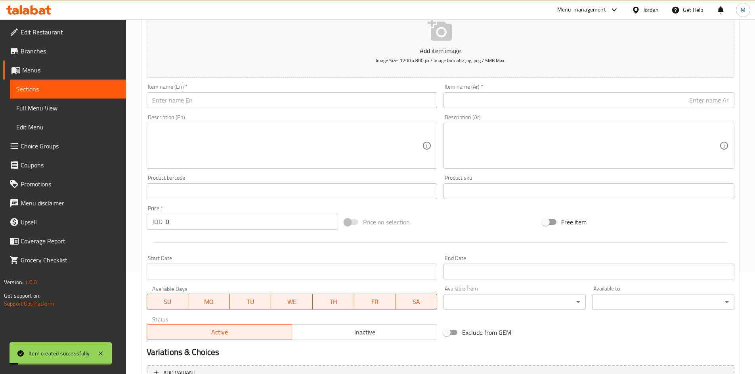
scroll to position [27, 0]
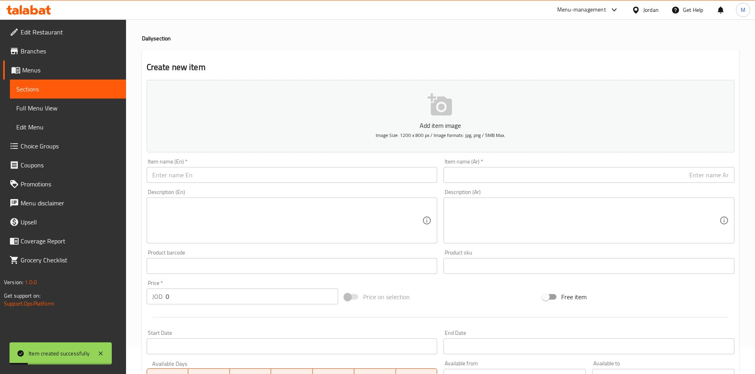
click at [523, 180] on input "text" at bounding box center [588, 175] width 291 height 16
paste input "ارز تايجر"
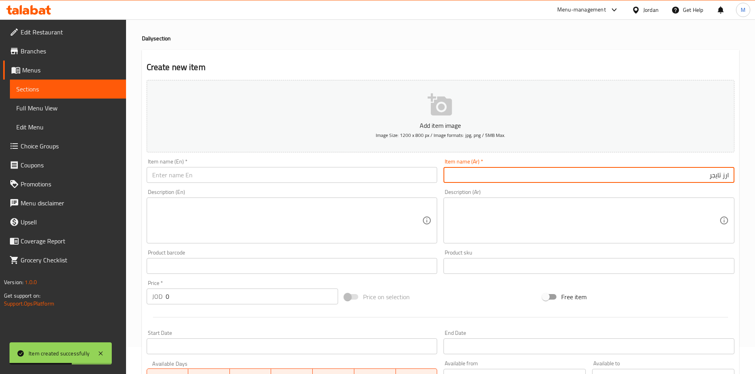
type input "ارز تايجر"
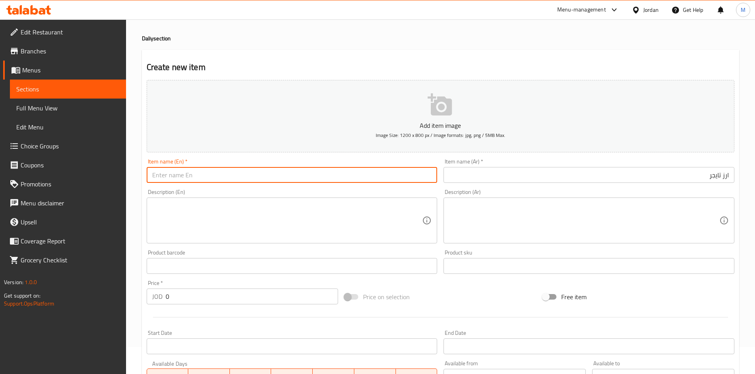
click at [244, 170] on input "text" at bounding box center [292, 175] width 291 height 16
paste input "Tiger Rice"
type input "Tiger Rice"
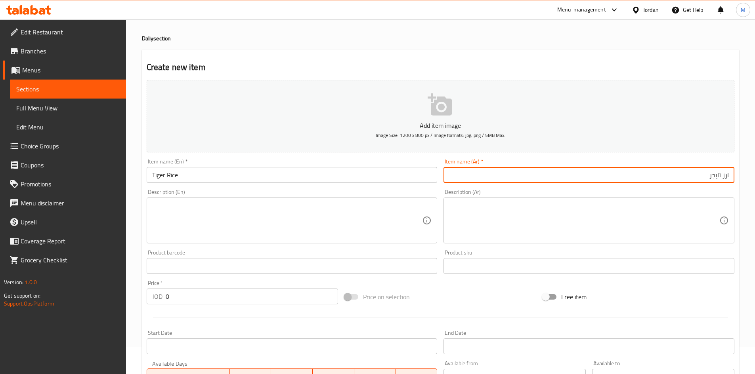
click at [651, 177] on input "ارز تايجر" at bounding box center [588, 175] width 291 height 16
paste input "800غ"
type input "ارز تايجر 800غ"
click at [268, 181] on input "Tiger Rice" at bounding box center [292, 175] width 291 height 16
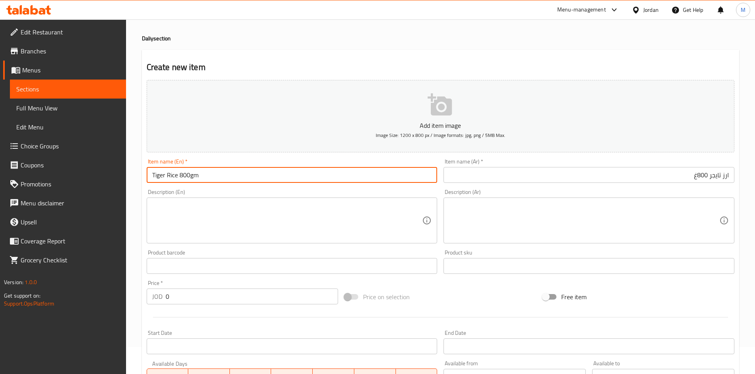
click at [269, 181] on input "Tiger Rice 800gm" at bounding box center [292, 175] width 291 height 16
type input "Tiger Rice 800gm"
click at [223, 294] on input "0" at bounding box center [252, 297] width 173 height 16
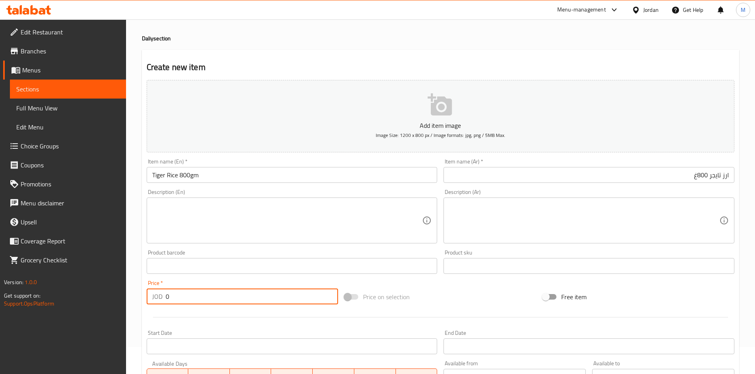
click at [223, 294] on input "0" at bounding box center [252, 297] width 173 height 16
paste input "1.21"
type input "1.21"
click at [219, 281] on div "Price   * JOD 1.21 Price *" at bounding box center [243, 293] width 192 height 24
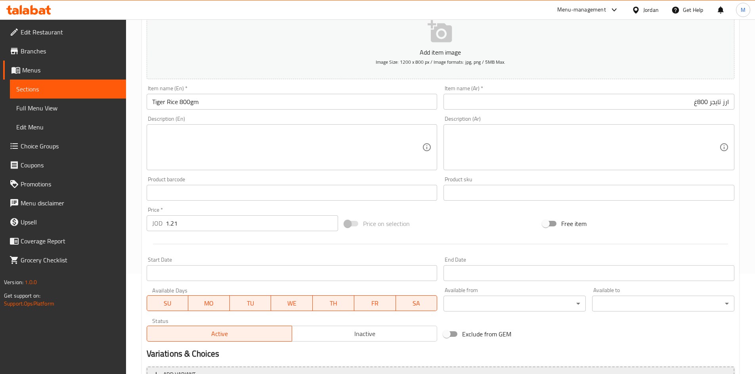
scroll to position [185, 0]
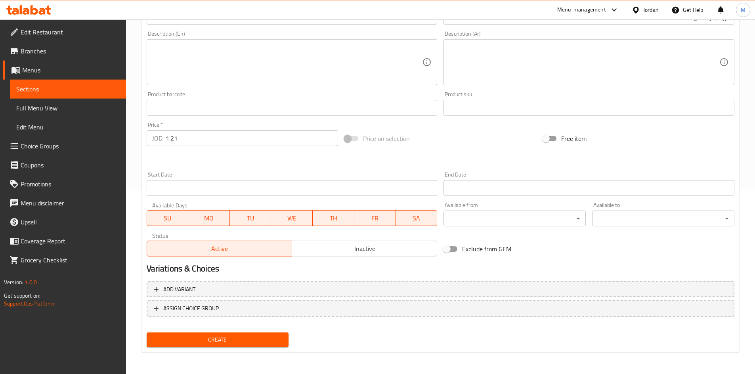
click at [239, 336] on span "Create" at bounding box center [218, 340] width 130 height 10
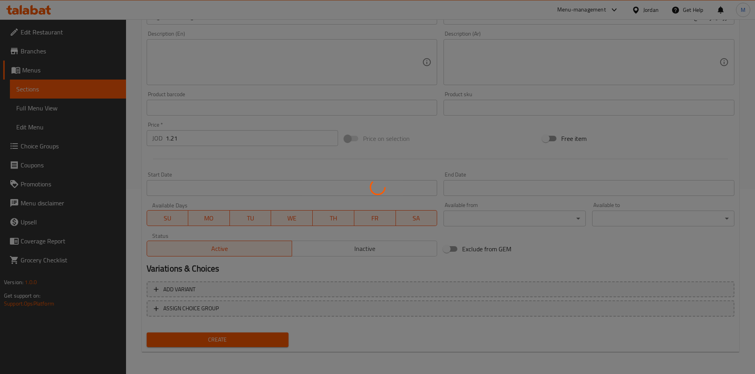
type input "0"
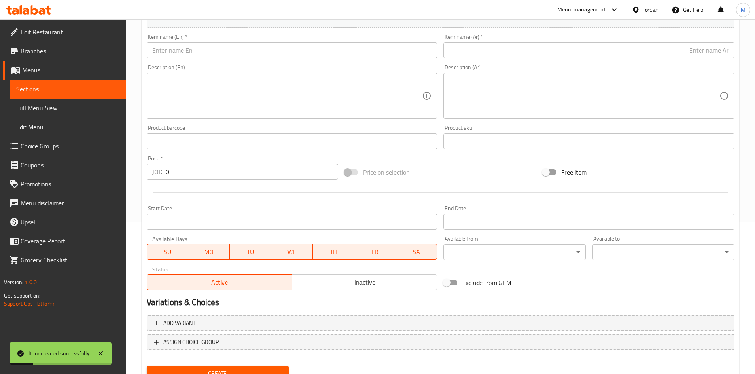
scroll to position [0, 0]
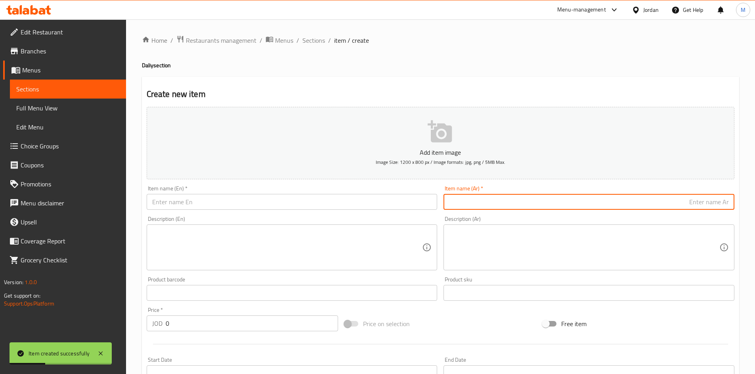
click at [614, 204] on input "text" at bounding box center [588, 202] width 291 height 16
paste input "ارز تايجر متوسط الحبة"
paste input "3.5كيلو"
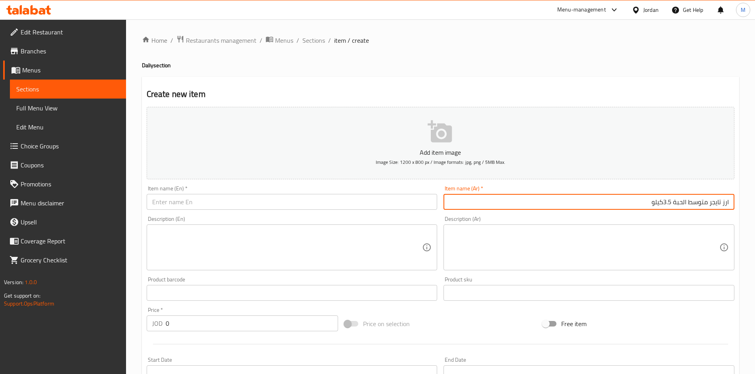
click at [663, 201] on input "ارز تايجر متوسط الحبة 3.5كيلو" at bounding box center [588, 202] width 291 height 16
click at [671, 201] on input "ارز تايجر متوسط الحبة 3.5 كيلو" at bounding box center [588, 202] width 291 height 16
type input "ارز تايجر متوسط الحبة 3.5 كيلو"
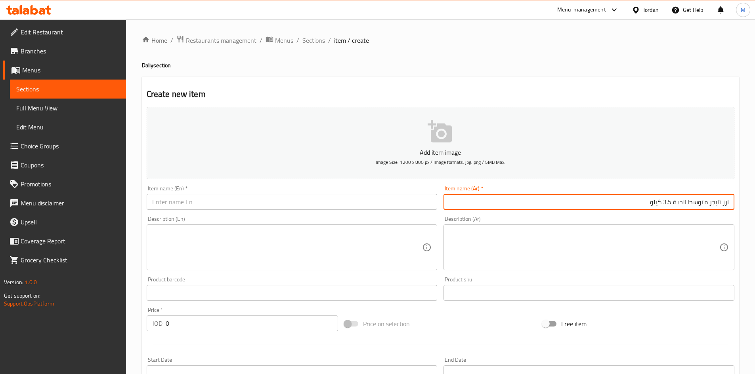
click at [213, 199] on input "text" at bounding box center [292, 202] width 291 height 16
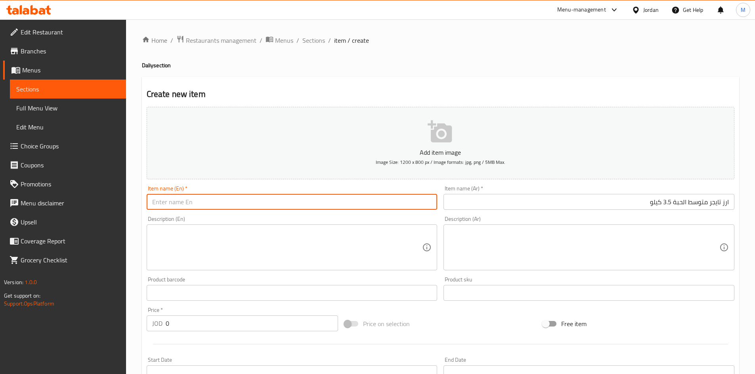
paste input "Tiger Medium Grain Rice 3.5 kg"
type input "Tiger Medium Grain Rice 3.5 kg"
click at [235, 319] on input "0" at bounding box center [252, 324] width 173 height 16
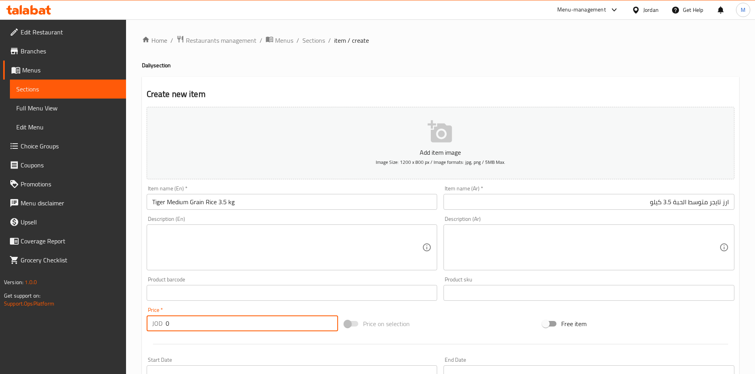
click at [235, 319] on input "0" at bounding box center [252, 324] width 173 height 16
paste input "3.69"
type input "3.69"
click at [232, 308] on div "Price   * JOD 3.69 Price *" at bounding box center [243, 319] width 192 height 24
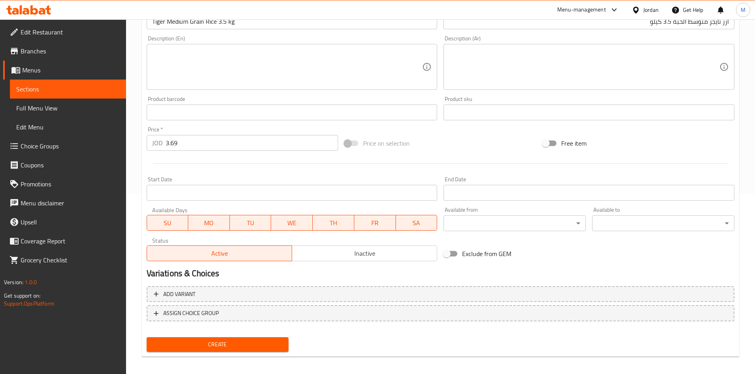
scroll to position [185, 0]
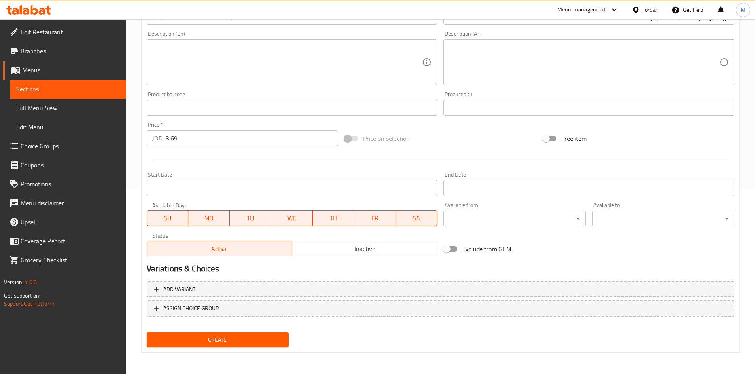
click at [335, 254] on span "Inactive" at bounding box center [364, 248] width 139 height 11
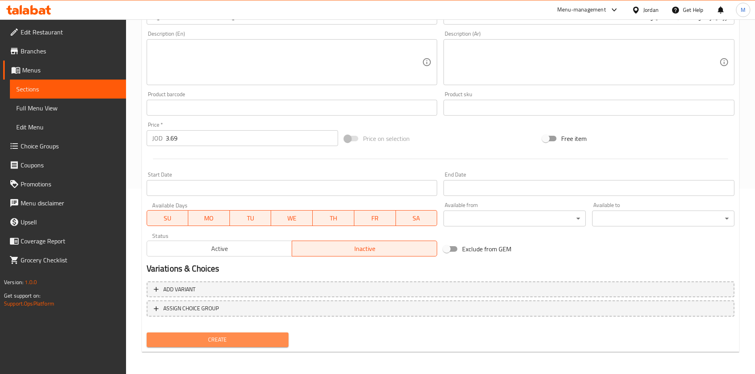
click at [268, 335] on span "Create" at bounding box center [218, 340] width 130 height 10
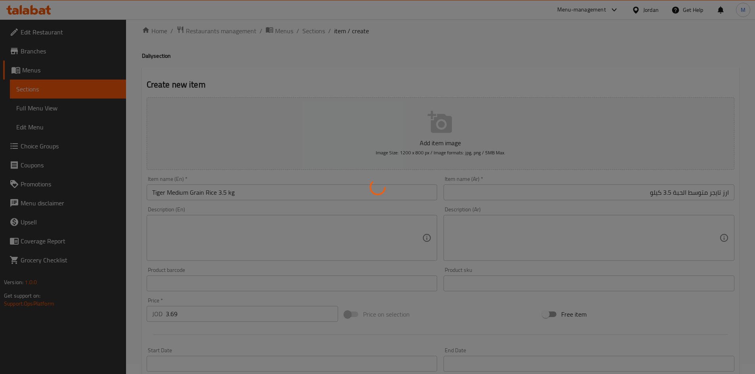
scroll to position [0, 0]
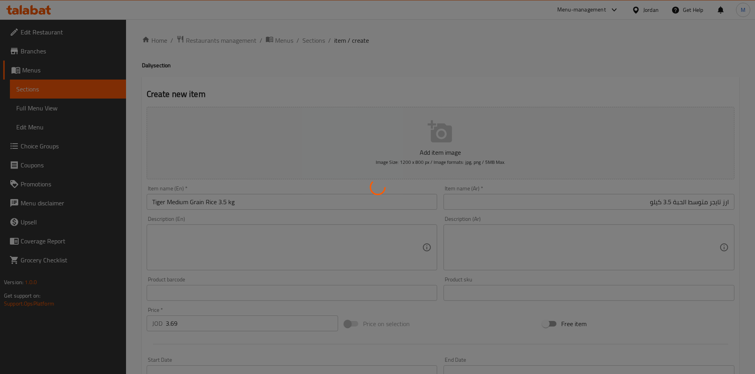
type input "0"
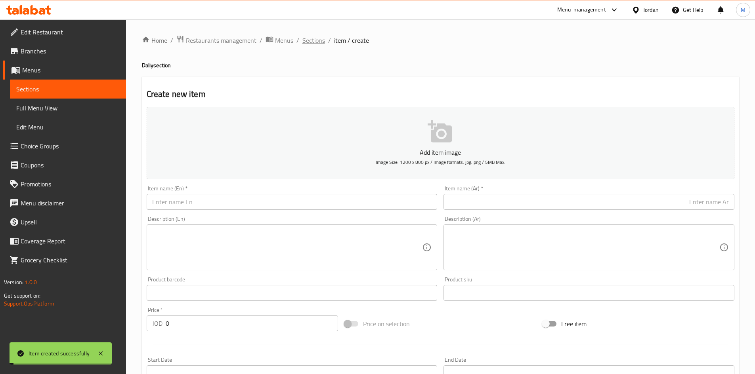
click at [318, 43] on span "Sections" at bounding box center [313, 41] width 23 height 10
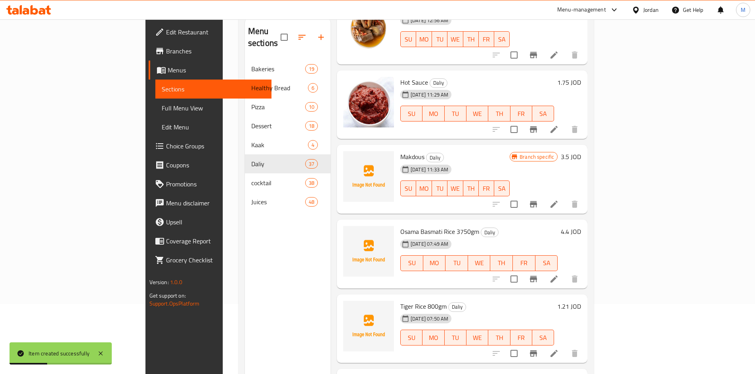
scroll to position [111, 0]
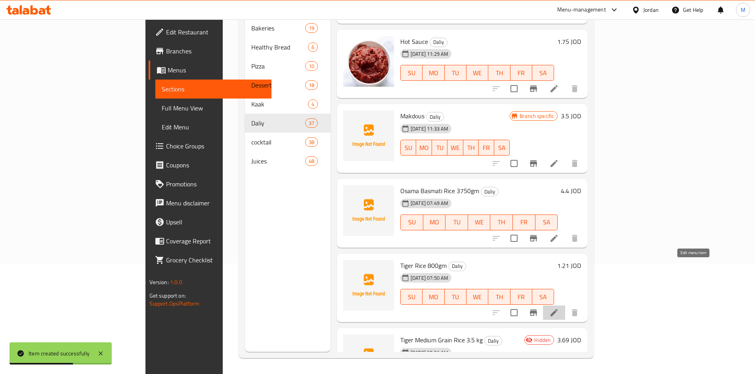
click at [559, 308] on icon at bounding box center [554, 313] width 10 height 10
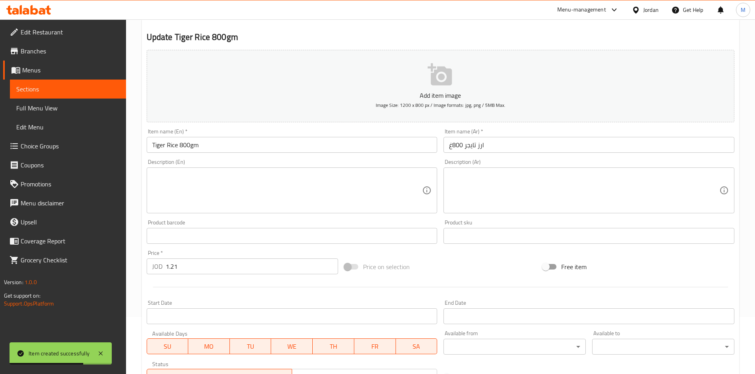
scroll to position [119, 0]
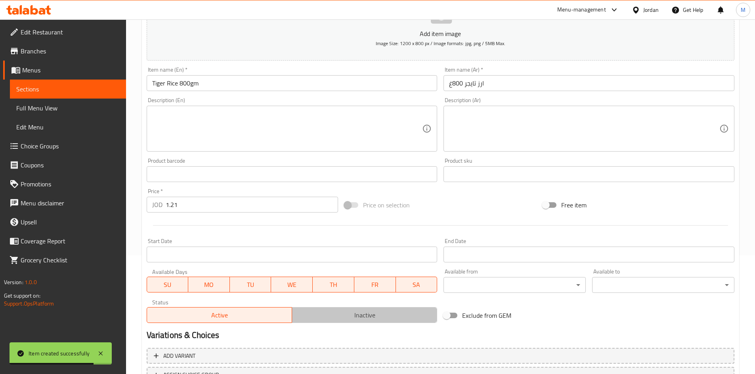
click at [354, 315] on span "Inactive" at bounding box center [364, 315] width 139 height 11
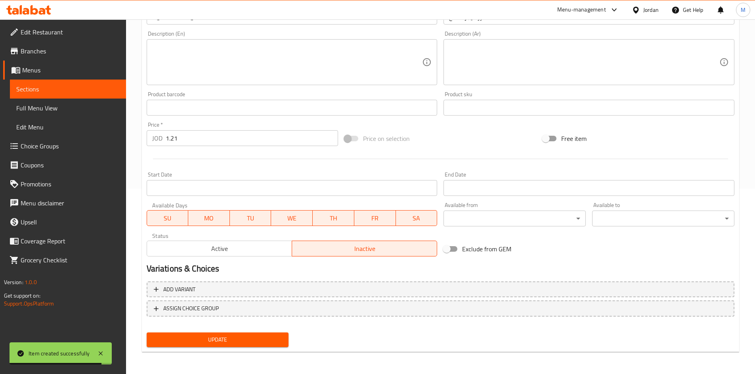
click at [237, 340] on span "Update" at bounding box center [218, 340] width 130 height 10
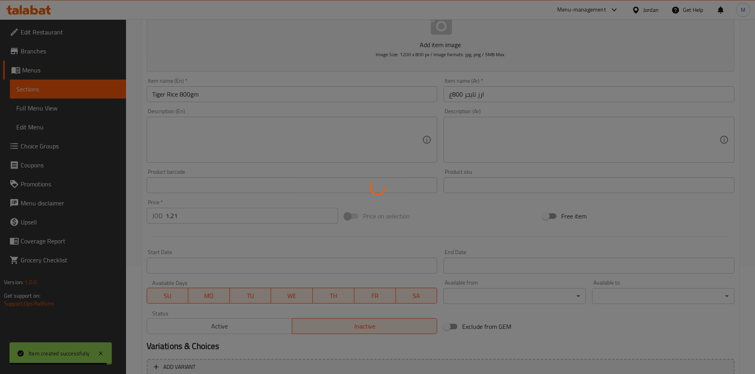
scroll to position [0, 0]
